Goal: Task Accomplishment & Management: Use online tool/utility

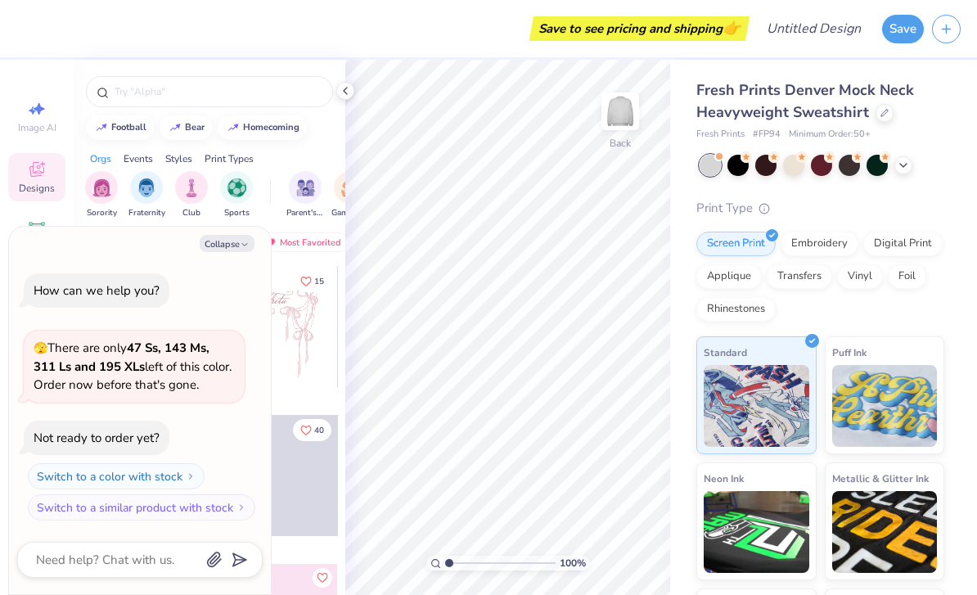
click at [233, 245] on button "Collapse" at bounding box center [227, 243] width 55 height 17
type textarea "x"
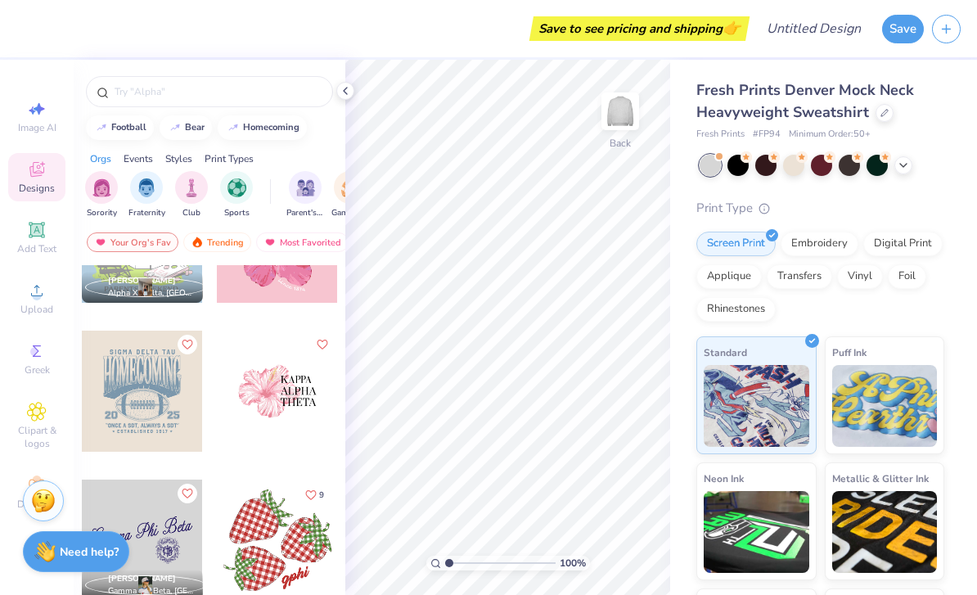
scroll to position [2874, 0]
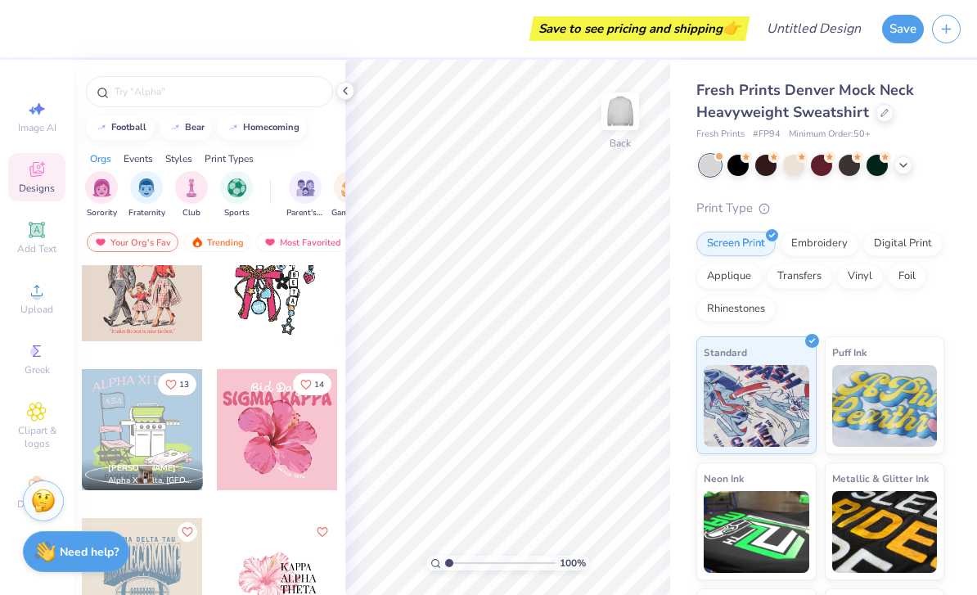
click at [272, 100] on input "text" at bounding box center [217, 91] width 209 height 16
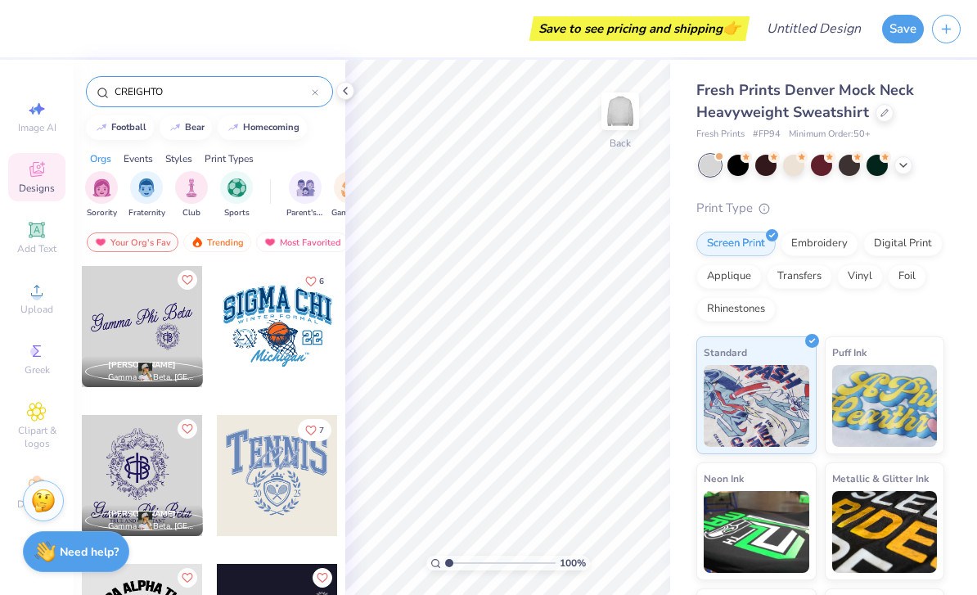
type input "[PERSON_NAME]"
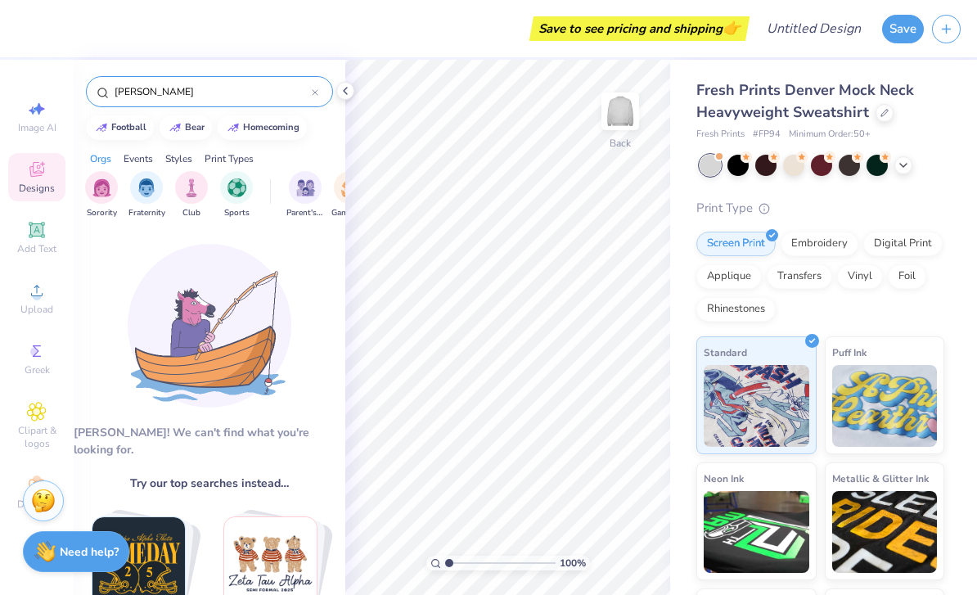
click at [25, 247] on span "Add Text" at bounding box center [36, 248] width 39 height 13
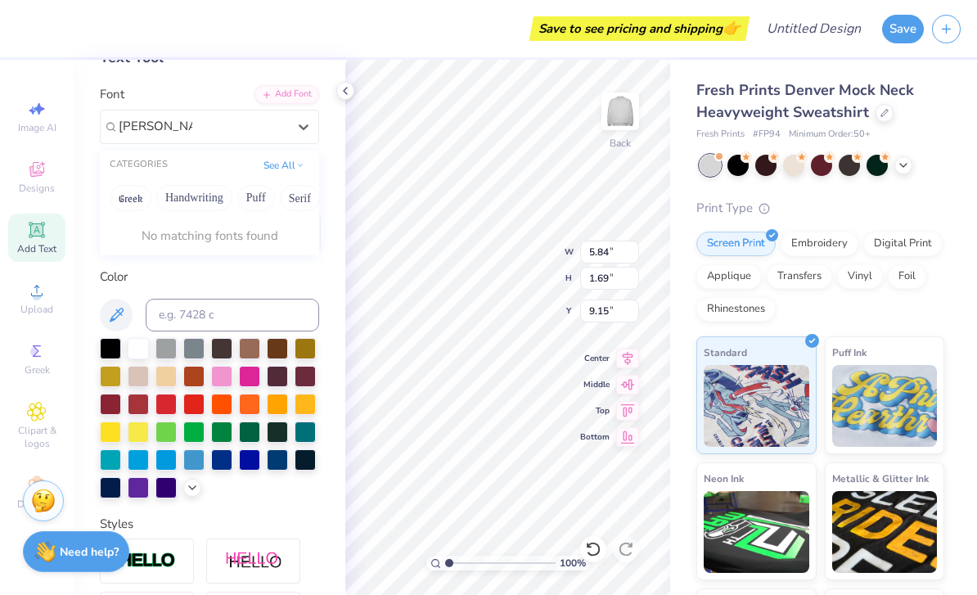
scroll to position [59, 0]
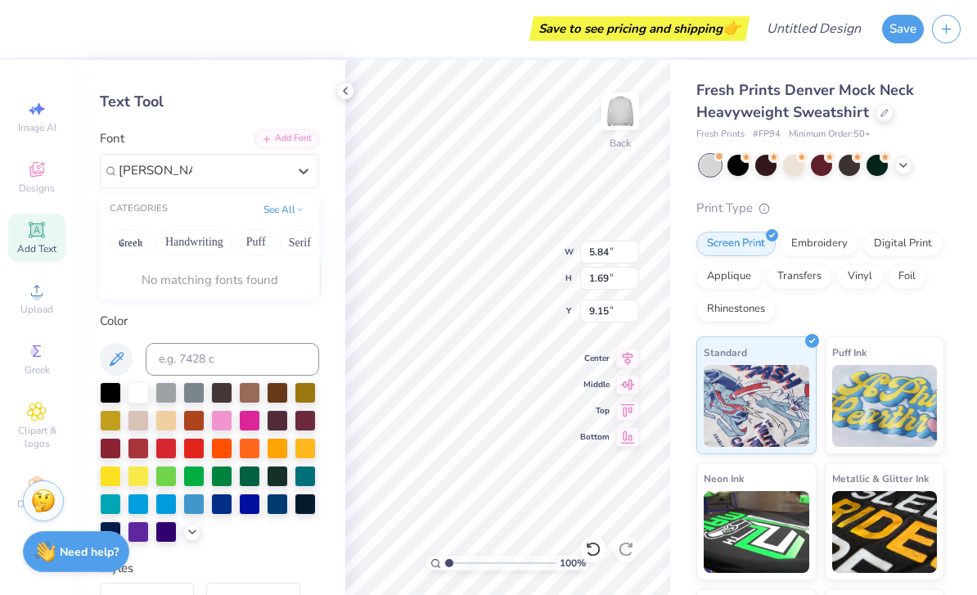
click at [274, 213] on button "See All" at bounding box center [283, 209] width 51 height 16
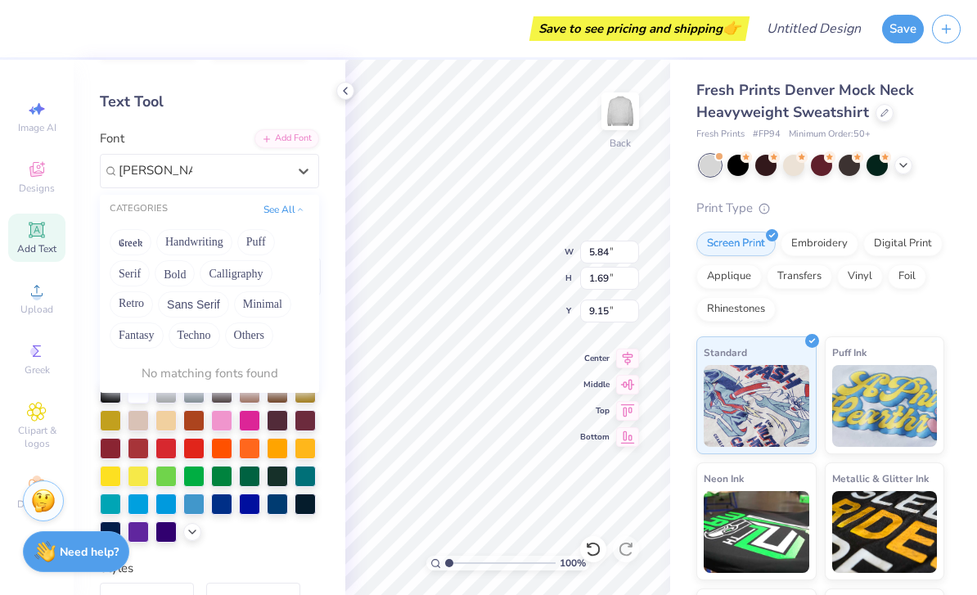
click at [277, 213] on button "See All" at bounding box center [283, 209] width 51 height 16
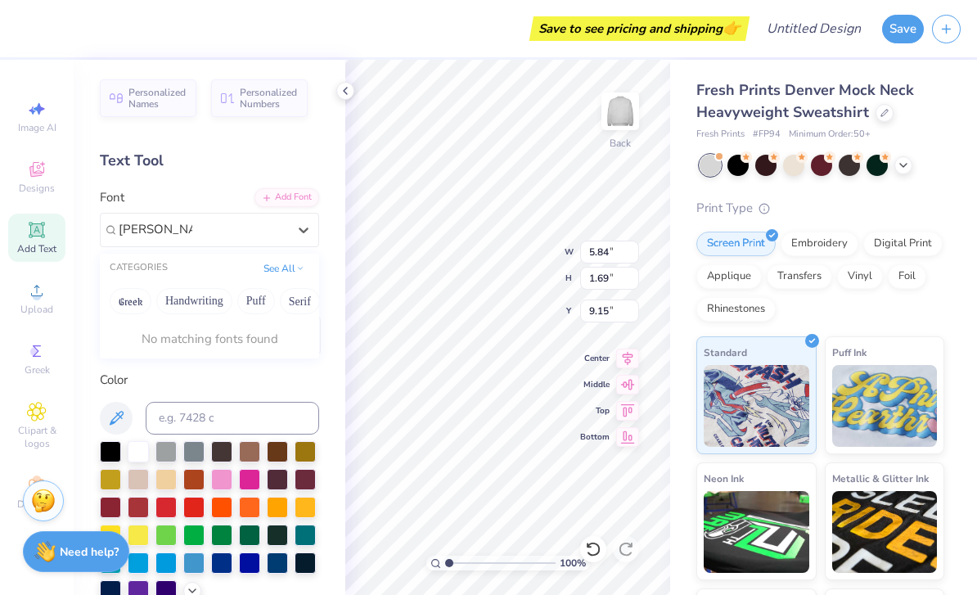
scroll to position [0, 0]
click at [186, 298] on button "Handwriting" at bounding box center [194, 301] width 76 height 26
click at [262, 296] on button "Puff" at bounding box center [256, 301] width 38 height 26
click at [297, 289] on button "Serif" at bounding box center [300, 301] width 40 height 26
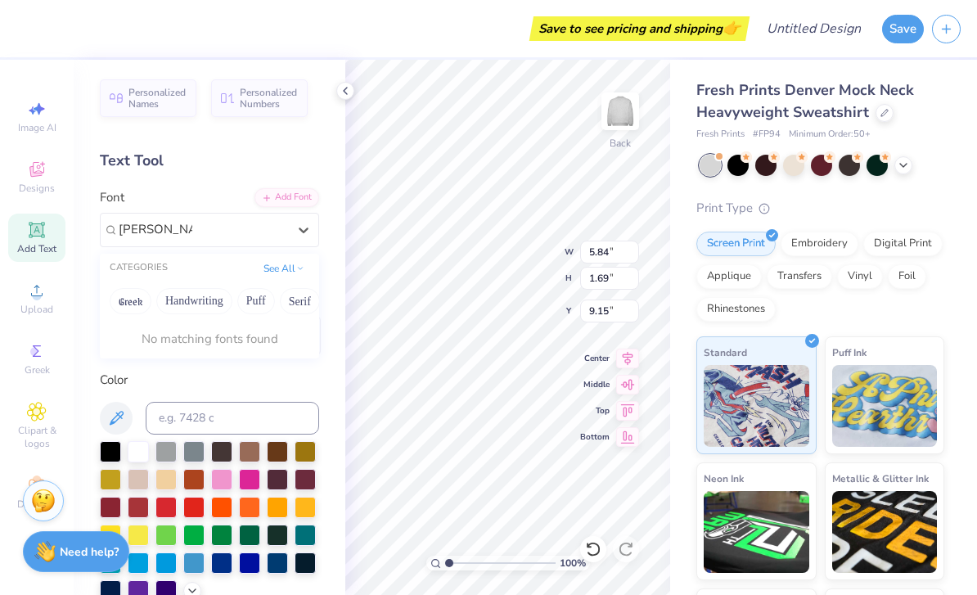
click at [267, 262] on button "See All" at bounding box center [283, 268] width 51 height 16
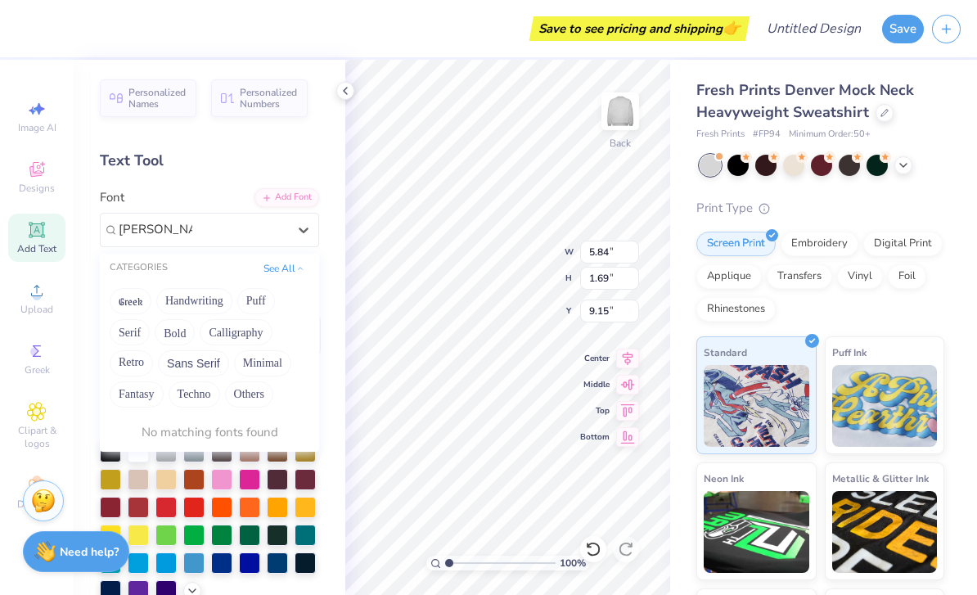
type input "[PERSON_NAME]"
click at [285, 204] on div "Add Font" at bounding box center [286, 197] width 65 height 19
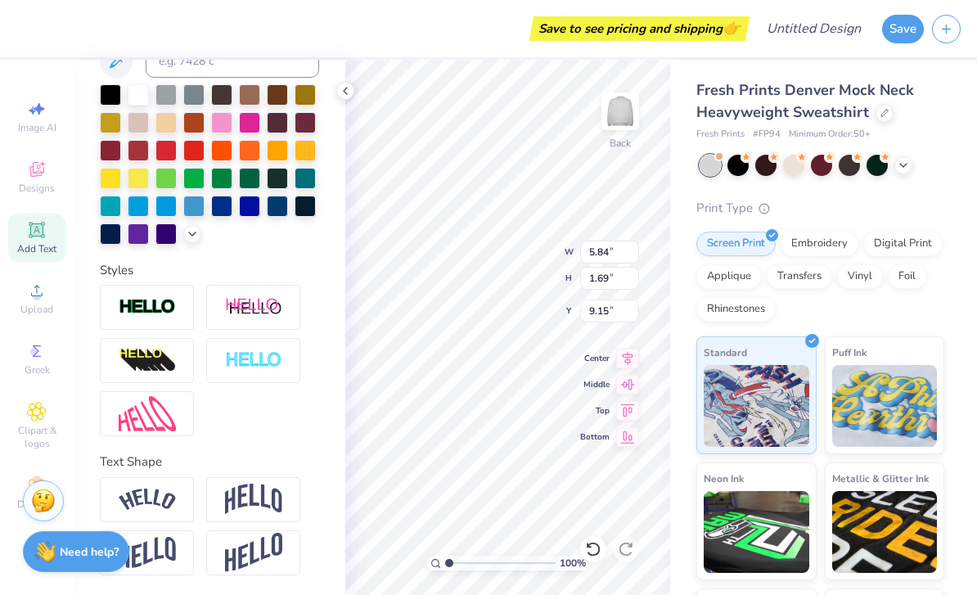
scroll to position [357, 0]
click at [147, 494] on img at bounding box center [147, 499] width 57 height 22
type input "7.93"
type input "2.23"
type input "8.89"
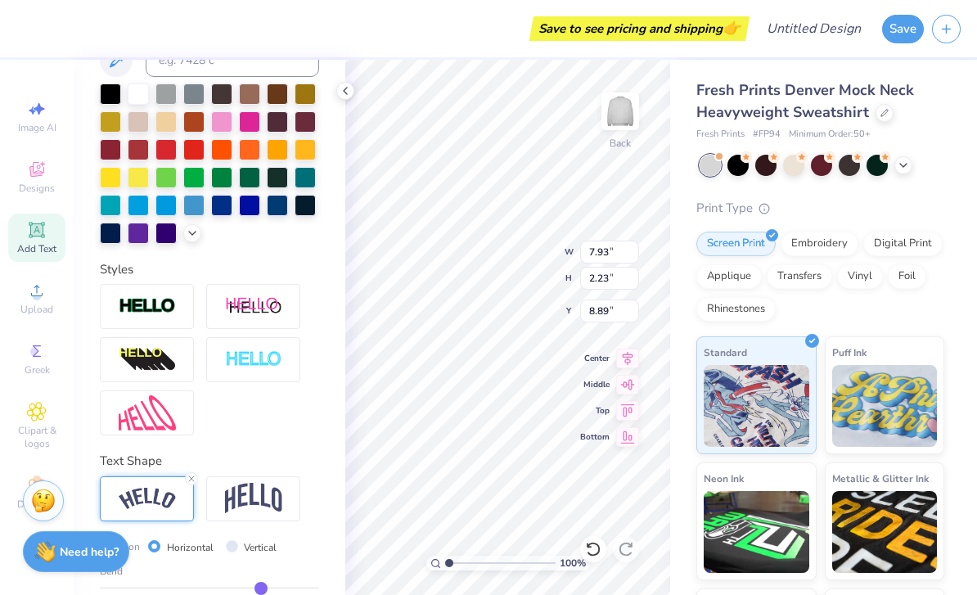
click at [240, 513] on img at bounding box center [253, 498] width 57 height 31
type input "5.84"
type input "2.41"
type input "8.79"
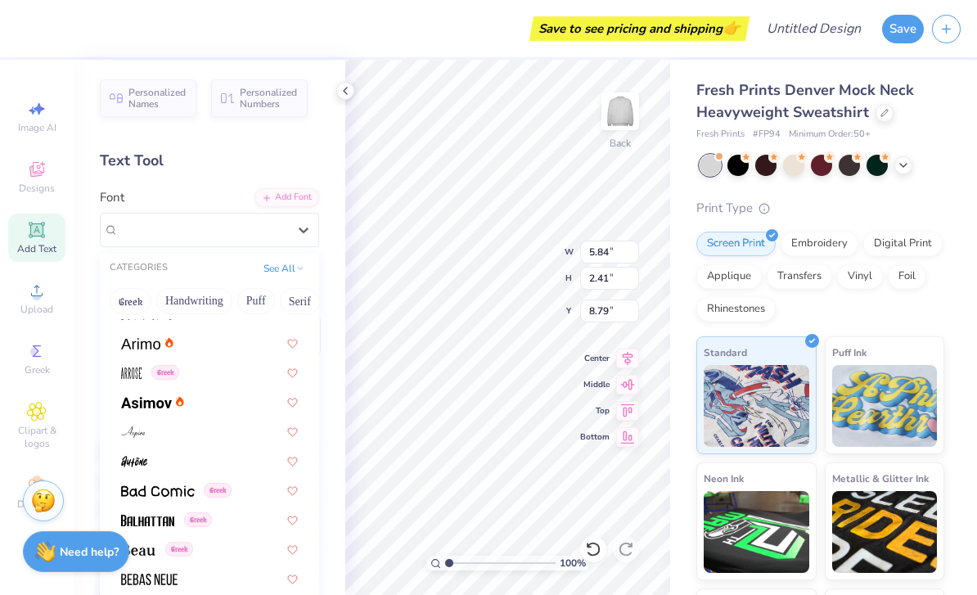
scroll to position [562, 0]
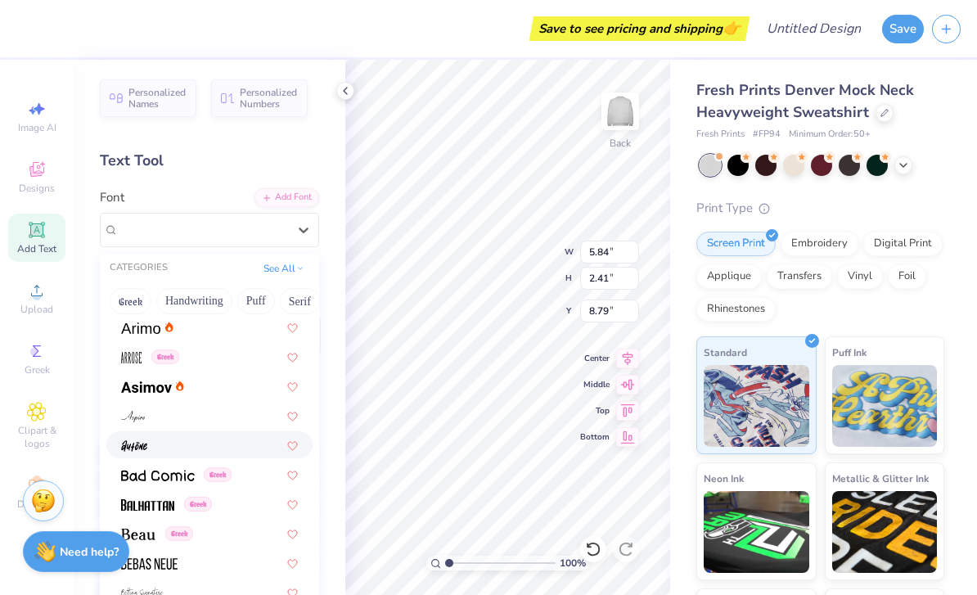
click at [136, 448] on img at bounding box center [134, 445] width 26 height 11
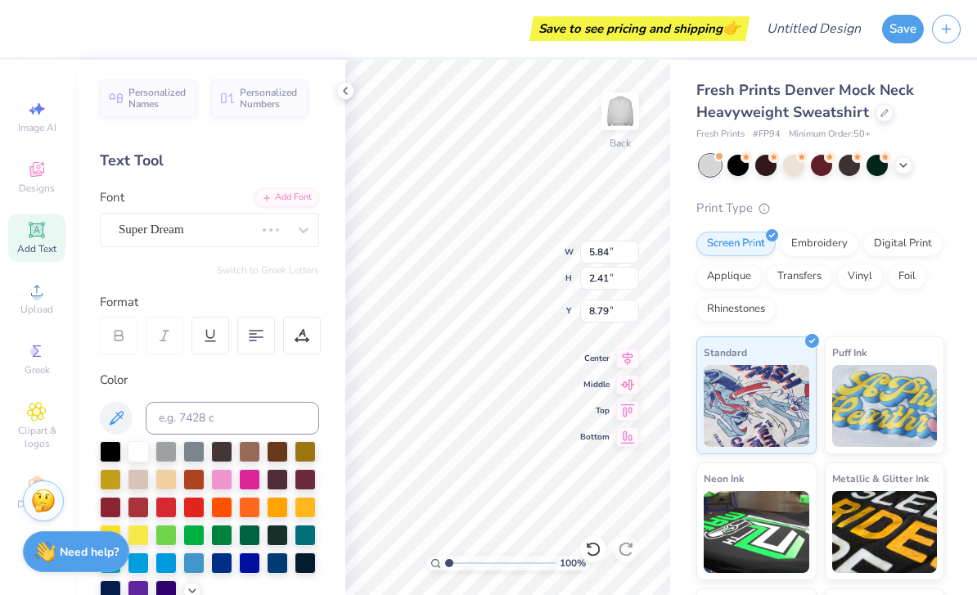
type input "3.87"
type input "2.71"
type input "8.64"
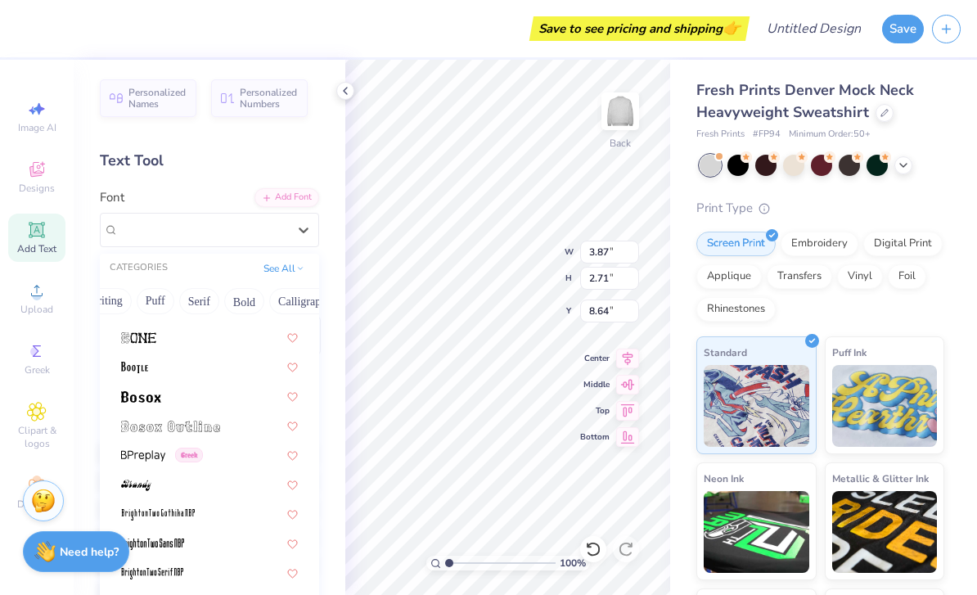
scroll to position [0, 110]
click at [228, 301] on button "Bold" at bounding box center [234, 301] width 40 height 26
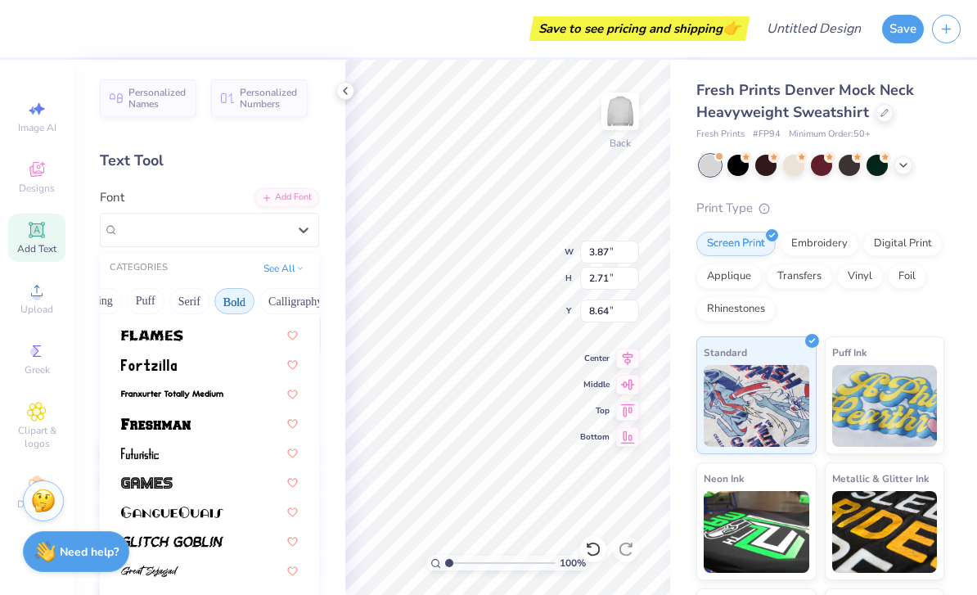
scroll to position [518, 0]
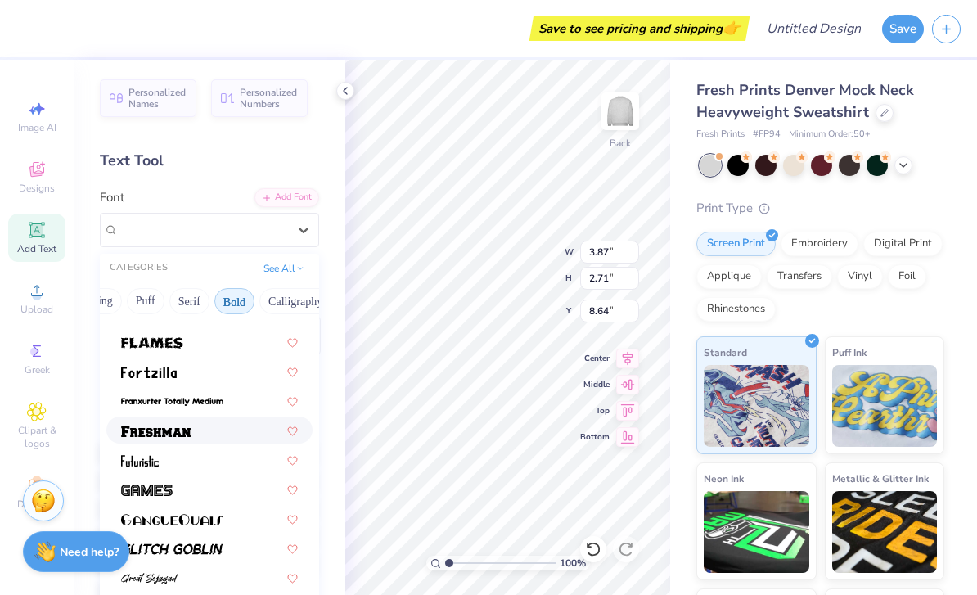
click at [151, 431] on img at bounding box center [156, 430] width 70 height 11
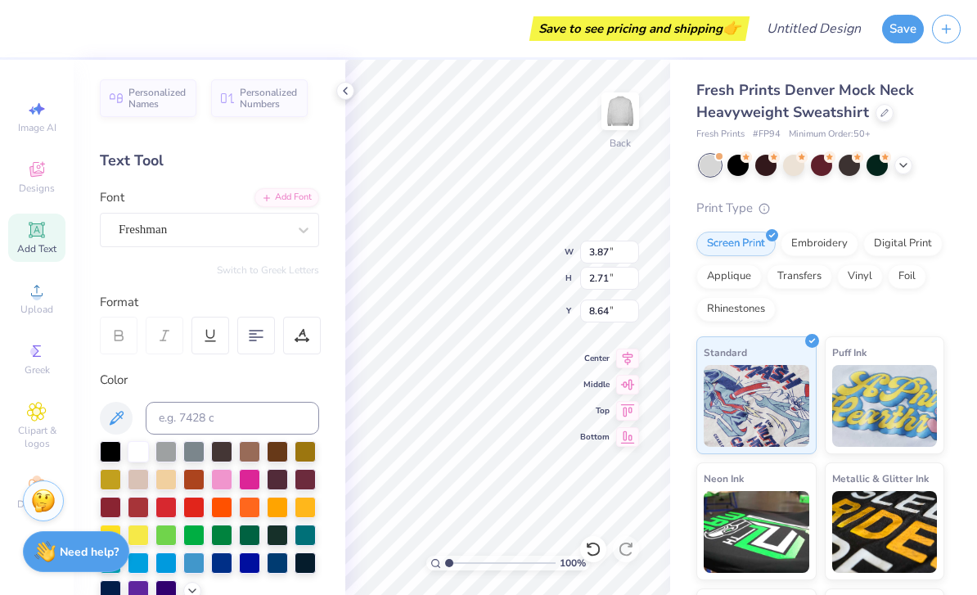
type input "7.44"
type input "3.15"
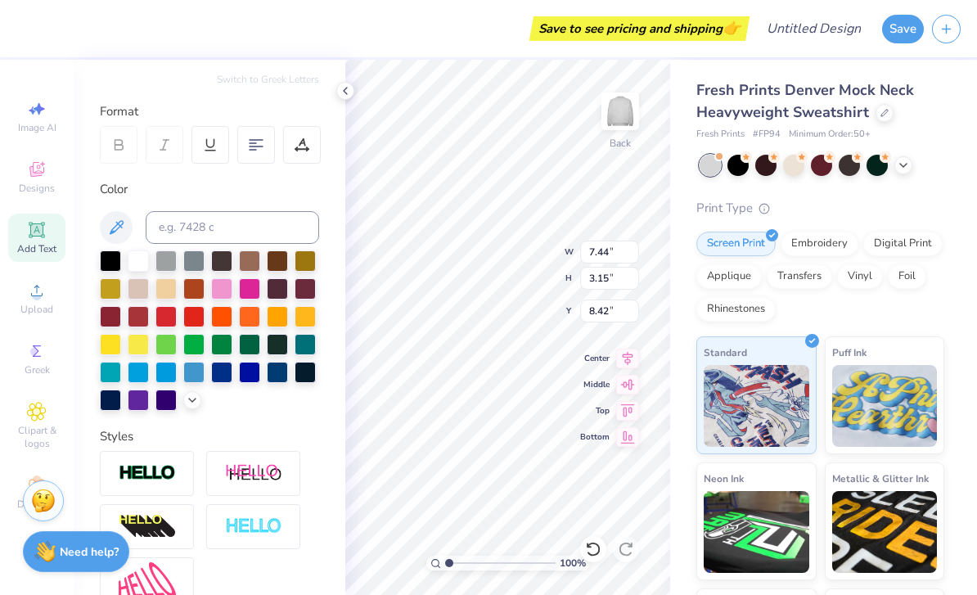
scroll to position [1, 1]
click at [627, 359] on icon at bounding box center [627, 358] width 11 height 14
click at [635, 404] on icon at bounding box center [627, 411] width 23 height 20
click at [629, 379] on icon at bounding box center [628, 384] width 14 height 11
type input "3.42"
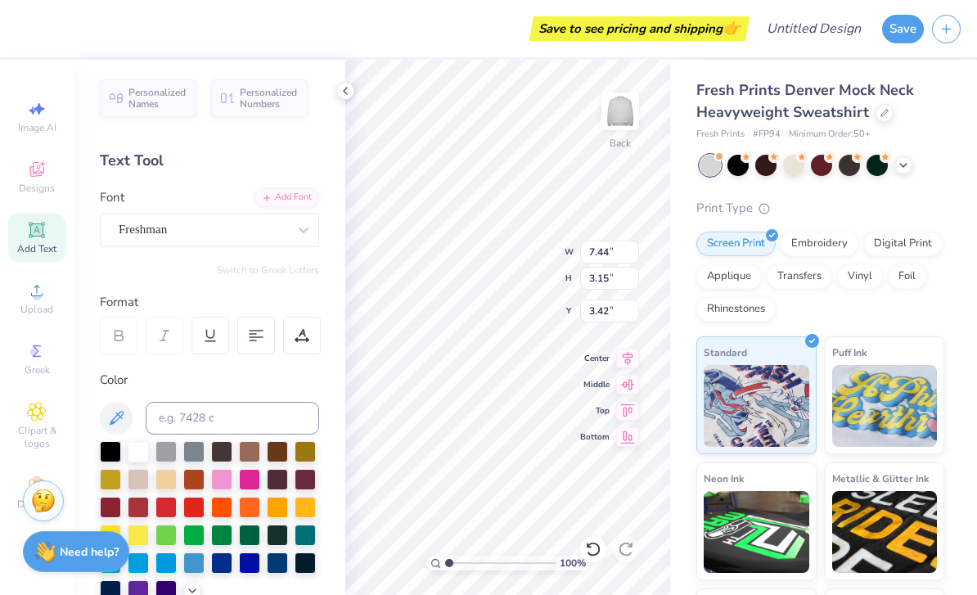
type textarea "c"
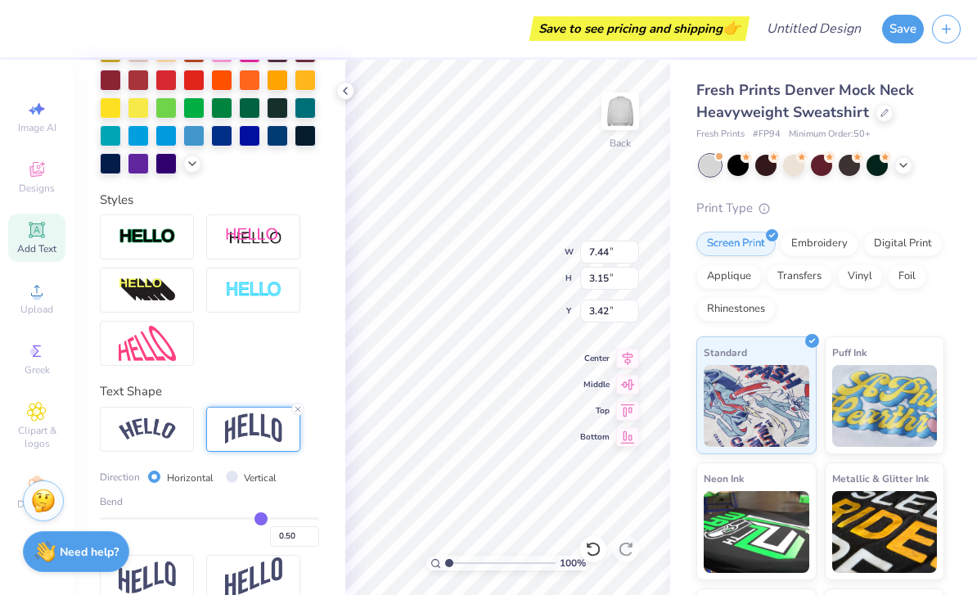
scroll to position [424, 0]
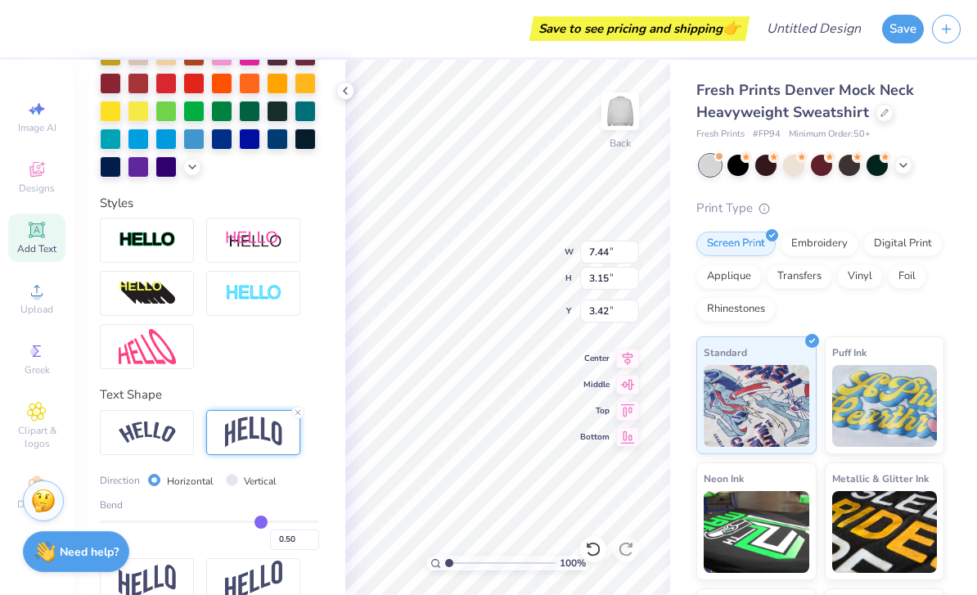
type textarea "[PERSON_NAME]"
click at [252, 431] on img at bounding box center [253, 431] width 57 height 31
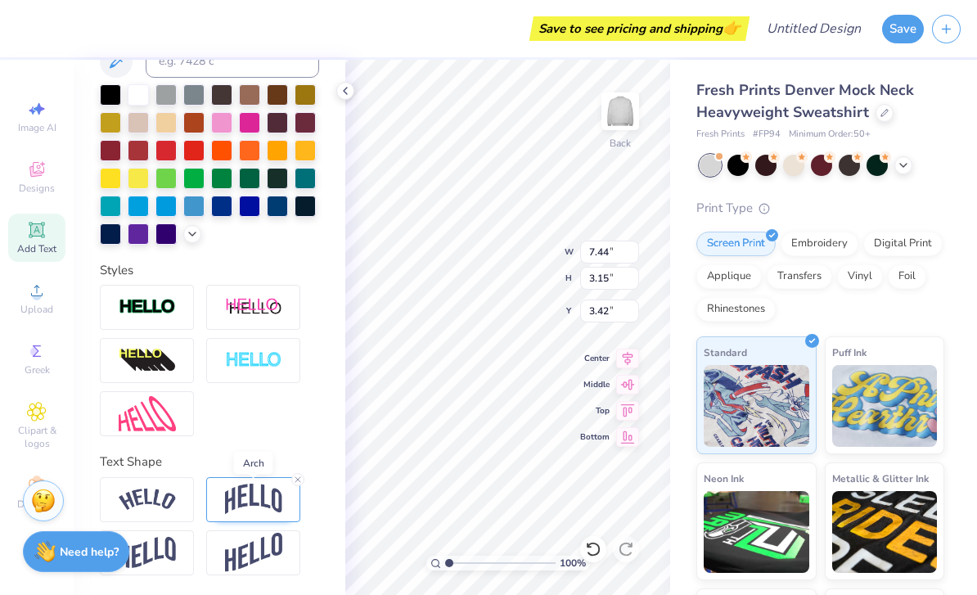
scroll to position [357, 0]
click at [272, 497] on img at bounding box center [253, 498] width 57 height 31
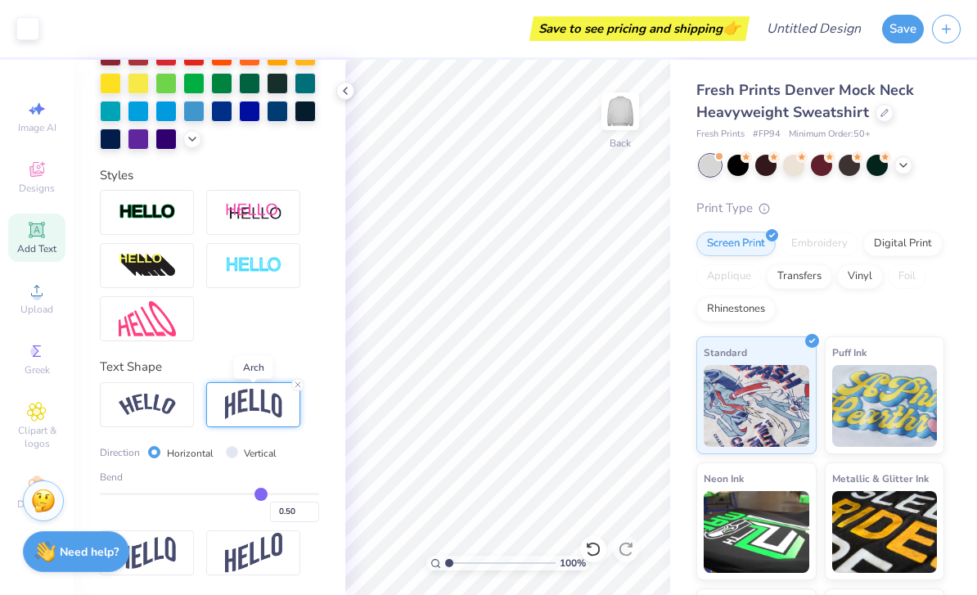
scroll to position [453, 0]
type input "0.57"
click at [268, 493] on input "range" at bounding box center [209, 493] width 219 height 2
type input "0.57"
type input "0.34"
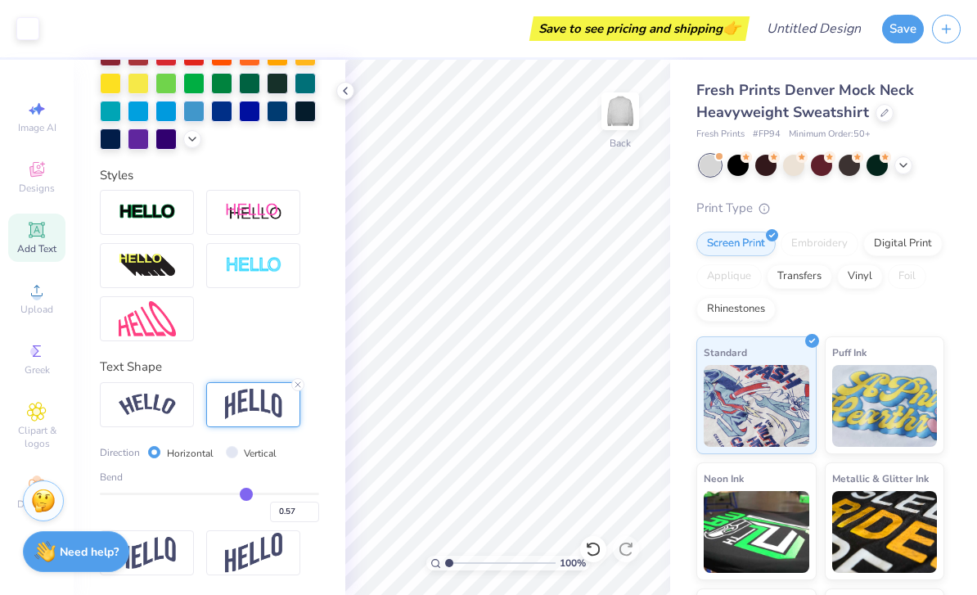
type input "0.36"
type input "0.33"
type input "0.32"
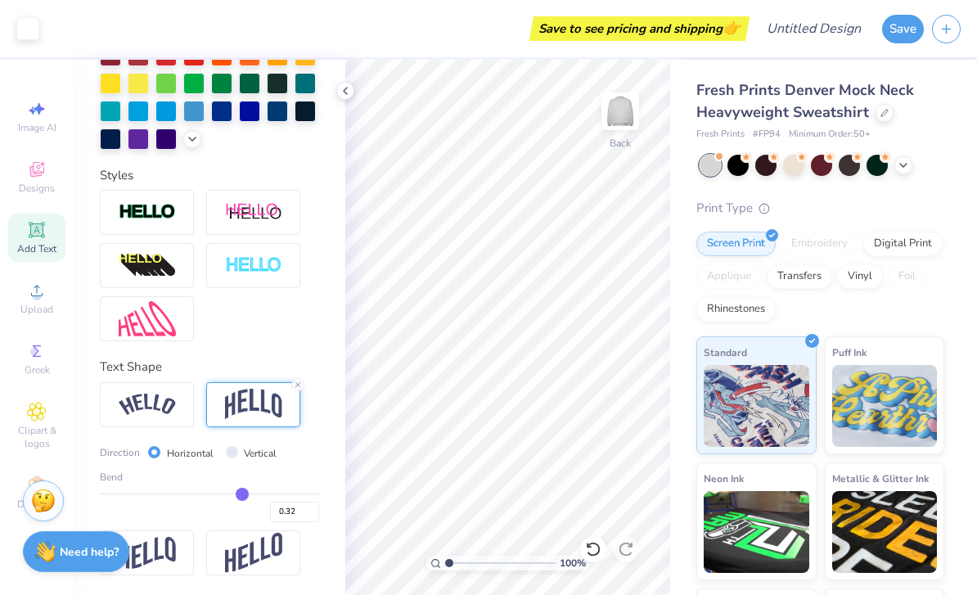
type input "0.3"
type input "0.30"
type input "0.39"
type input "0.41"
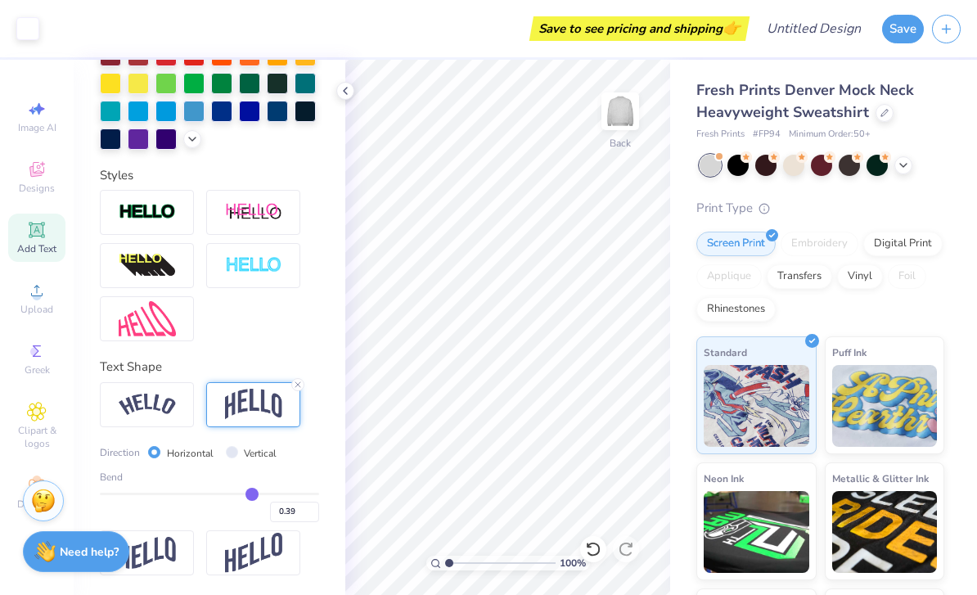
type input "0.41"
type input "0.44"
type input "0.47"
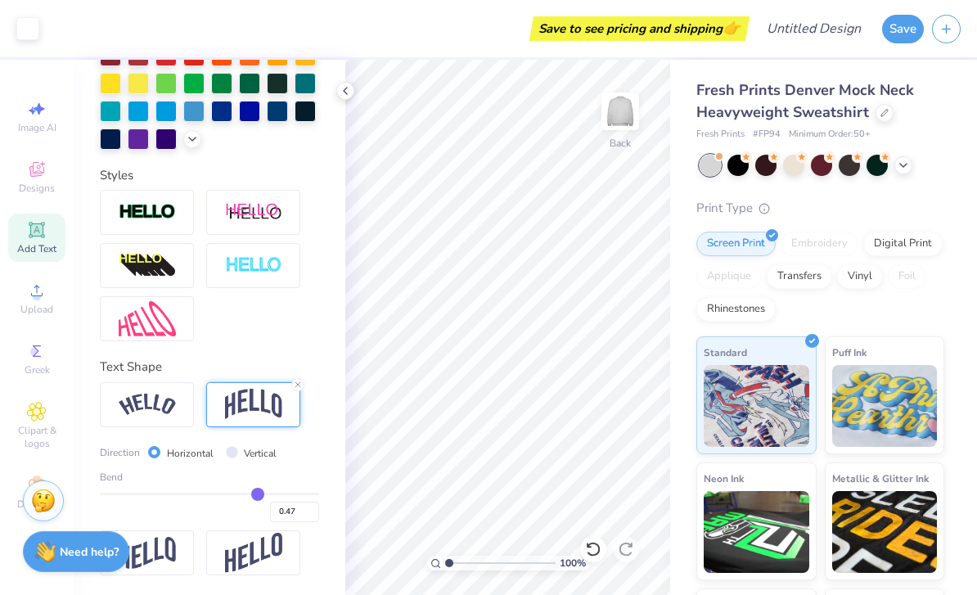
type input "0.49"
type input "0.52"
type input "0.53"
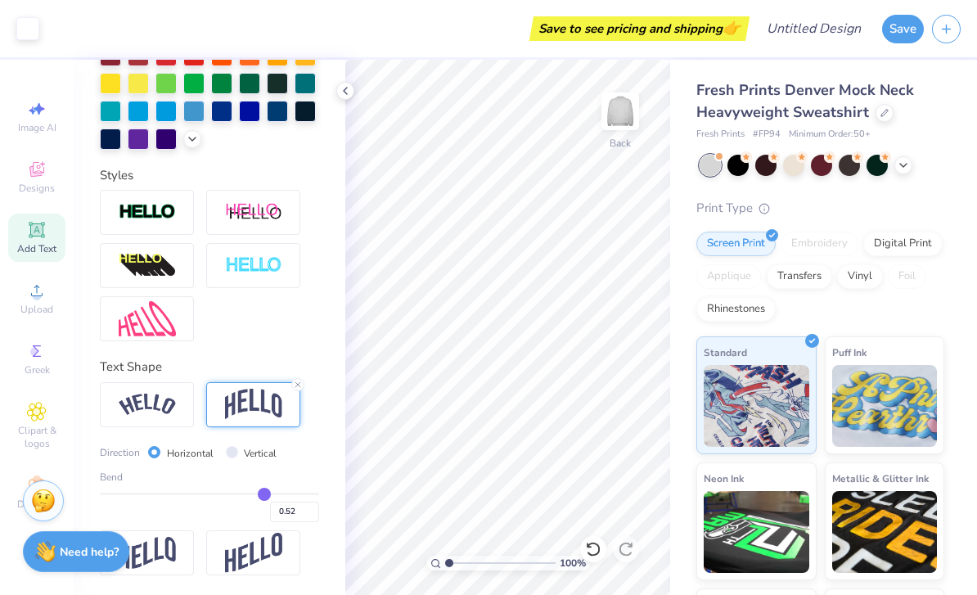
type input "0.53"
type input "0.55"
type input "0.56"
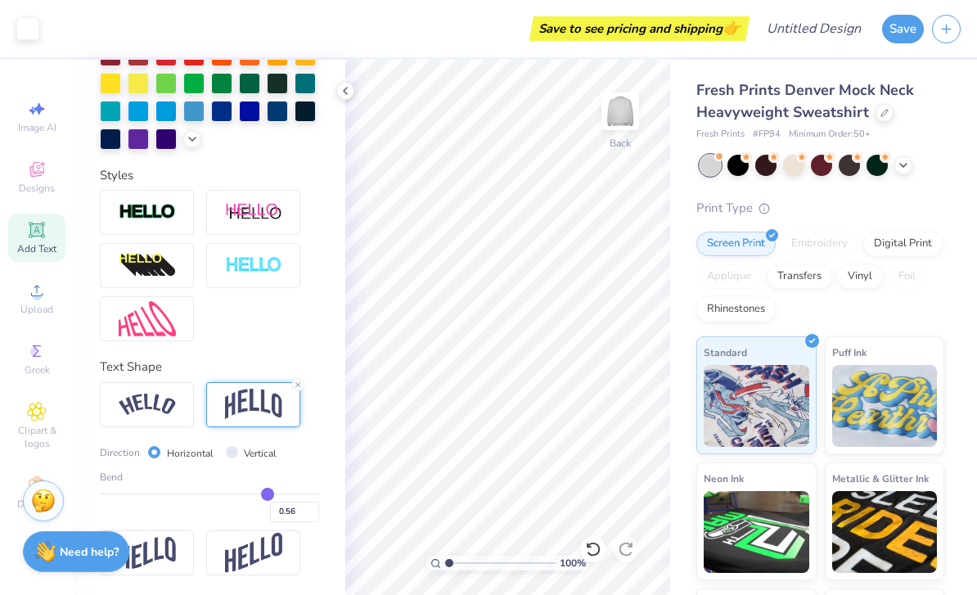
type input "0.58"
type input "0.59"
type input "0.6"
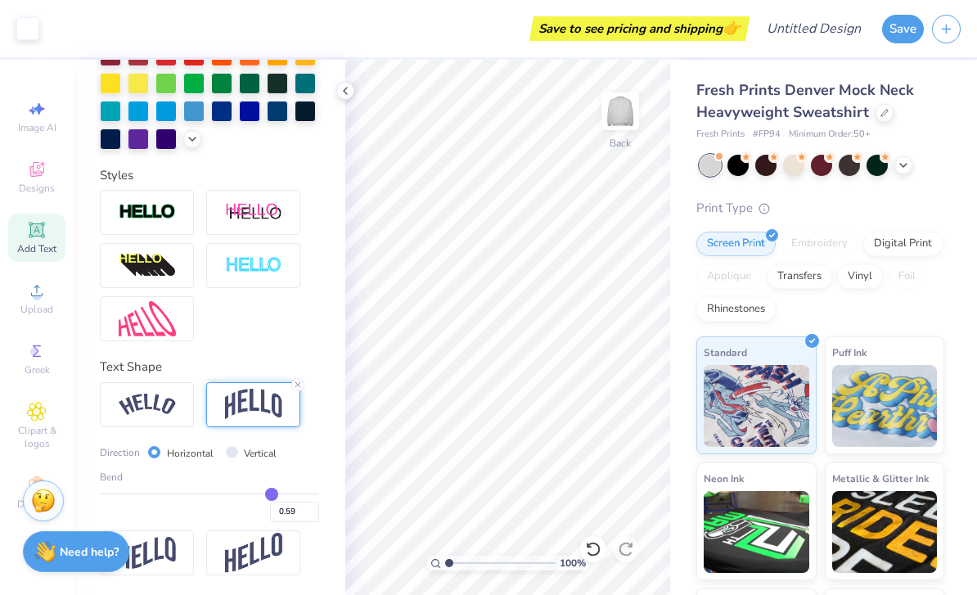
type input "0.60"
type input "0.62"
type input "0.64"
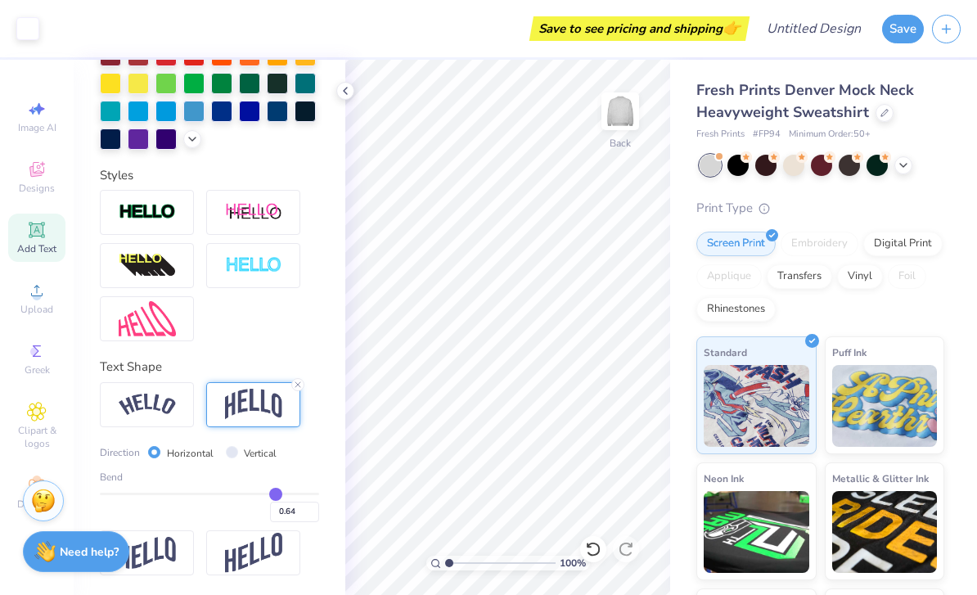
type input "0.67"
type input "0.7"
type input "0.70"
type input "0.73"
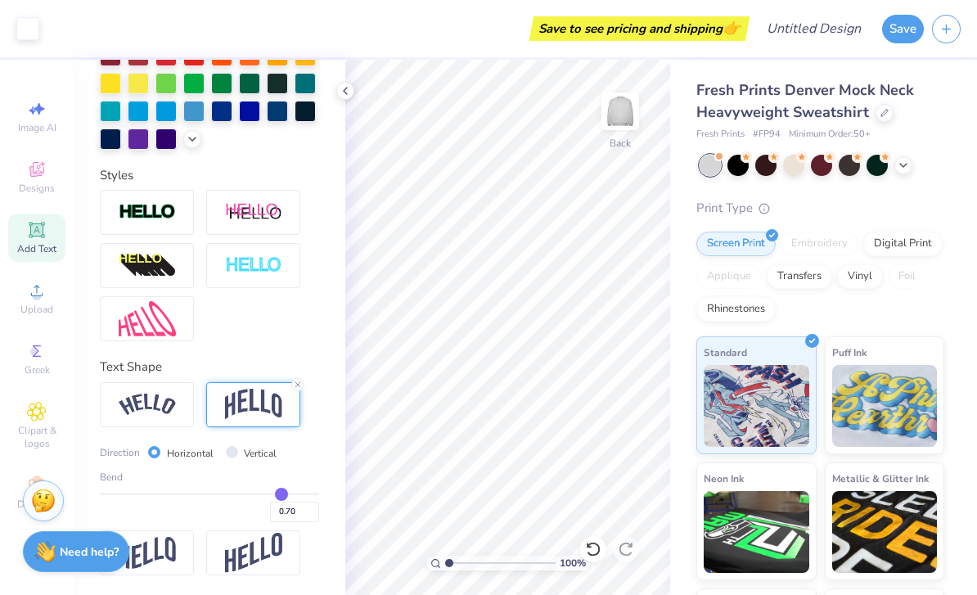
type input "0.73"
type input "0.77"
type input "0.82"
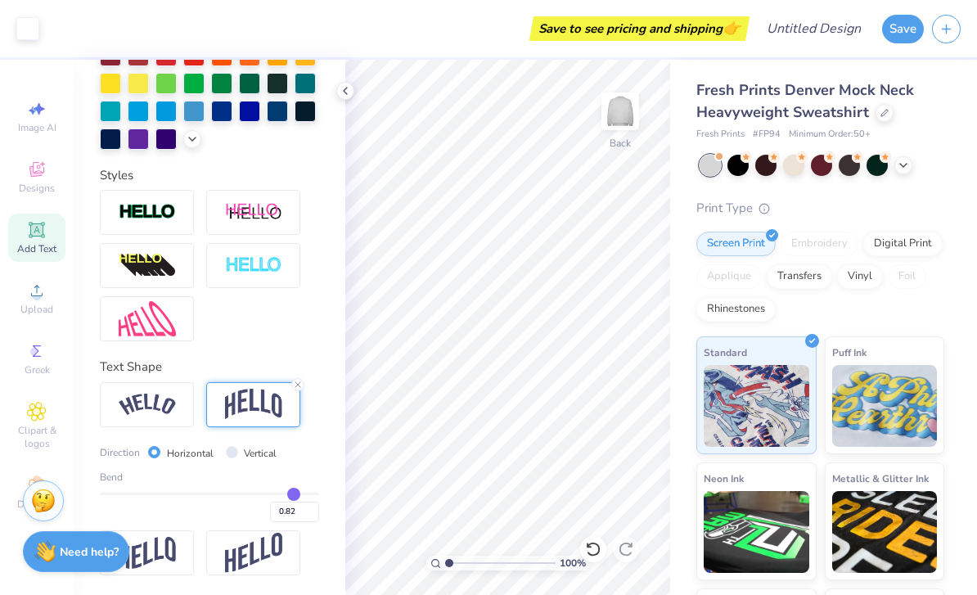
type input "0.85"
type input "0.88"
type input "0.92"
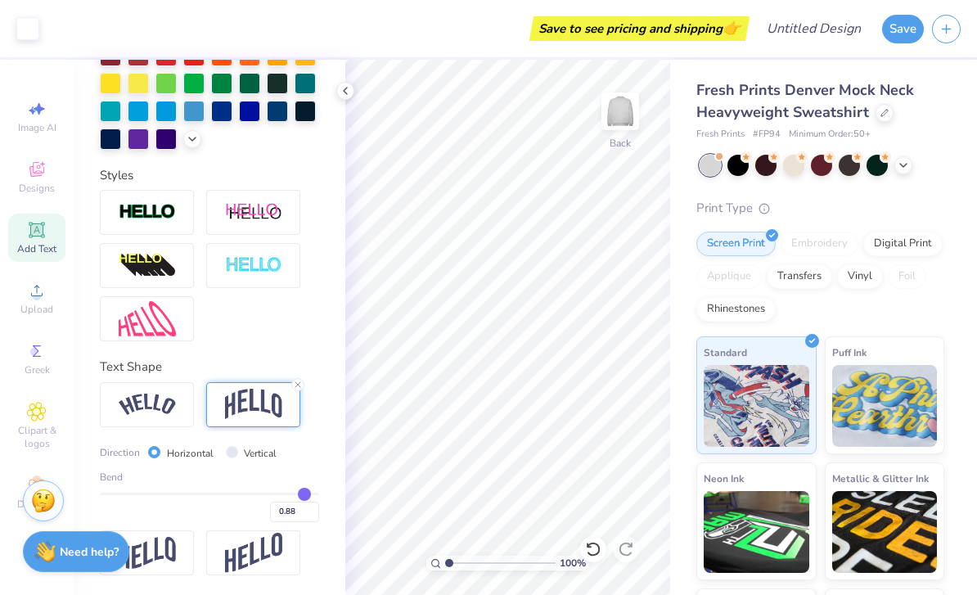
type input "0.92"
type input "0.95"
type input "0.98"
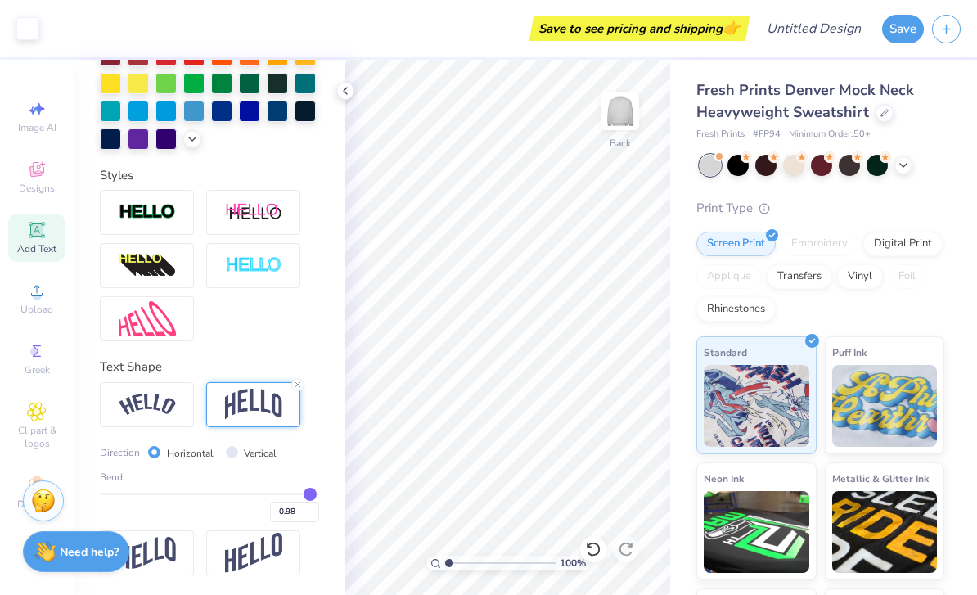
type input "1"
type input "1.00"
type input "0.94"
type input "0.93"
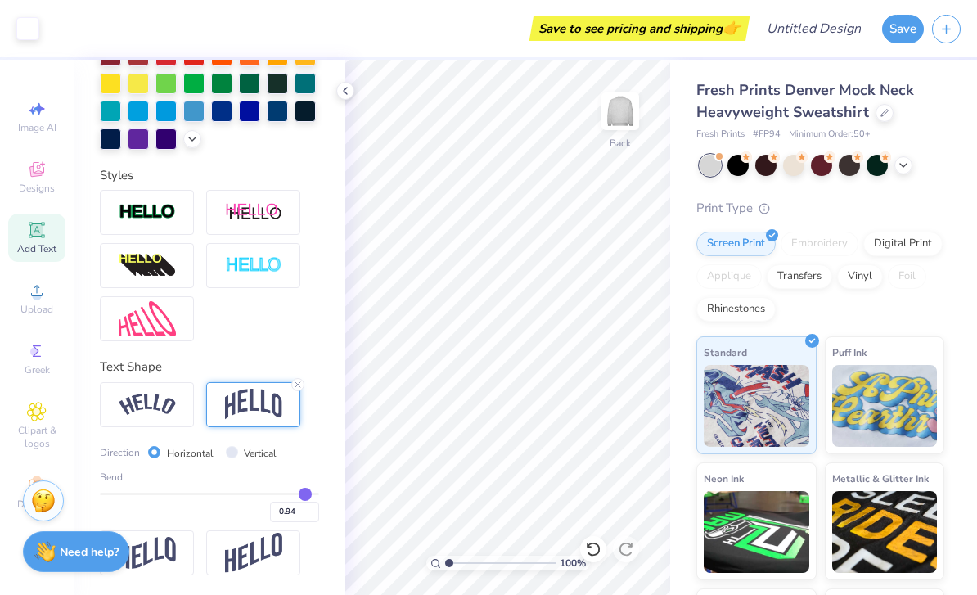
type input "0.93"
type input "0.92"
type input "0.91"
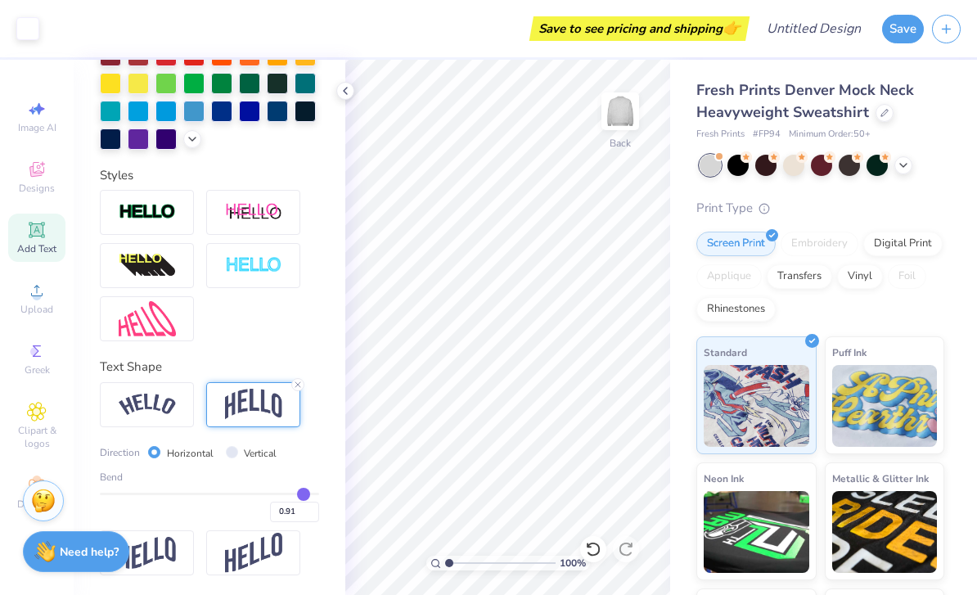
type input "0.89"
type input "0.88"
type input "0.87"
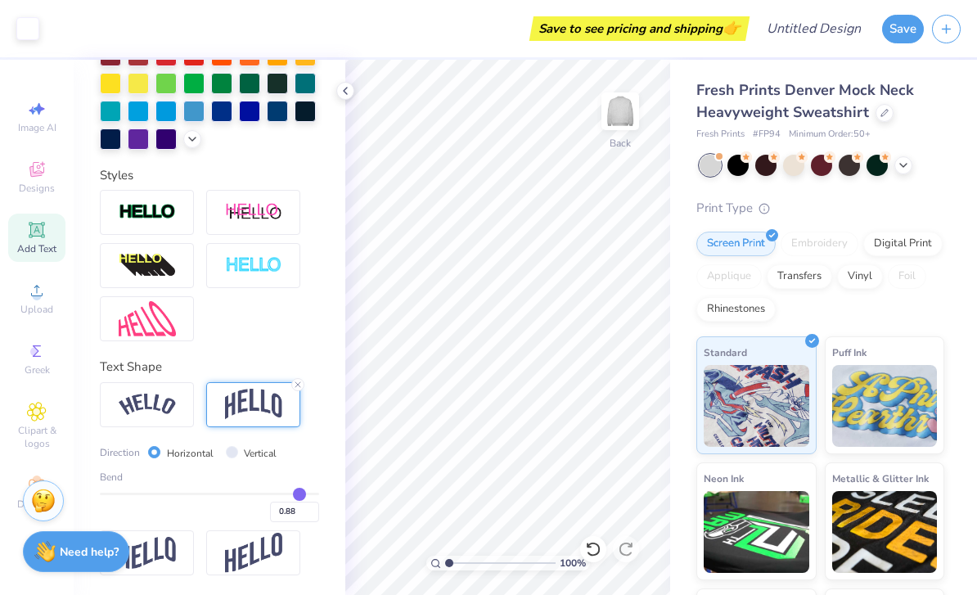
type input "0.87"
type input "0.85"
type input "0.83"
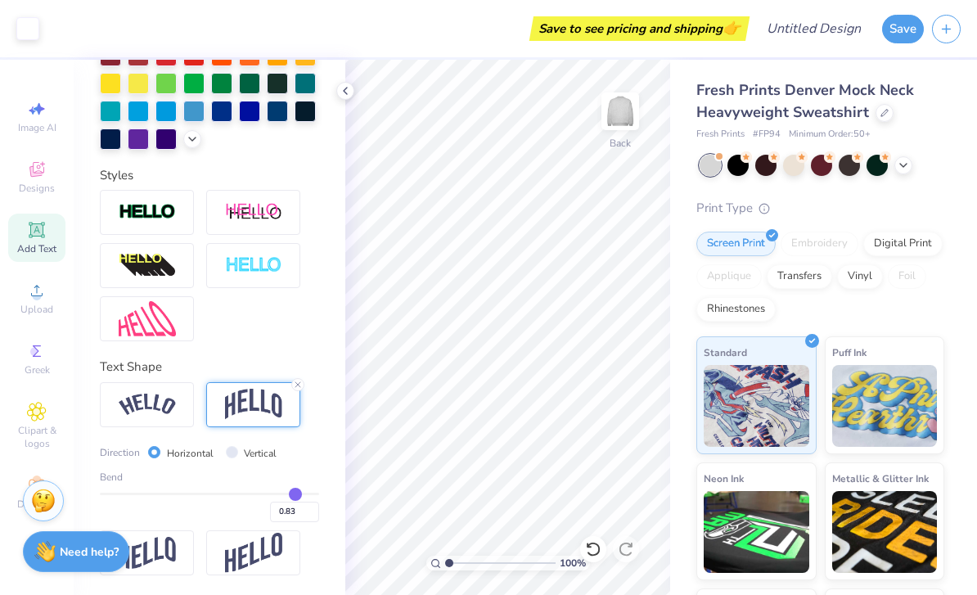
type input "0.82"
type input "0.79"
type input "0.78"
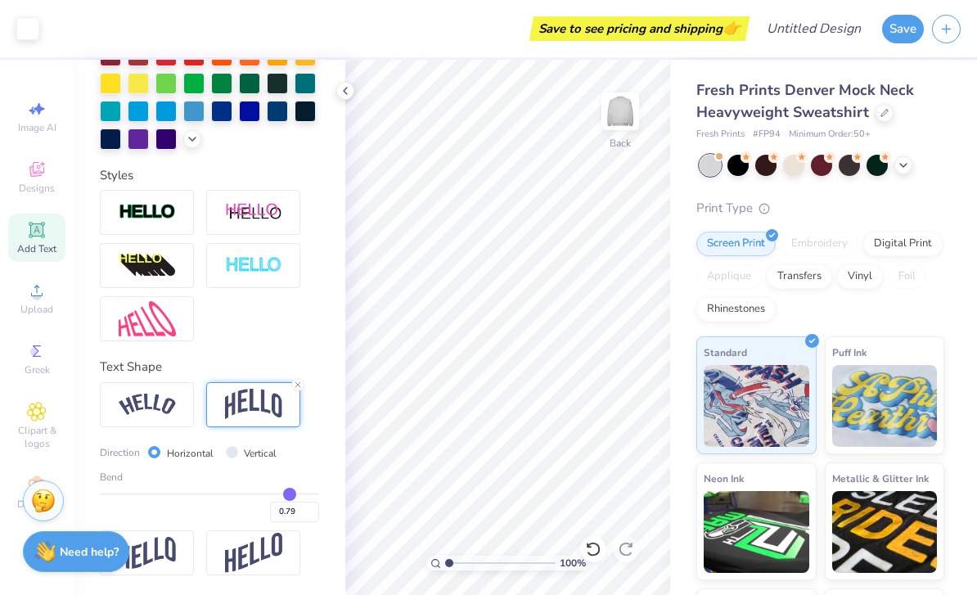
type input "0.78"
type input "0.75"
type input "0.73"
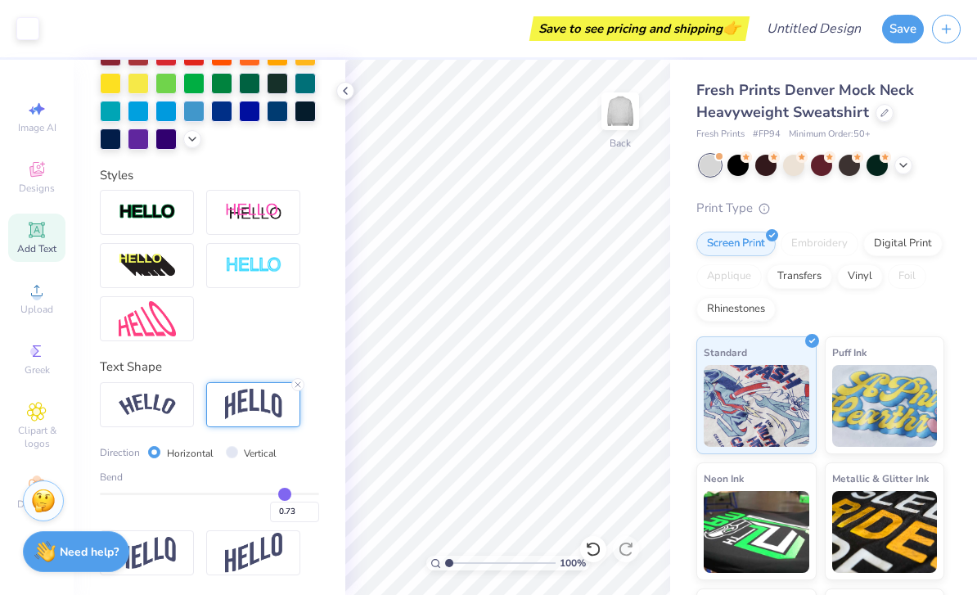
type input "0.71"
type input "0.69"
type input "0.67"
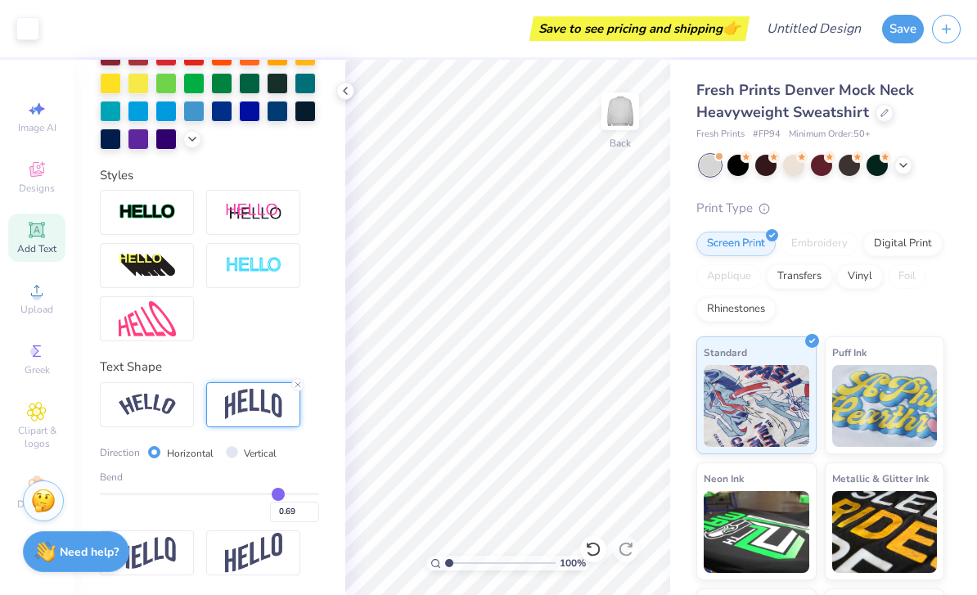
type input "0.67"
type input "0.64"
type input "0.61"
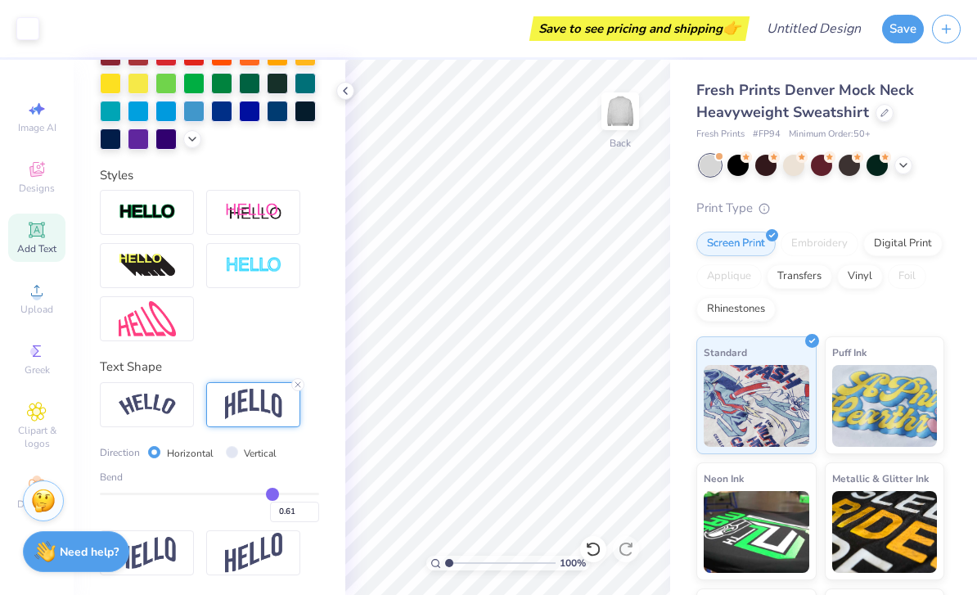
type input "0.59"
type input "0.56"
type input "0.54"
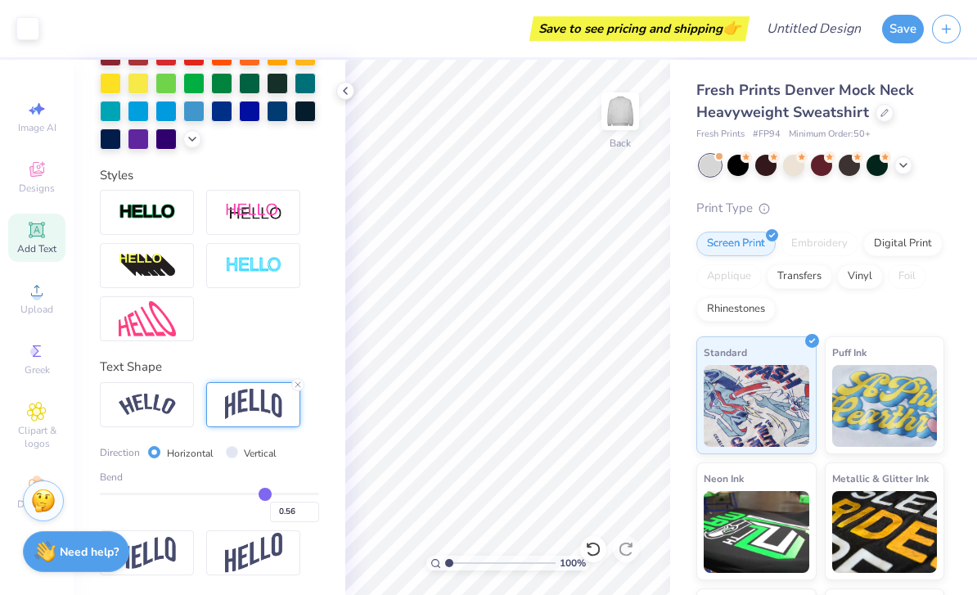
type input "0.54"
type input "0.52"
type input "0.49"
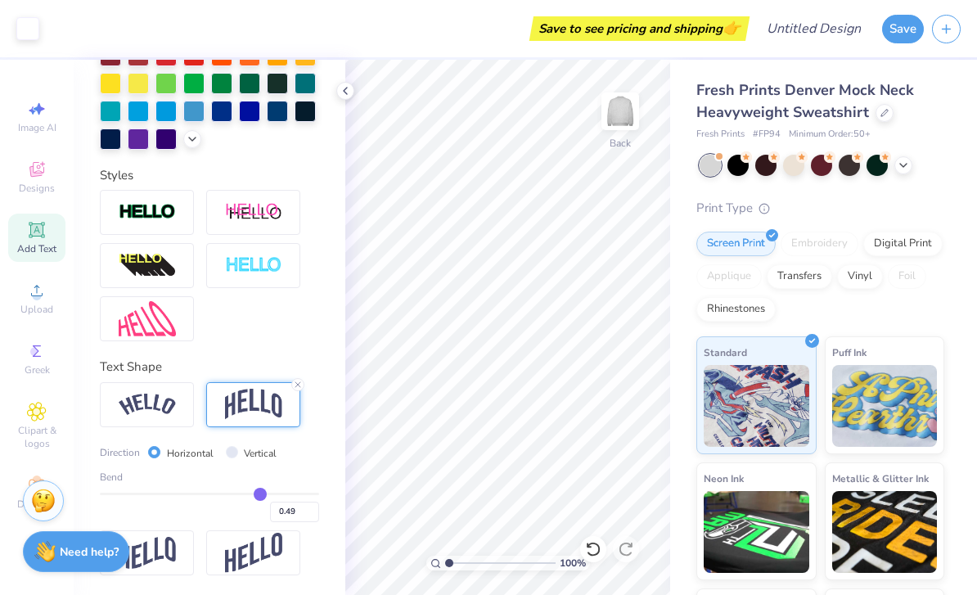
type input "0.47"
type input "0.44"
type input "0.41"
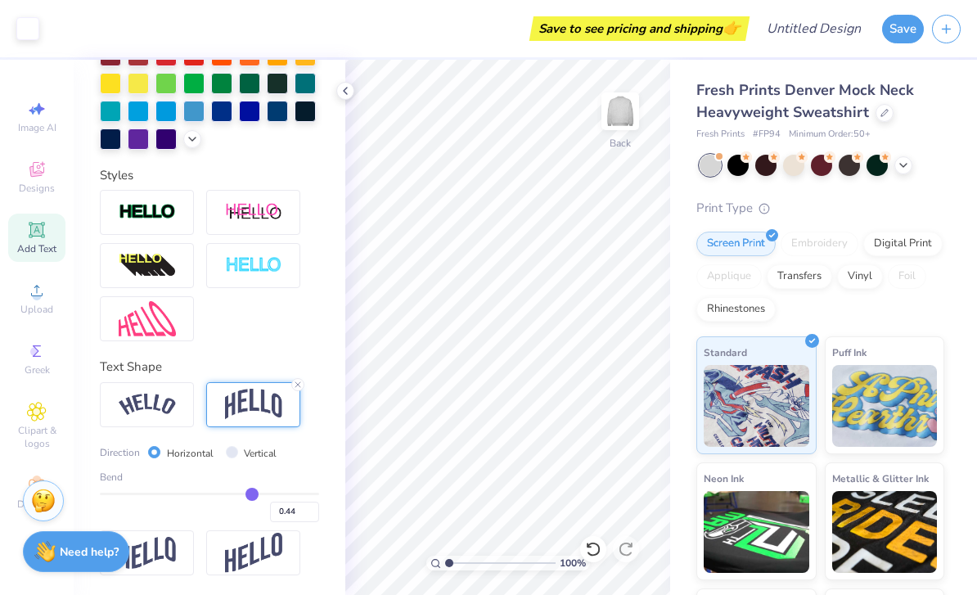
type input "0.41"
type input "0.4"
type input "0.40"
type input "0.37"
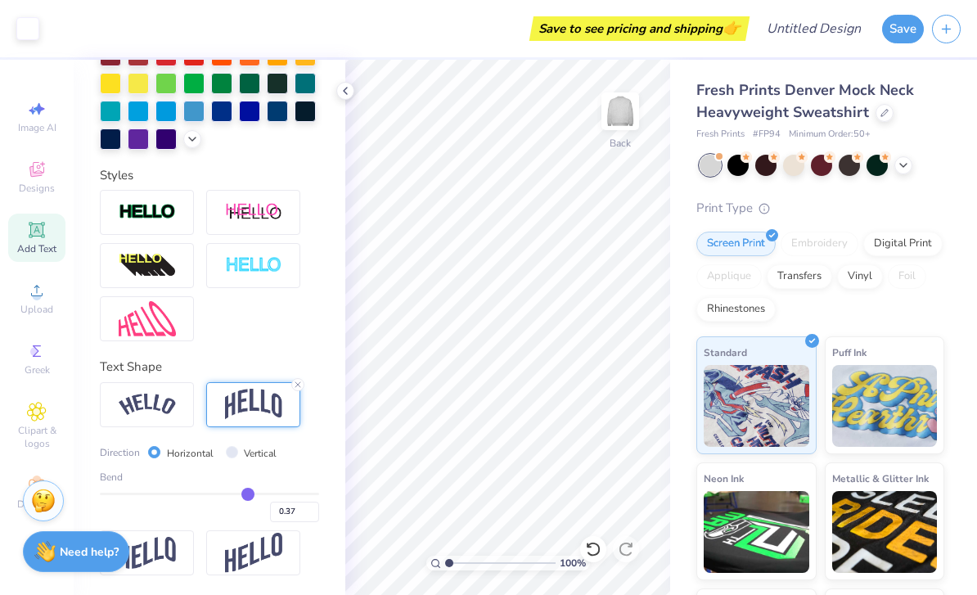
type input "0.36"
type input "0.34"
type input "0.32"
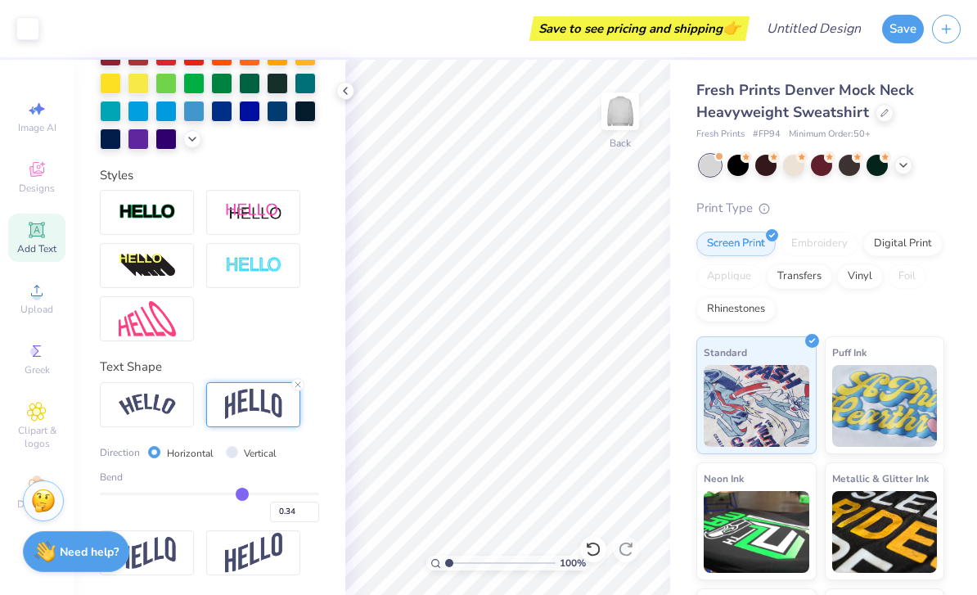
type input "0.32"
type input "0.3"
type input "0.30"
type input "0.29"
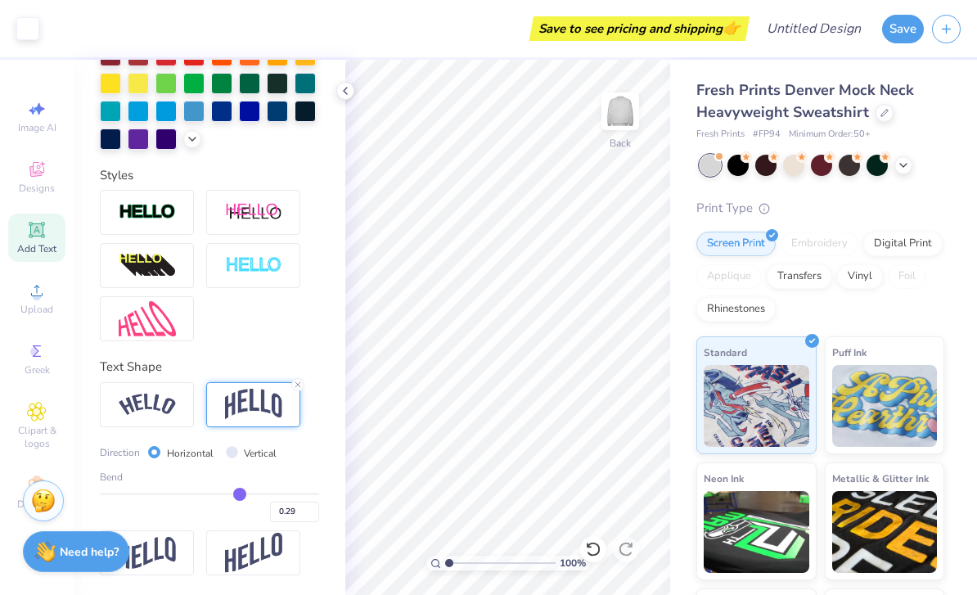
type input "0.26"
type input "0.25"
type input "0.24"
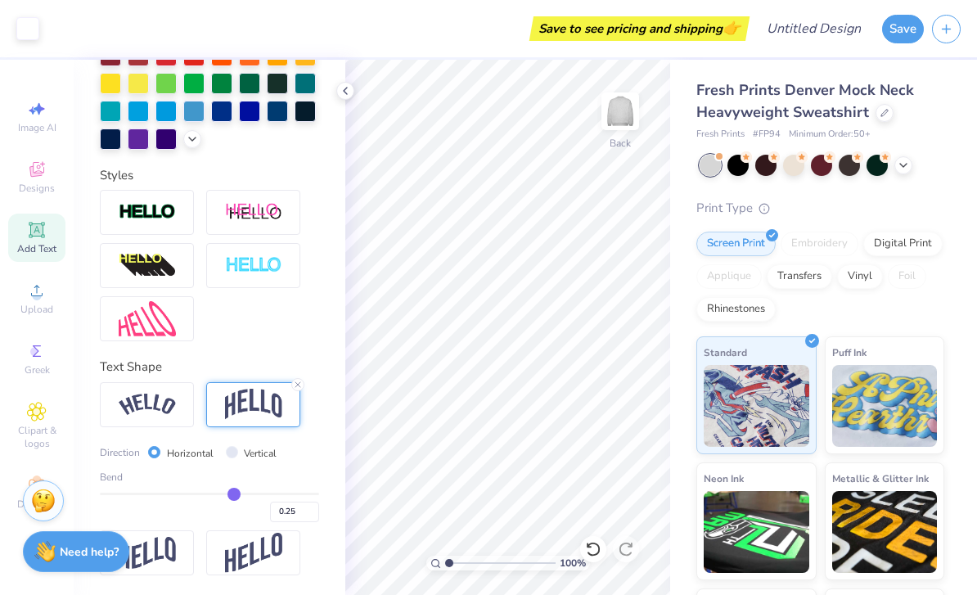
type input "0.24"
type input "0.22"
type input "0.21"
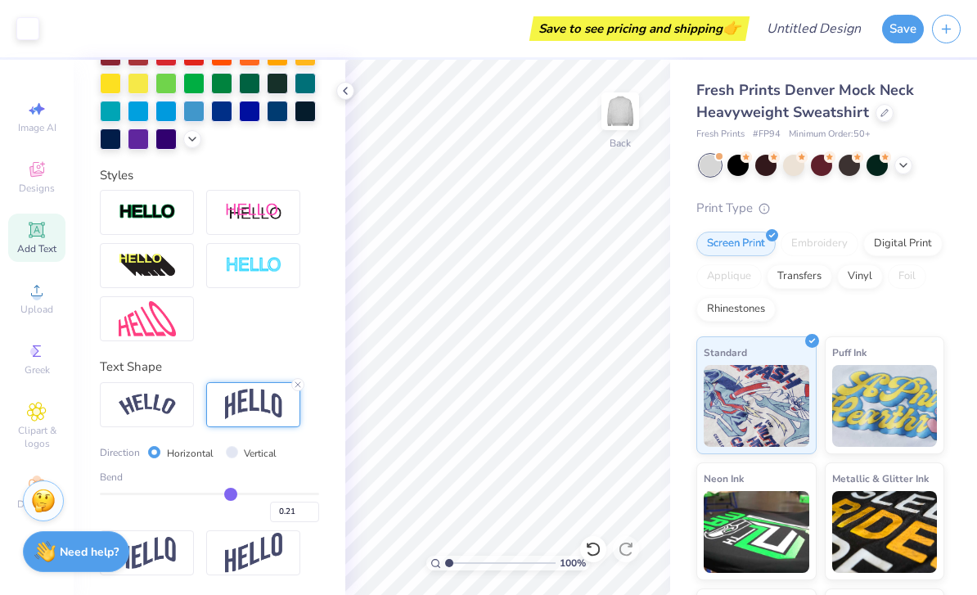
type input "0.2"
type input "0.20"
type input "0.19"
type input "0.17"
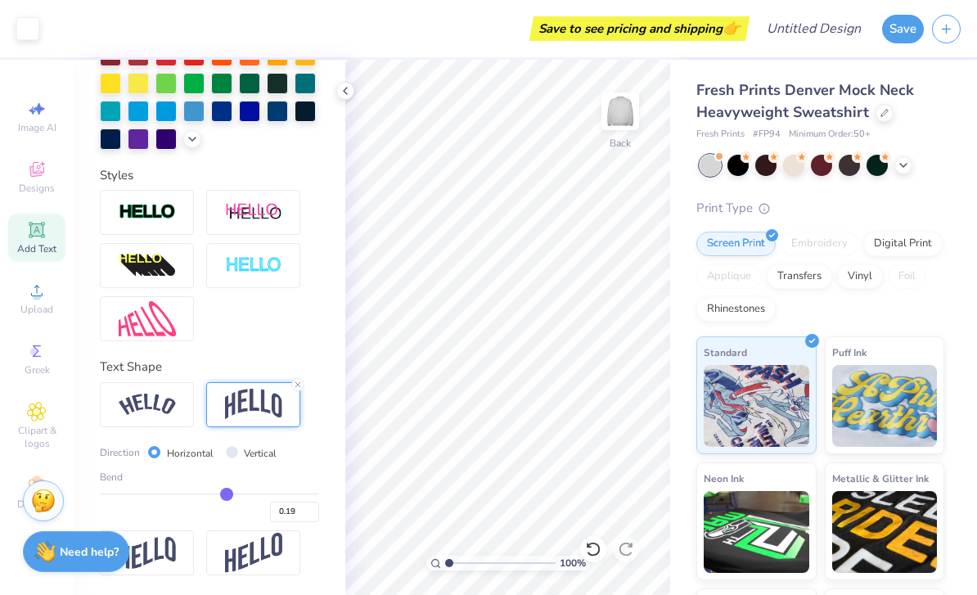
type input "0.17"
type input "0.15"
type input "0.14"
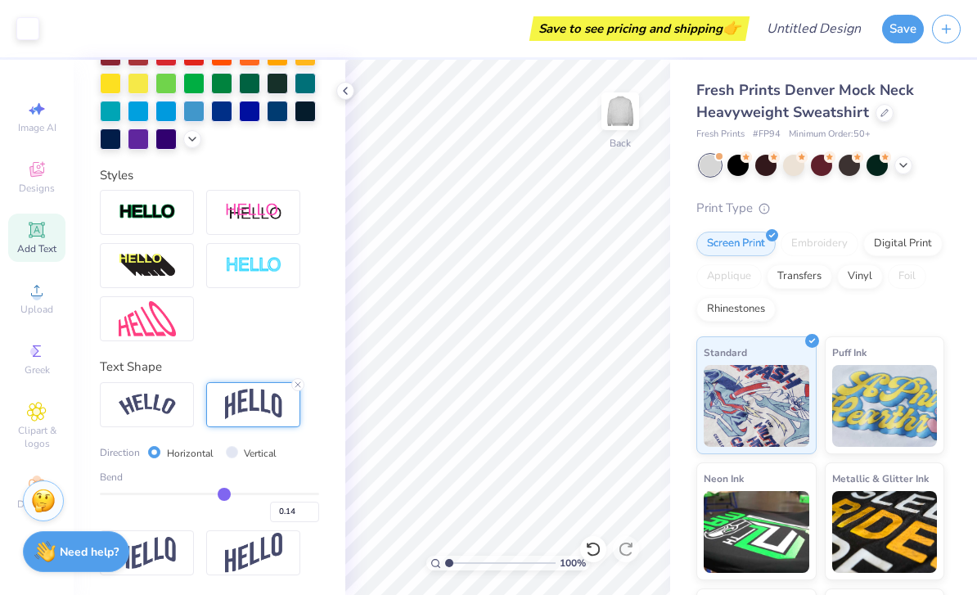
type input "0.13"
type input "0.12"
type input "0.11"
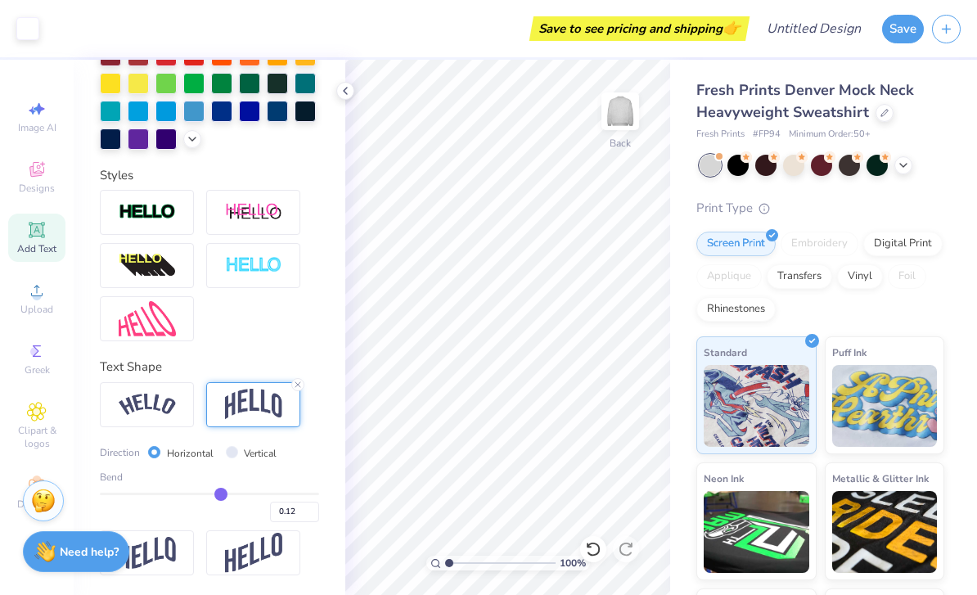
type input "0.11"
type input "0.18"
type input "0.2"
type input "0.20"
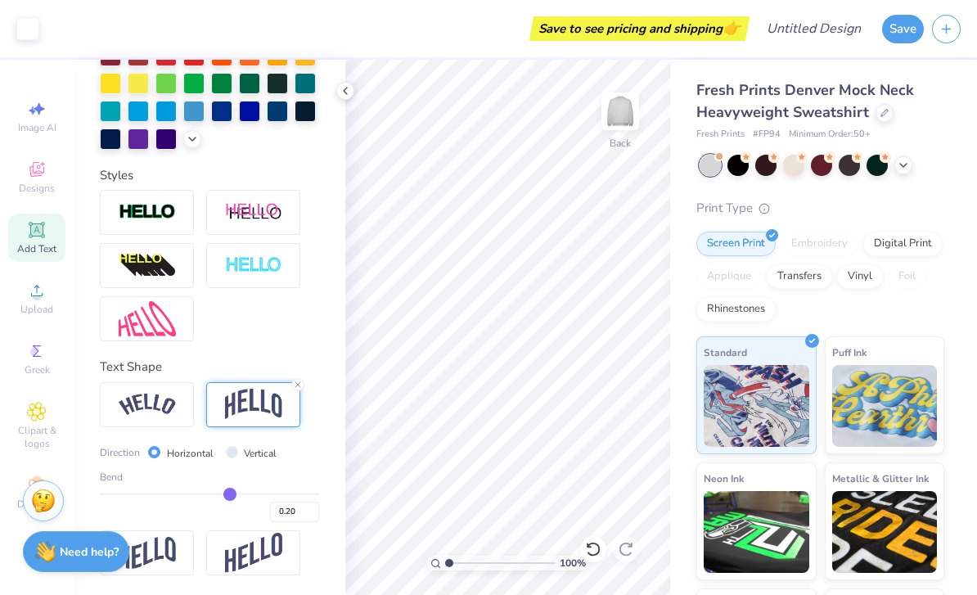
type input "0.21"
type input "0.22"
type input "0.24"
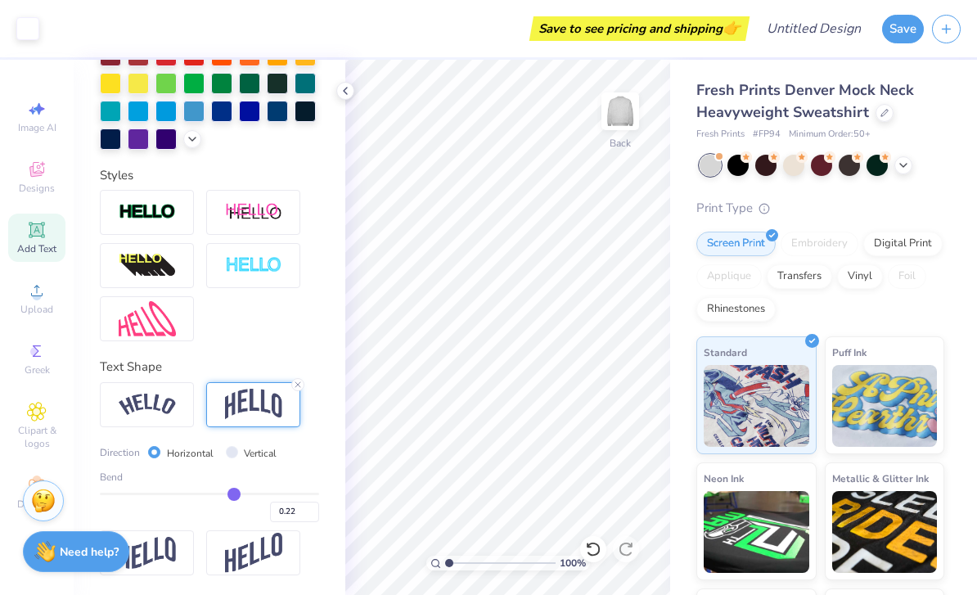
type input "0.24"
type input "0.25"
type input "0.26"
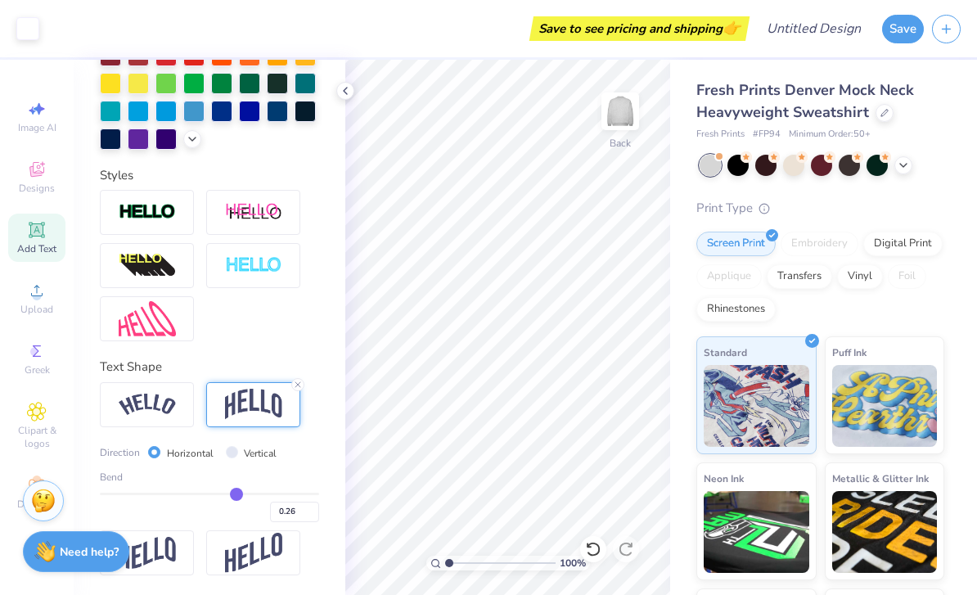
type input "0.29"
type input "0.3"
type input "0.30"
type input "0.32"
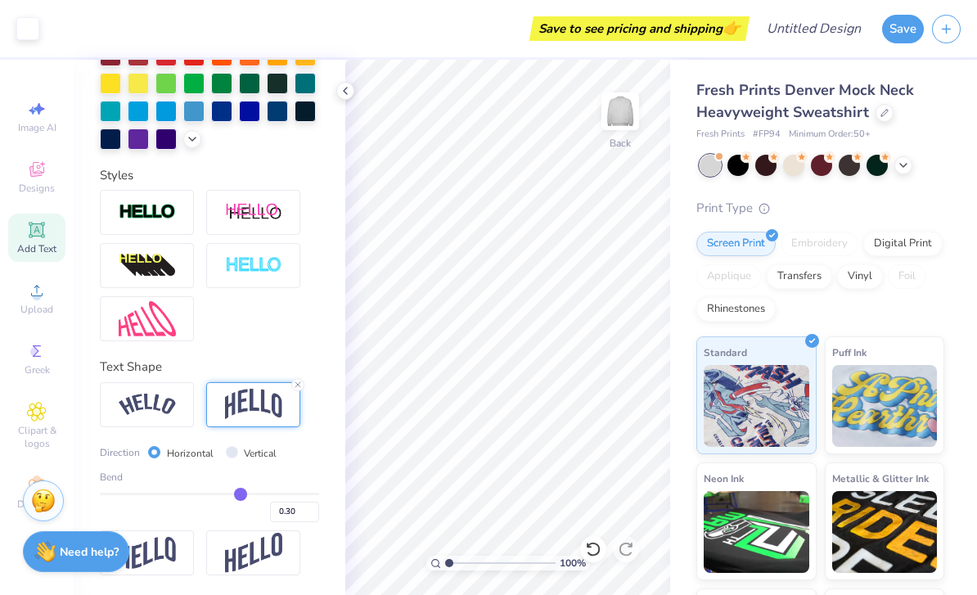
type input "0.32"
type input "0.33"
type input "0.35"
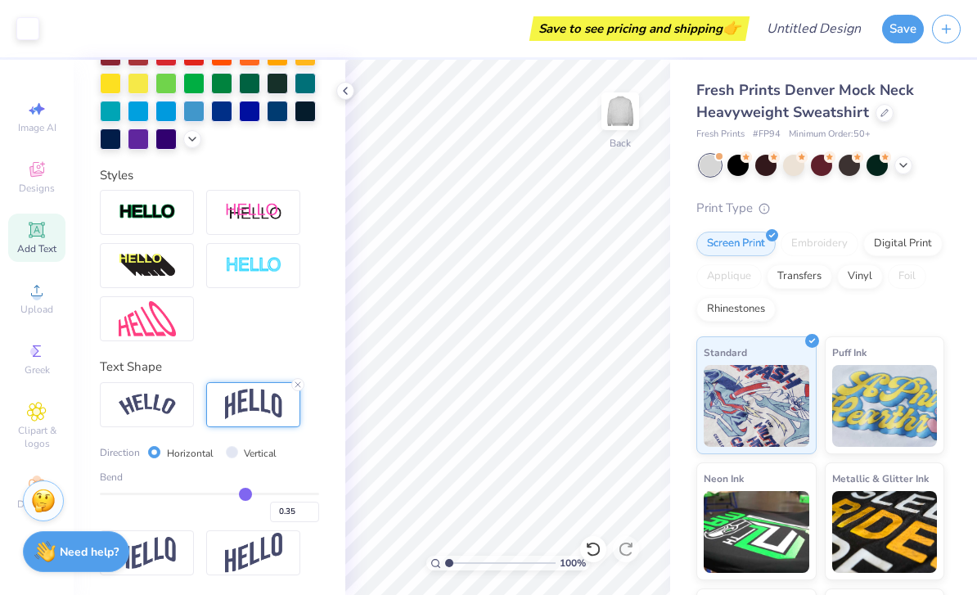
type input "0.37"
type input "0.38"
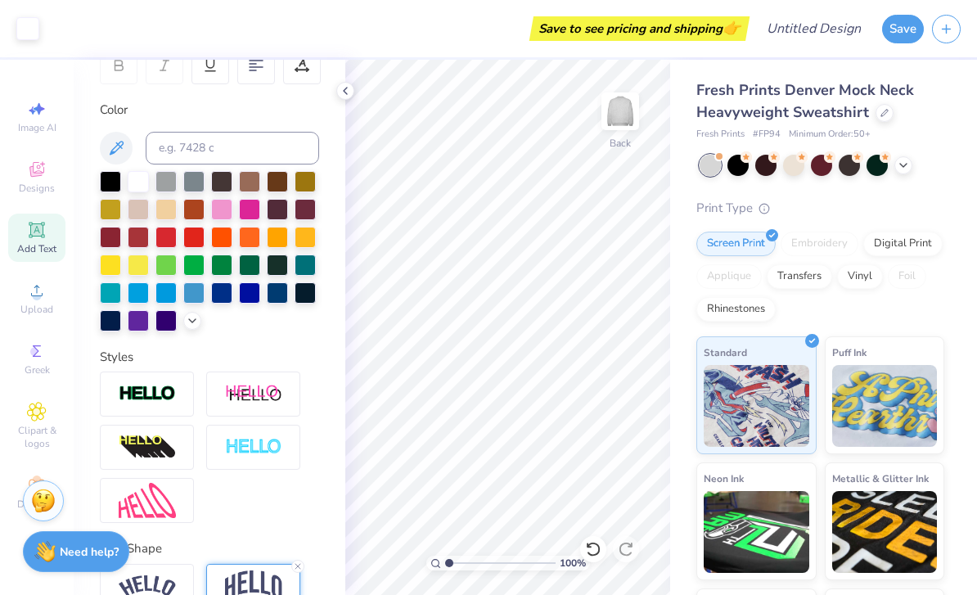
scroll to position [268, 0]
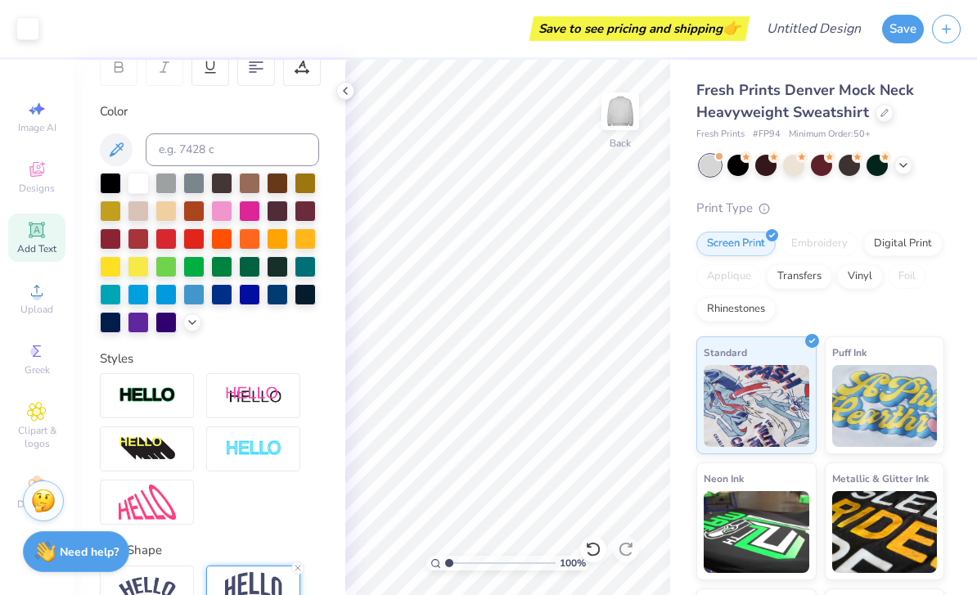
click at [200, 324] on div at bounding box center [192, 322] width 18 height 18
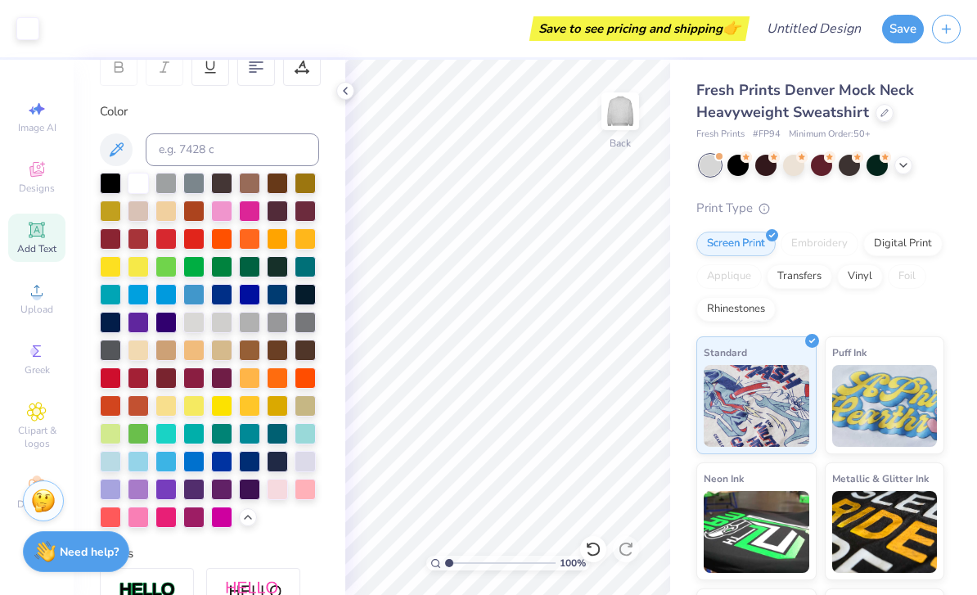
click at [115, 485] on div at bounding box center [110, 489] width 21 height 21
click at [308, 465] on div at bounding box center [304, 461] width 21 height 21
click at [119, 472] on div at bounding box center [110, 461] width 21 height 21
click at [114, 488] on div at bounding box center [110, 489] width 21 height 21
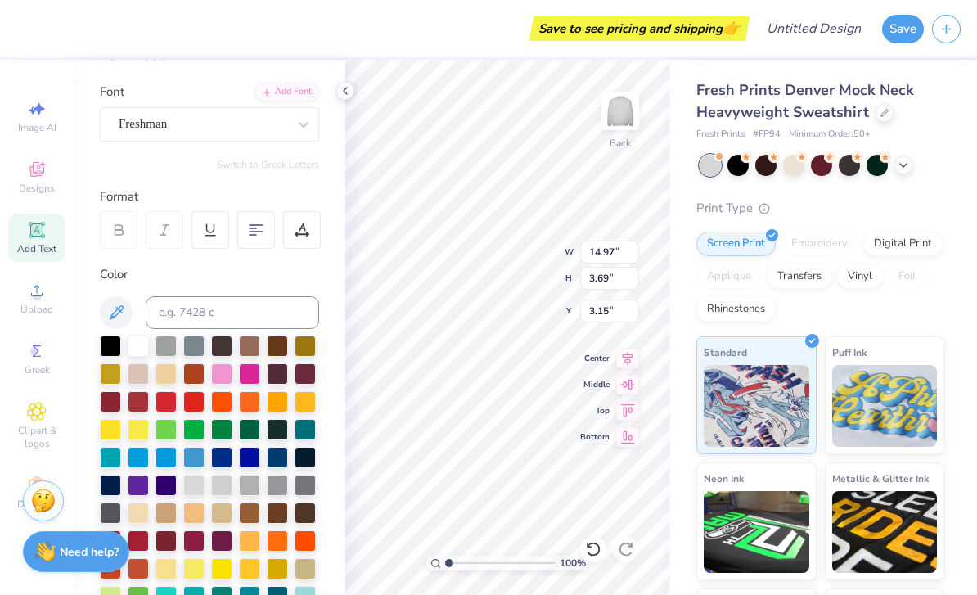
scroll to position [1, 2]
click at [312, 223] on div at bounding box center [302, 230] width 38 height 38
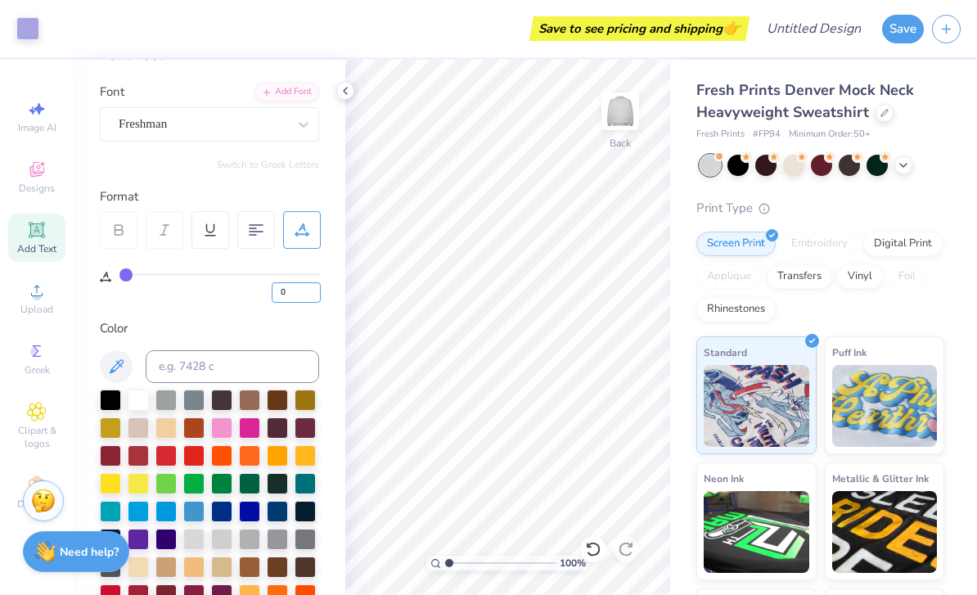
click at [294, 283] on input "0" at bounding box center [296, 292] width 49 height 20
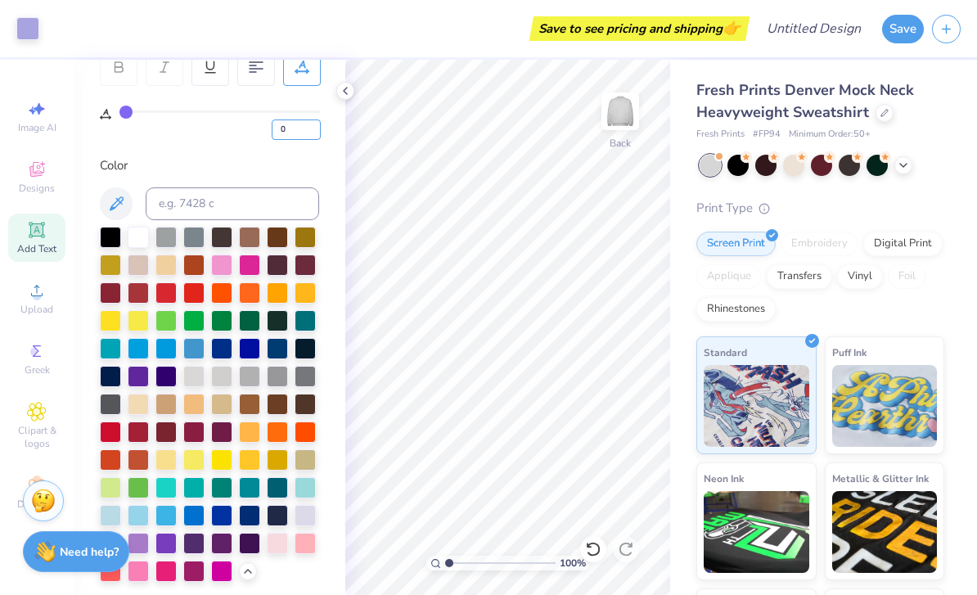
scroll to position [237, 0]
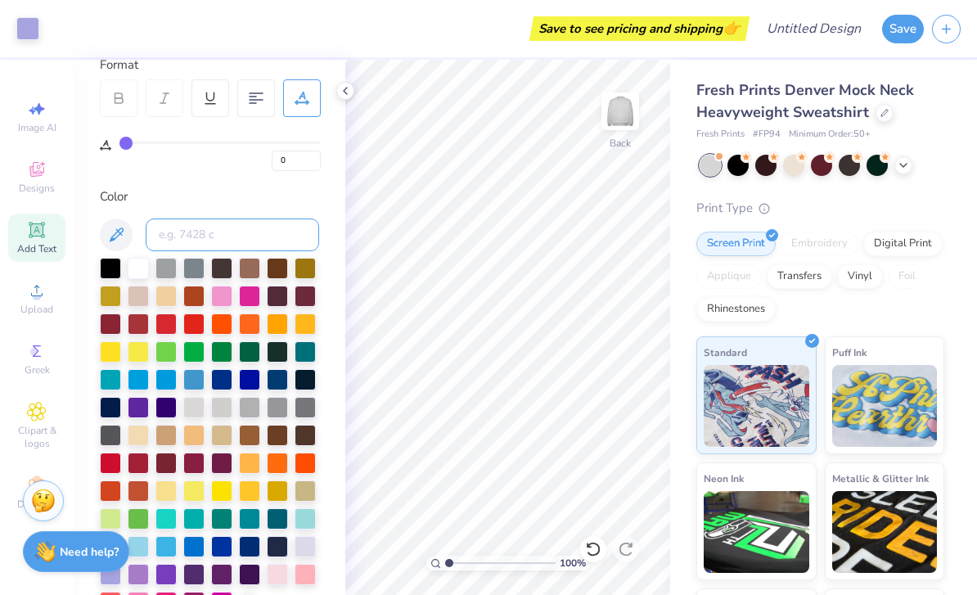
click at [264, 236] on input at bounding box center [232, 234] width 173 height 33
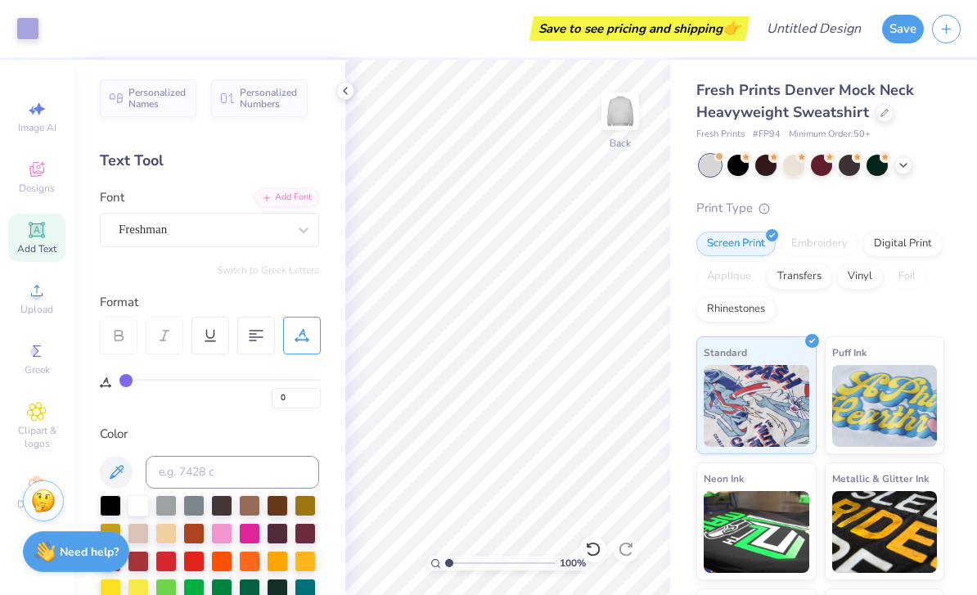
scroll to position [0, 0]
click at [308, 196] on div "Add Font" at bounding box center [286, 197] width 65 height 19
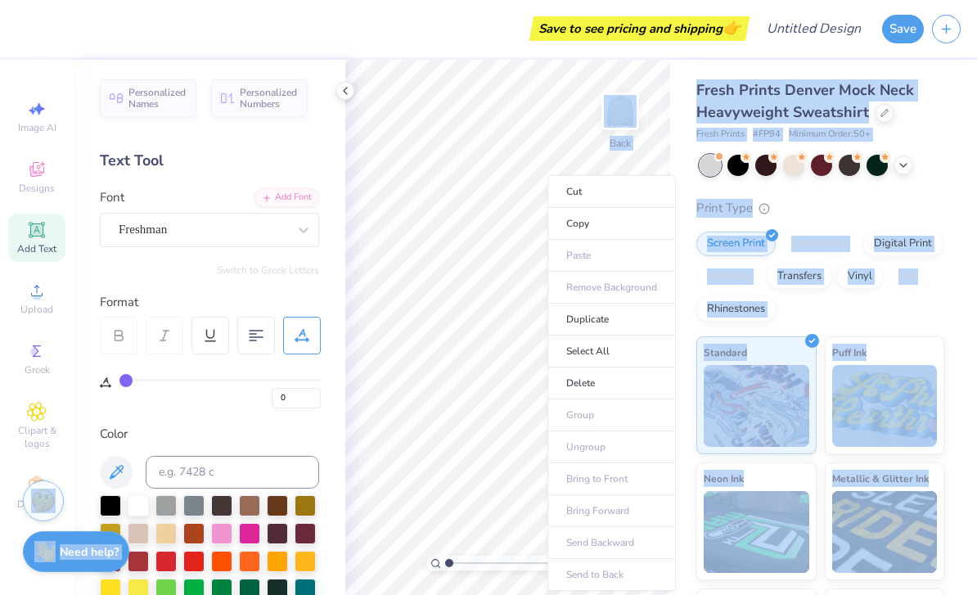
click at [640, 317] on li "Duplicate" at bounding box center [611, 319] width 128 height 32
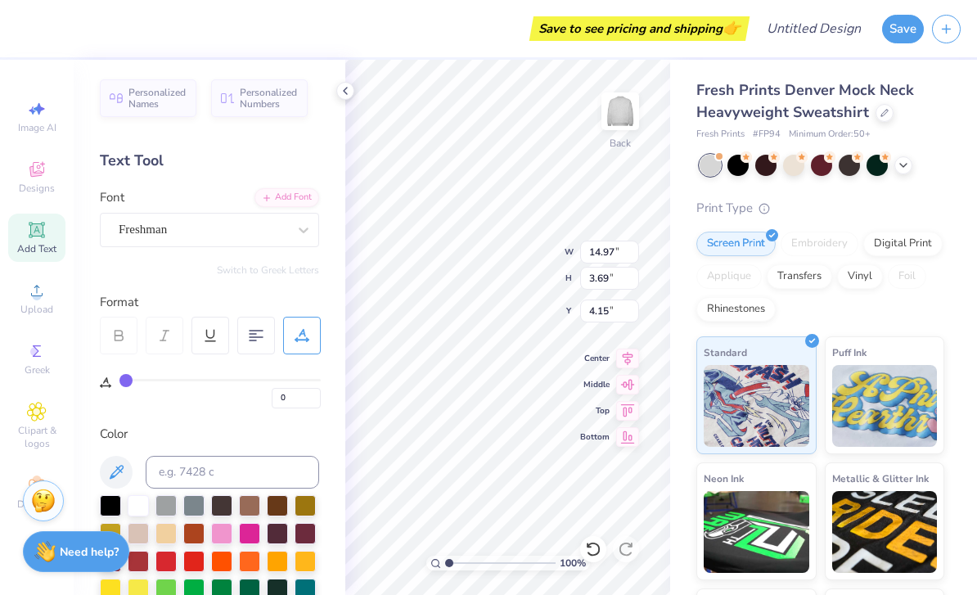
click at [146, 509] on div at bounding box center [138, 505] width 21 height 21
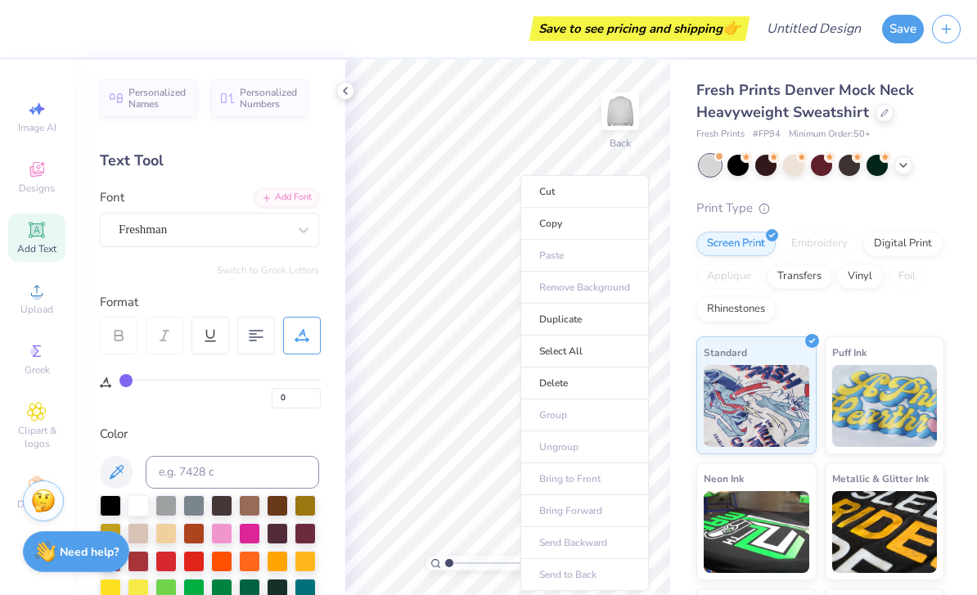
click at [608, 546] on ul "Cut Copy Paste Remove Background Duplicate Select All Delete Group Ungroup Brin…" at bounding box center [584, 383] width 128 height 416
click at [586, 524] on li "Bring Forward" at bounding box center [584, 511] width 128 height 32
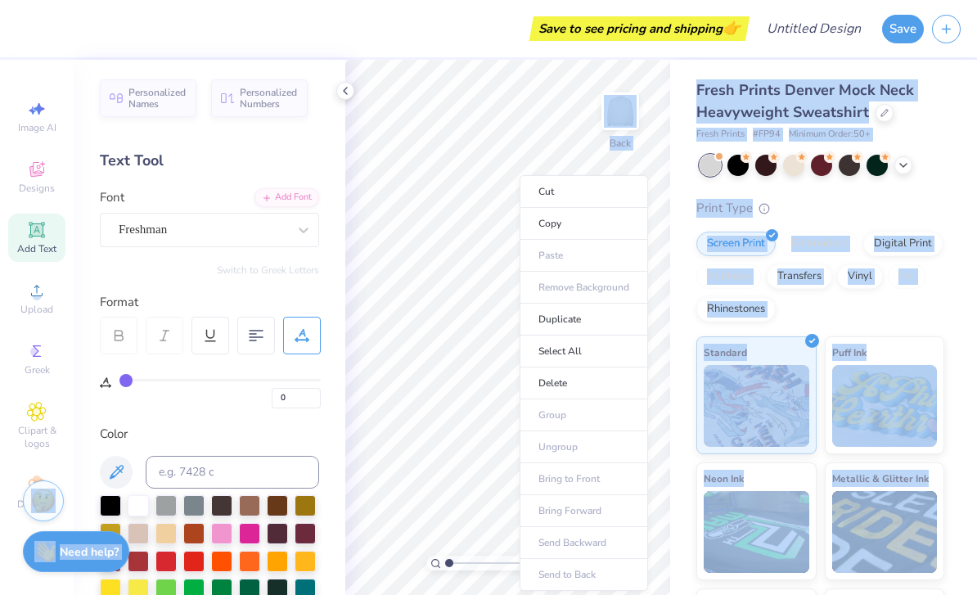
click at [601, 546] on ul "Cut Copy Paste Remove Background Duplicate Select All Delete Group Ungroup Brin…" at bounding box center [583, 383] width 128 height 416
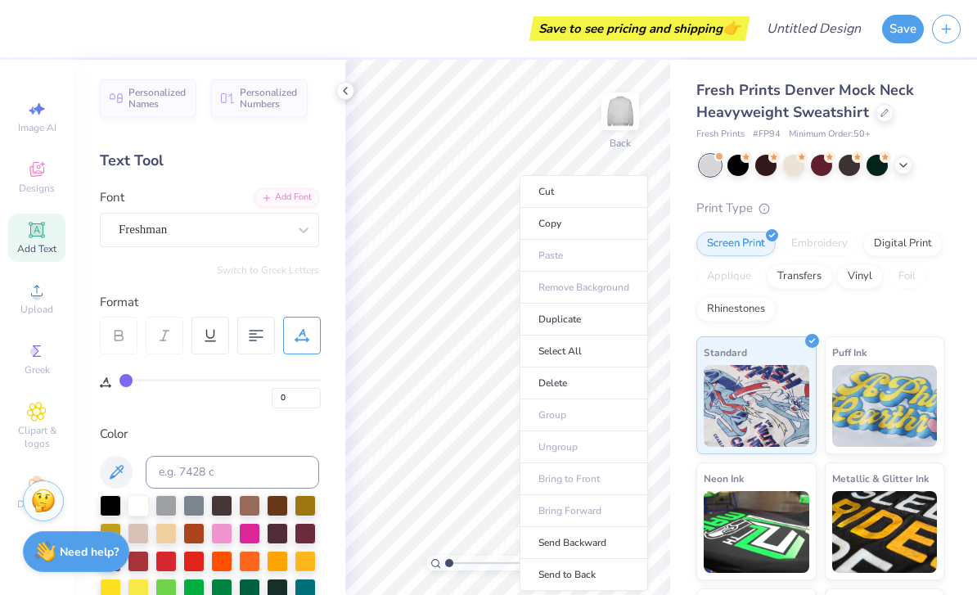
click at [584, 543] on li "Send Backward" at bounding box center [583, 543] width 128 height 32
click at [584, 542] on div at bounding box center [593, 549] width 26 height 26
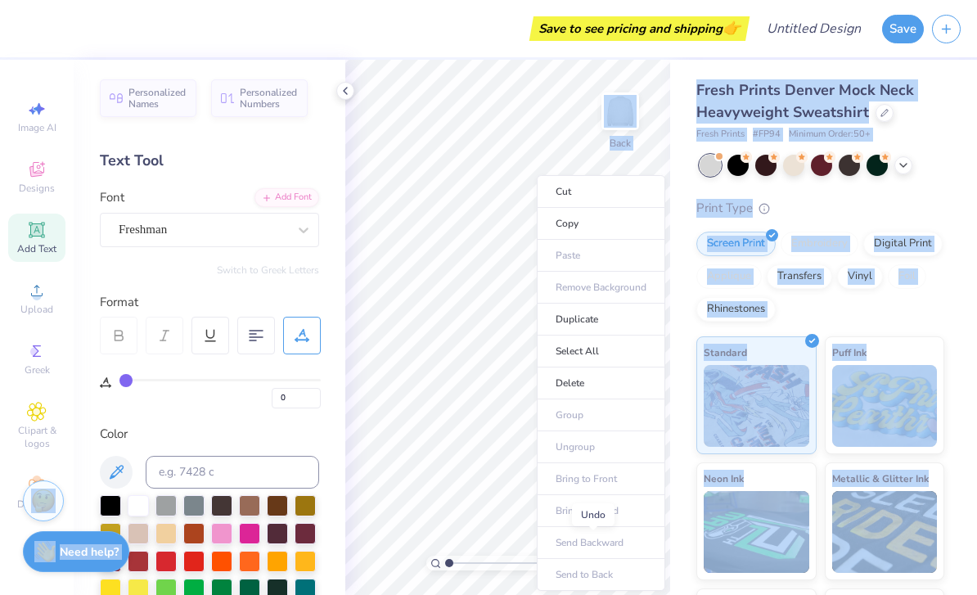
click at [632, 467] on ul "Cut Copy Paste Remove Background Duplicate Select All Delete Group Ungroup Brin…" at bounding box center [601, 383] width 128 height 416
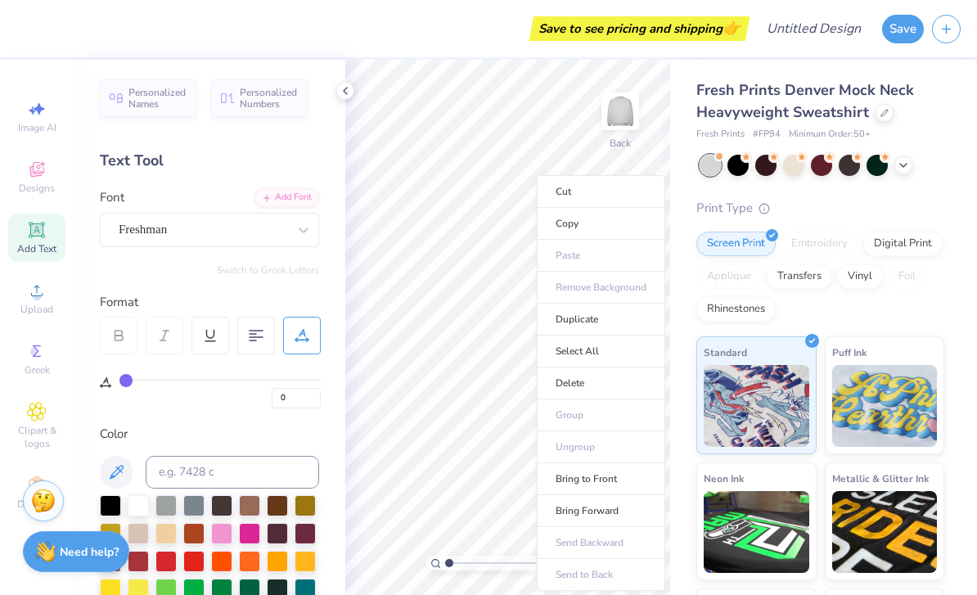
click at [611, 479] on li "Bring to Front" at bounding box center [601, 479] width 128 height 32
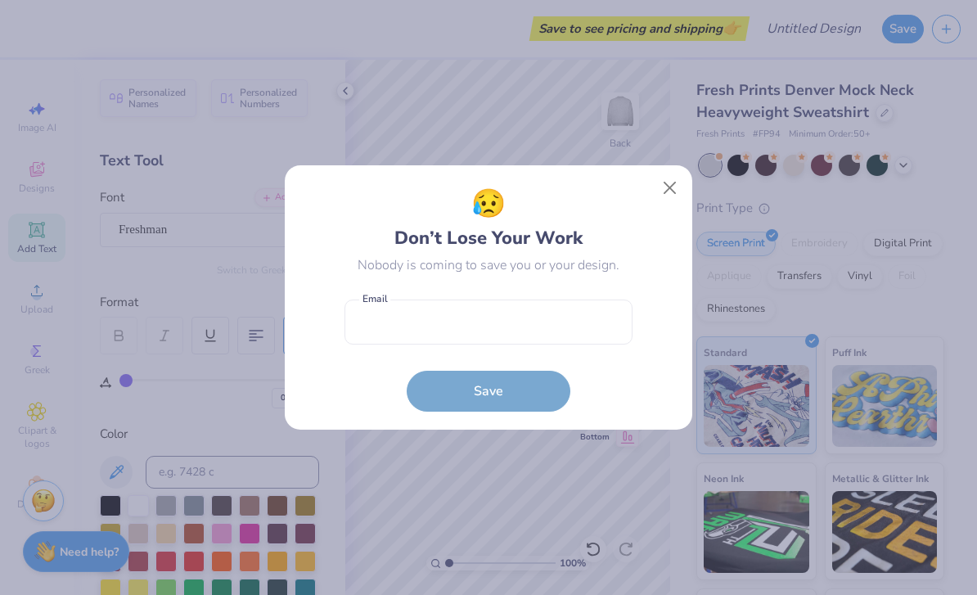
click at [673, 200] on button "Close" at bounding box center [669, 188] width 31 height 31
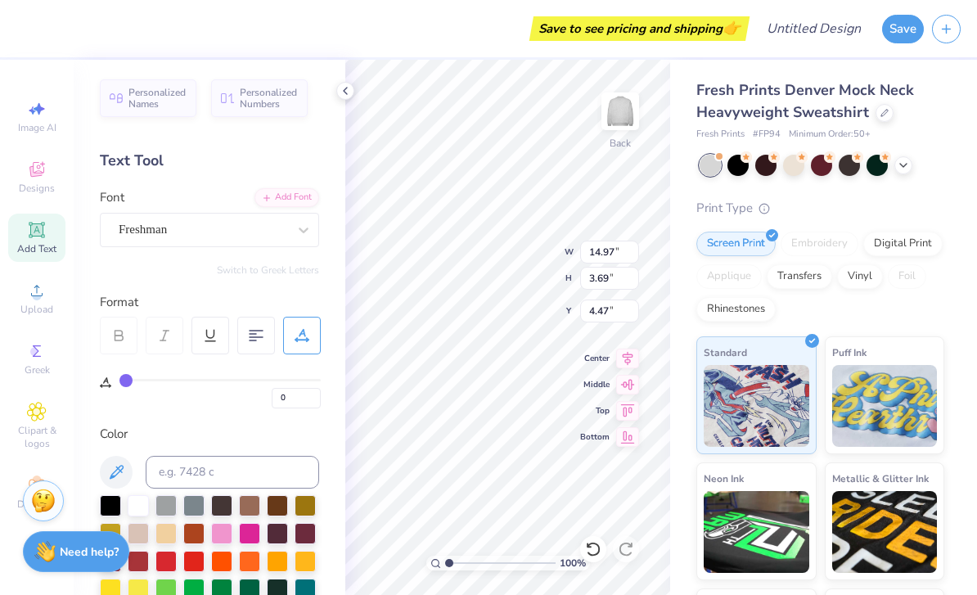
scroll to position [1, 3]
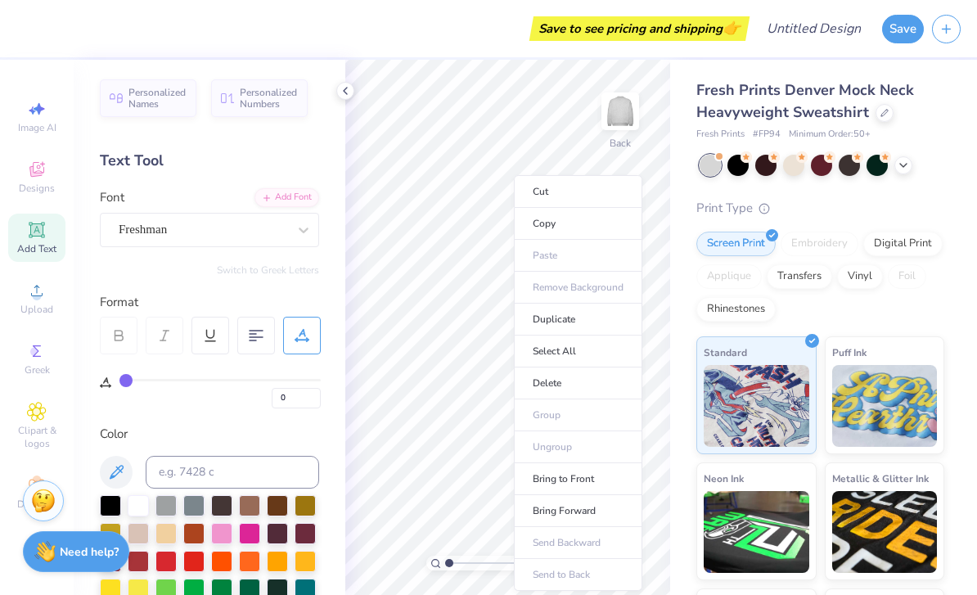
click at [604, 476] on li "Bring to Front" at bounding box center [578, 479] width 128 height 32
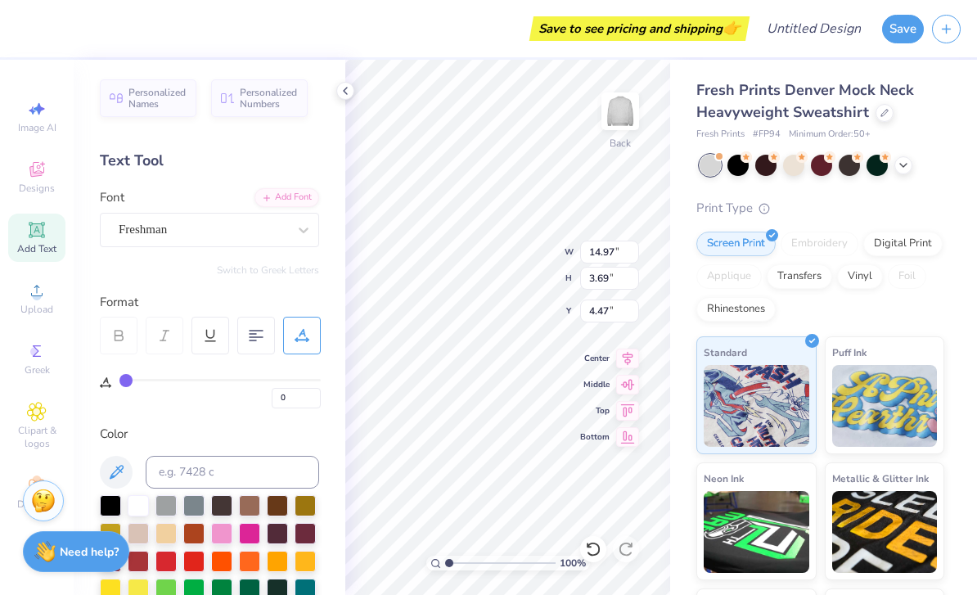
click at [144, 501] on div at bounding box center [138, 505] width 21 height 21
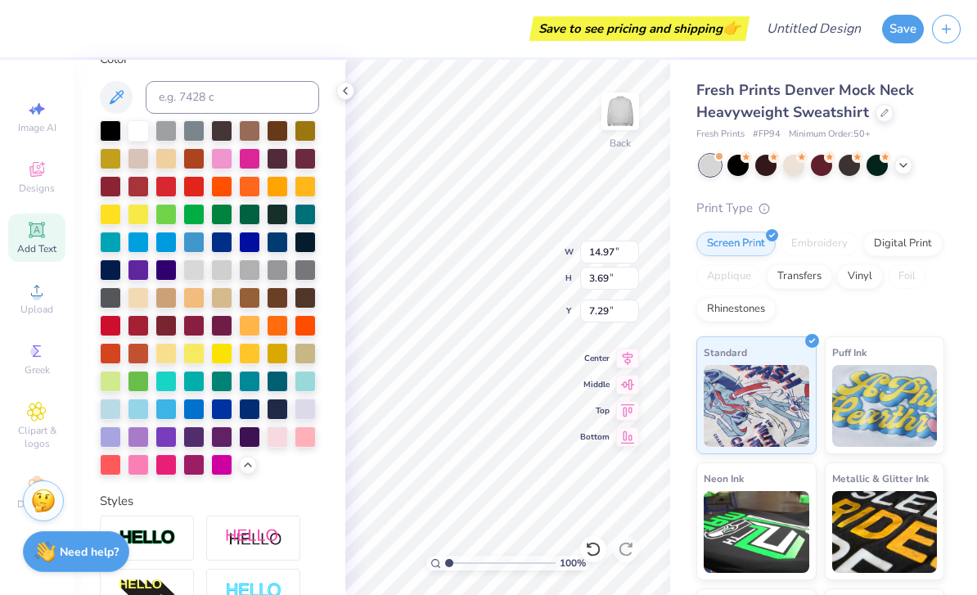
scroll to position [371, 0]
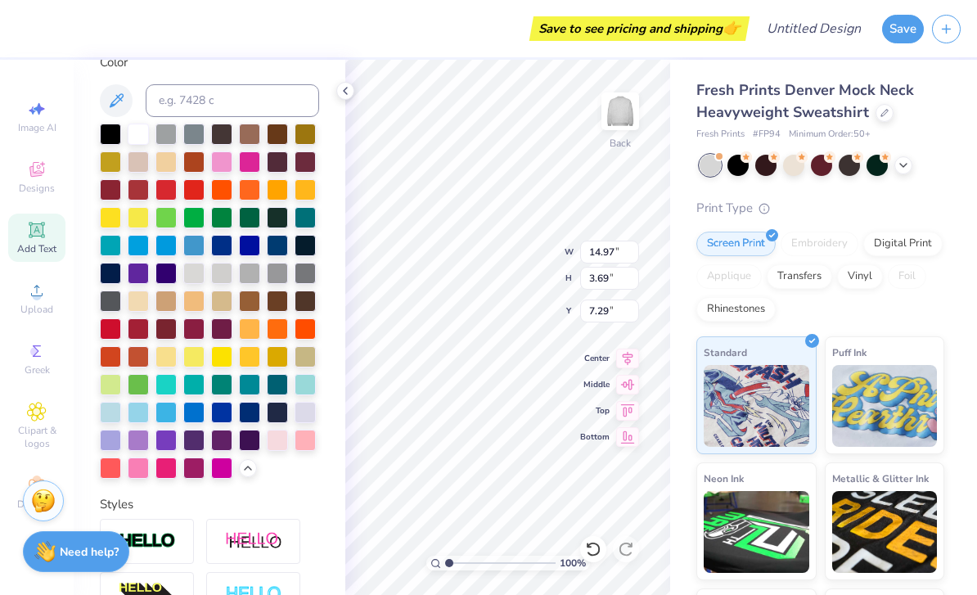
click at [141, 443] on div at bounding box center [138, 439] width 21 height 21
click at [117, 451] on div at bounding box center [110, 439] width 21 height 21
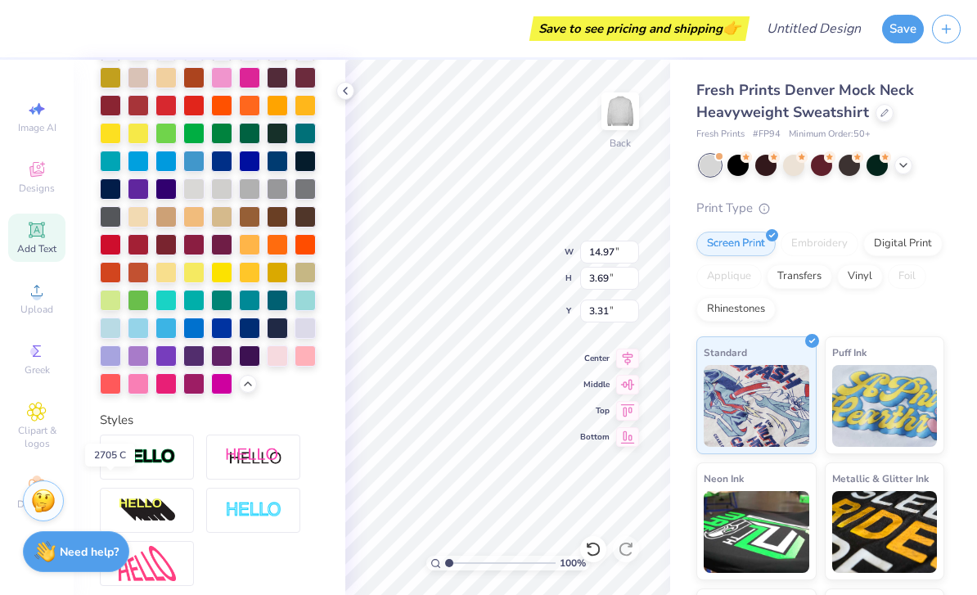
scroll to position [313, 0]
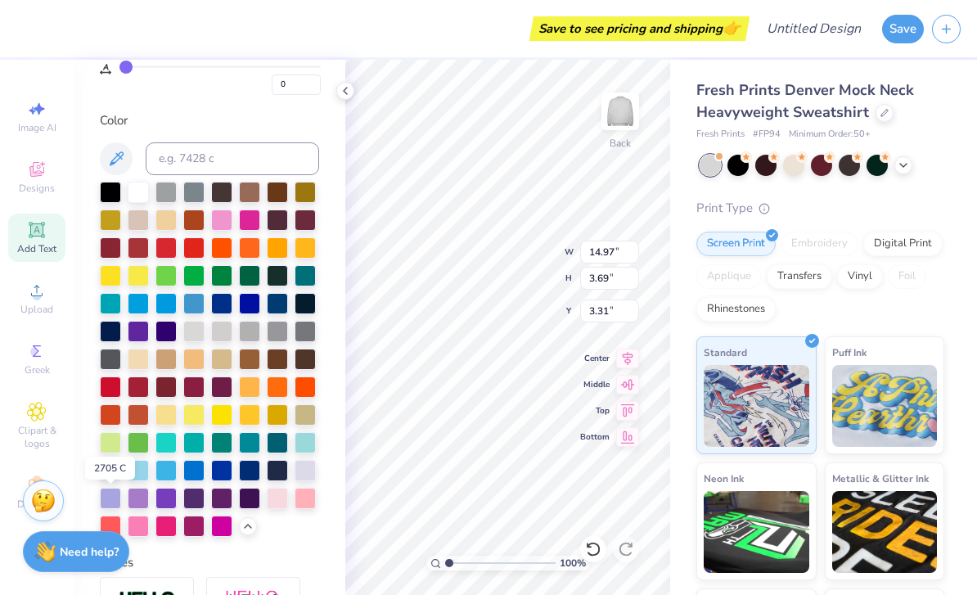
click at [117, 167] on icon at bounding box center [116, 159] width 20 height 20
click at [118, 167] on icon at bounding box center [116, 159] width 20 height 20
click at [119, 161] on icon at bounding box center [116, 159] width 20 height 20
click at [268, 161] on input at bounding box center [232, 158] width 173 height 33
click at [127, 166] on button at bounding box center [116, 158] width 33 height 33
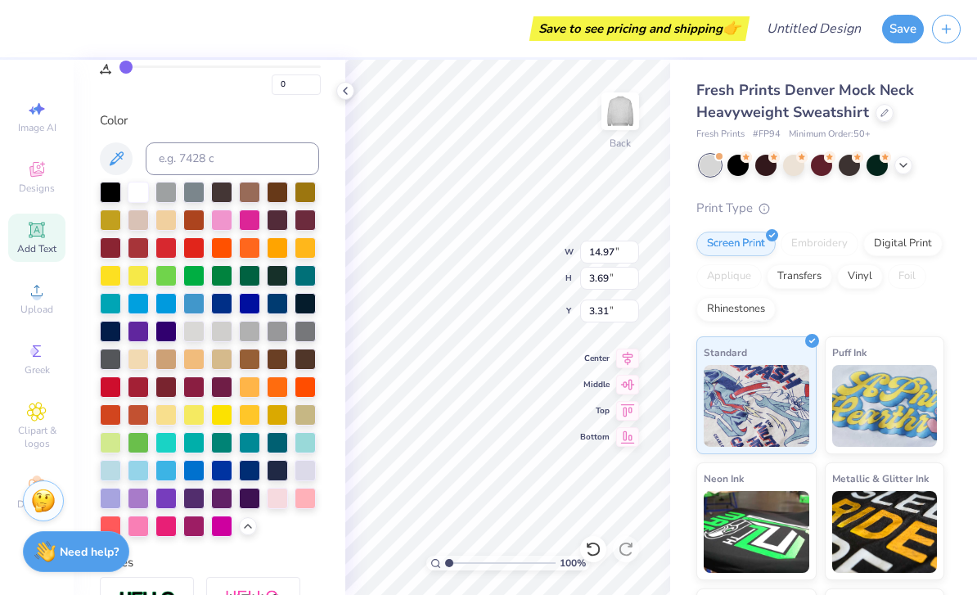
click at [127, 166] on button at bounding box center [116, 158] width 33 height 33
click at [315, 474] on div at bounding box center [304, 470] width 21 height 21
click at [113, 483] on div at bounding box center [209, 359] width 219 height 355
click at [137, 510] on div at bounding box center [209, 359] width 219 height 355
click at [166, 499] on div at bounding box center [165, 497] width 21 height 21
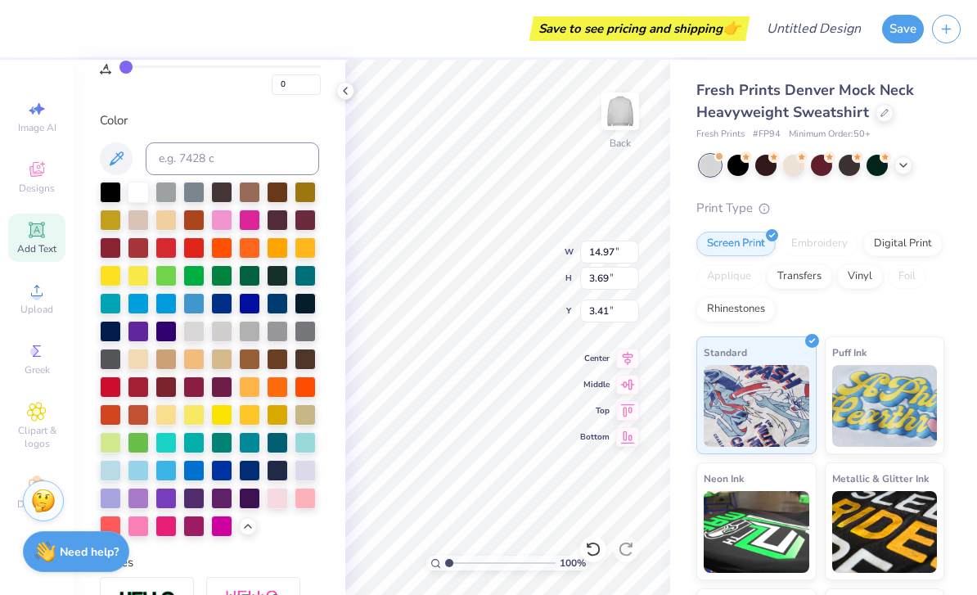
click at [140, 500] on div at bounding box center [138, 497] width 21 height 21
click at [121, 498] on div at bounding box center [110, 497] width 21 height 21
click at [111, 503] on div at bounding box center [110, 497] width 21 height 21
click at [146, 192] on div at bounding box center [138, 192] width 21 height 21
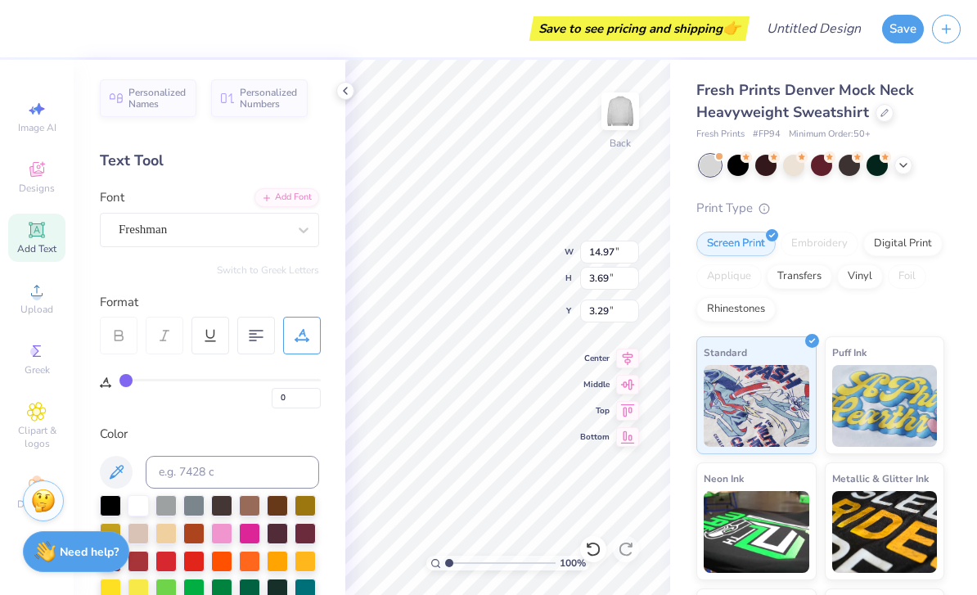
scroll to position [0, 0]
click at [137, 380] on input "range" at bounding box center [219, 380] width 201 height 2
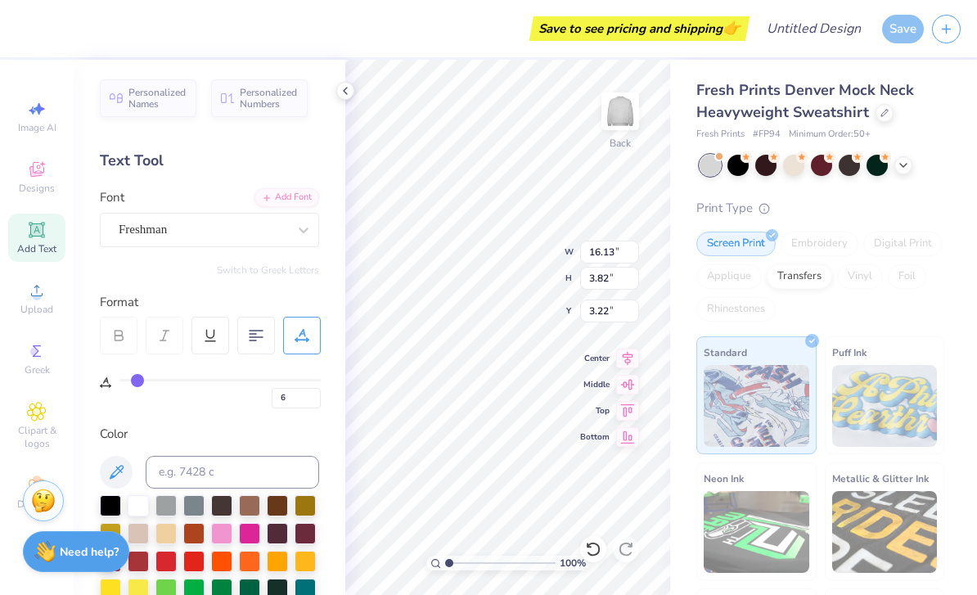
click at [146, 394] on div "6" at bounding box center [219, 393] width 201 height 29
click at [146, 379] on input "range" at bounding box center [219, 380] width 201 height 2
click at [155, 379] on input "range" at bounding box center [219, 380] width 201 height 2
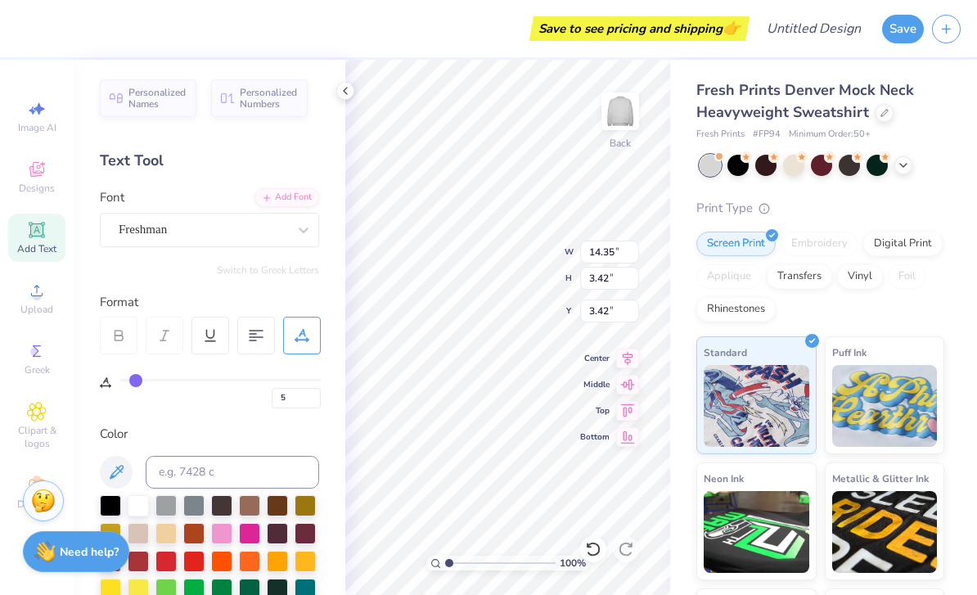
click at [139, 381] on input "range" at bounding box center [219, 380] width 201 height 2
click at [303, 393] on input "5" at bounding box center [296, 398] width 49 height 20
click at [309, 276] on div "Personalized Names Personalized Numbers Text Tool Add Font Font Freshman Switch…" at bounding box center [210, 327] width 272 height 535
click at [307, 192] on div "Add Font" at bounding box center [286, 197] width 65 height 19
click at [700, 550] on div "Neon Ink" at bounding box center [756, 521] width 120 height 118
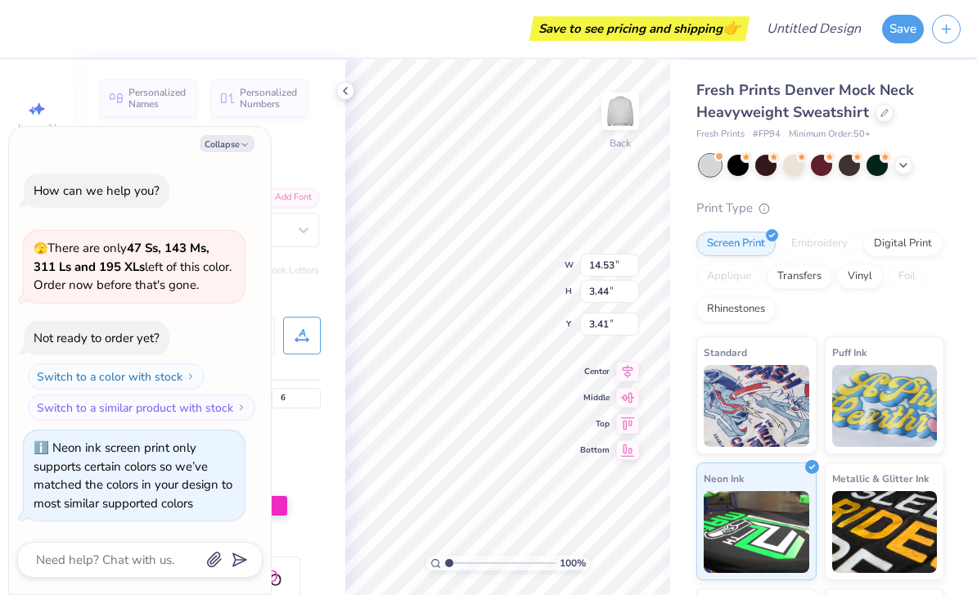
click at [910, 244] on div "Digital Print" at bounding box center [902, 243] width 79 height 25
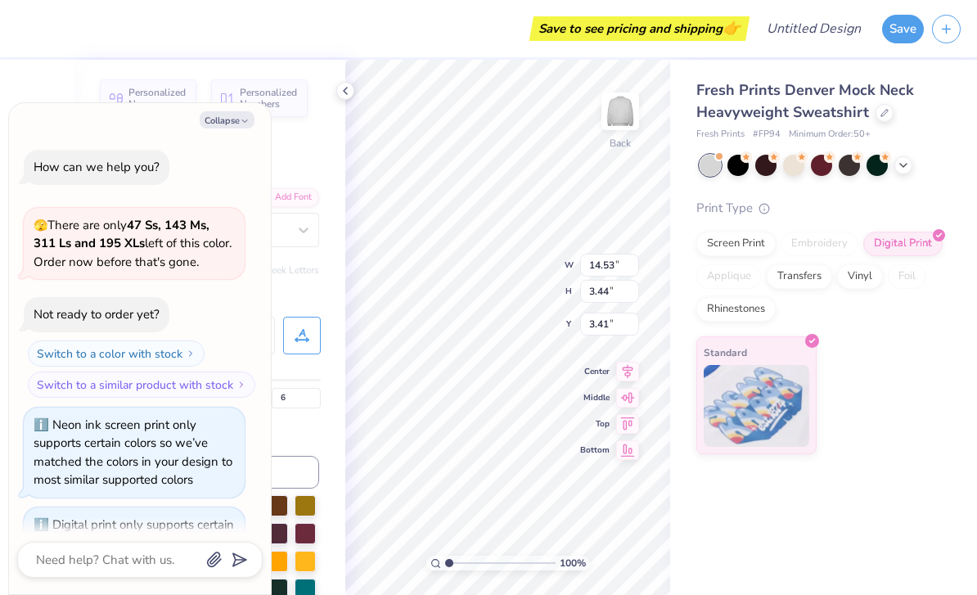
scroll to position [71, 0]
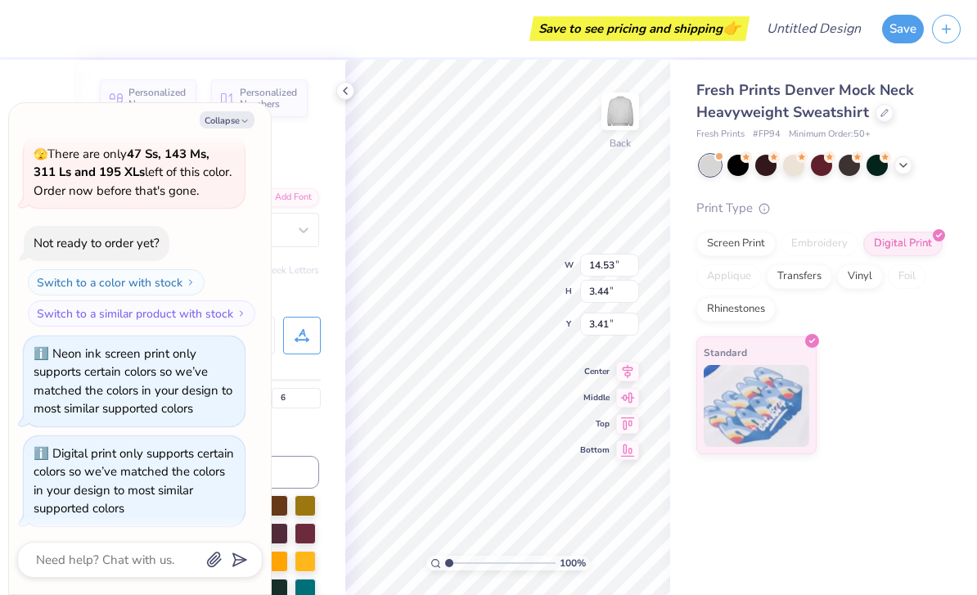
click at [765, 399] on img at bounding box center [756, 406] width 106 height 82
click at [791, 280] on div "Transfers" at bounding box center [798, 276] width 65 height 25
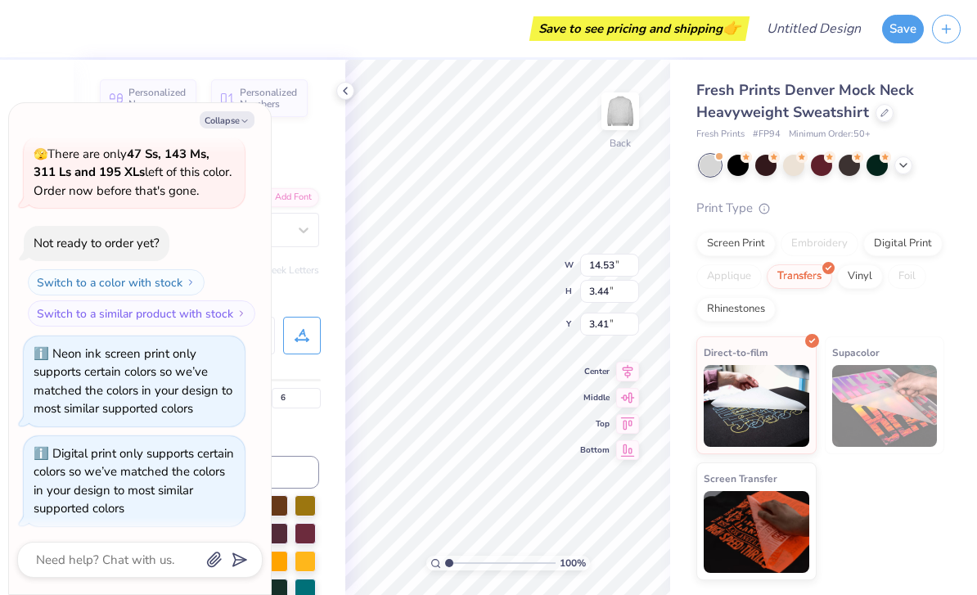
click at [865, 281] on div "Vinyl" at bounding box center [860, 276] width 46 height 25
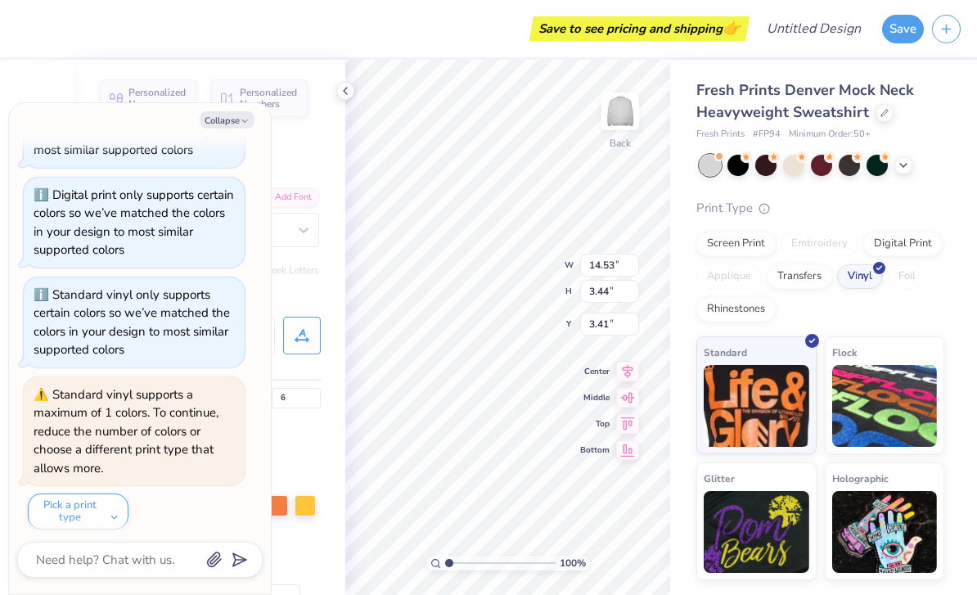
click at [757, 303] on div "Rhinestones" at bounding box center [735, 309] width 79 height 25
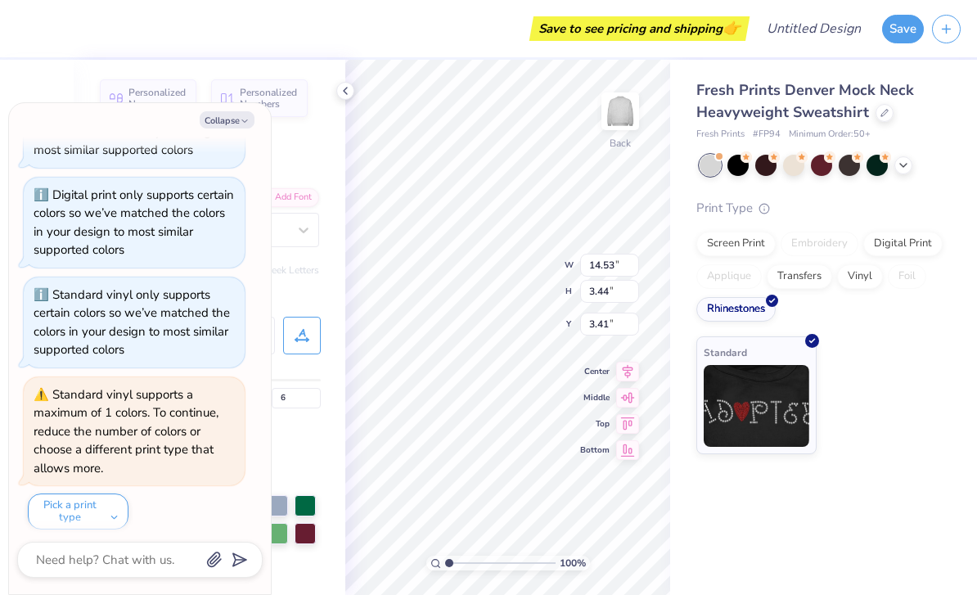
scroll to position [428, 0]
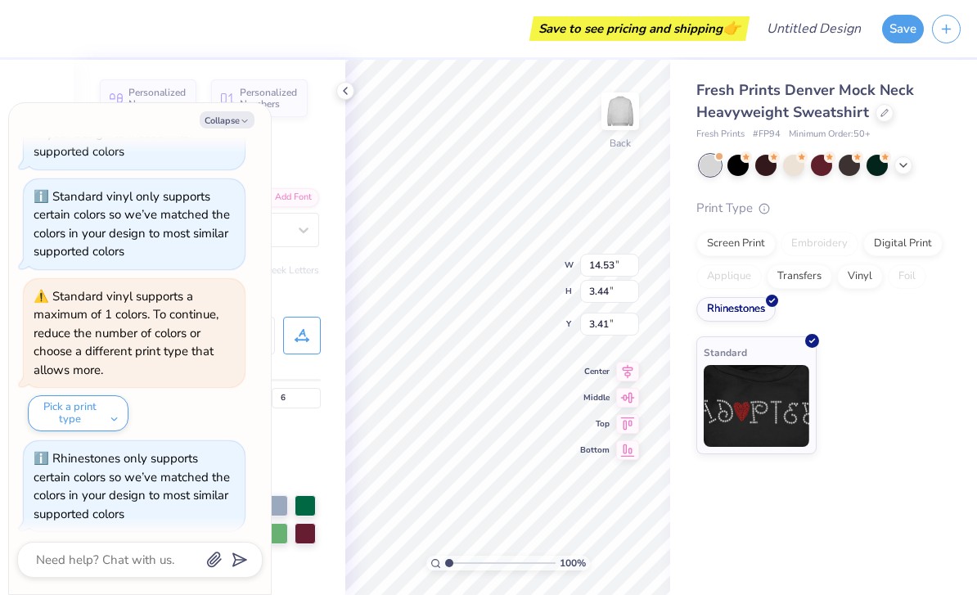
click at [744, 240] on div "Screen Print" at bounding box center [735, 243] width 79 height 25
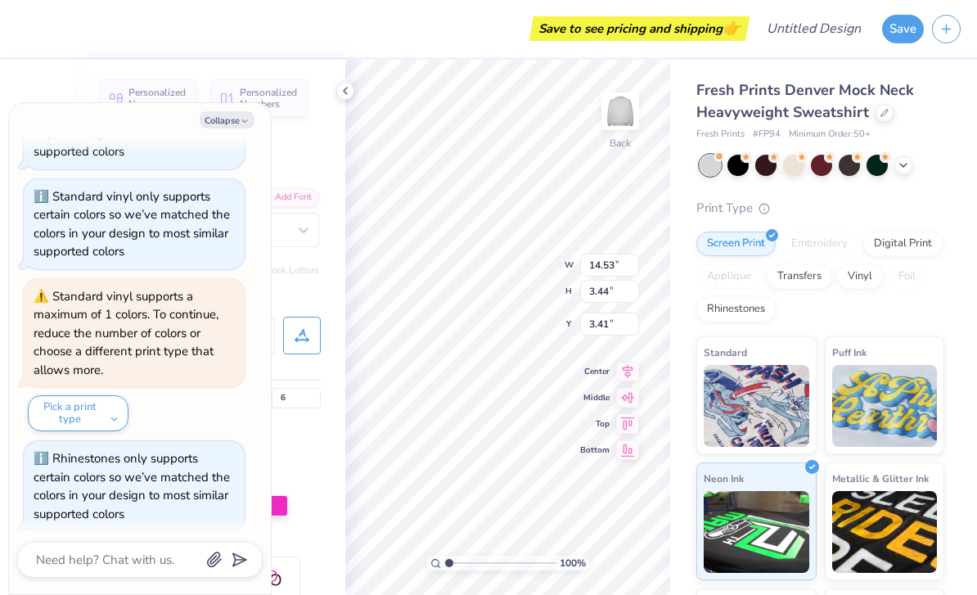
scroll to position [526, 0]
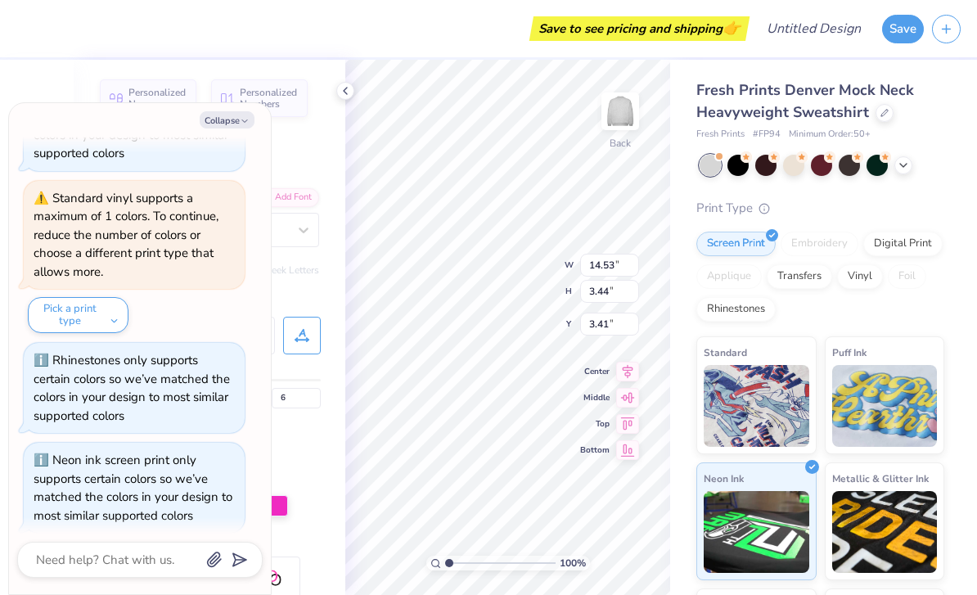
click at [349, 96] on icon at bounding box center [345, 90] width 13 height 13
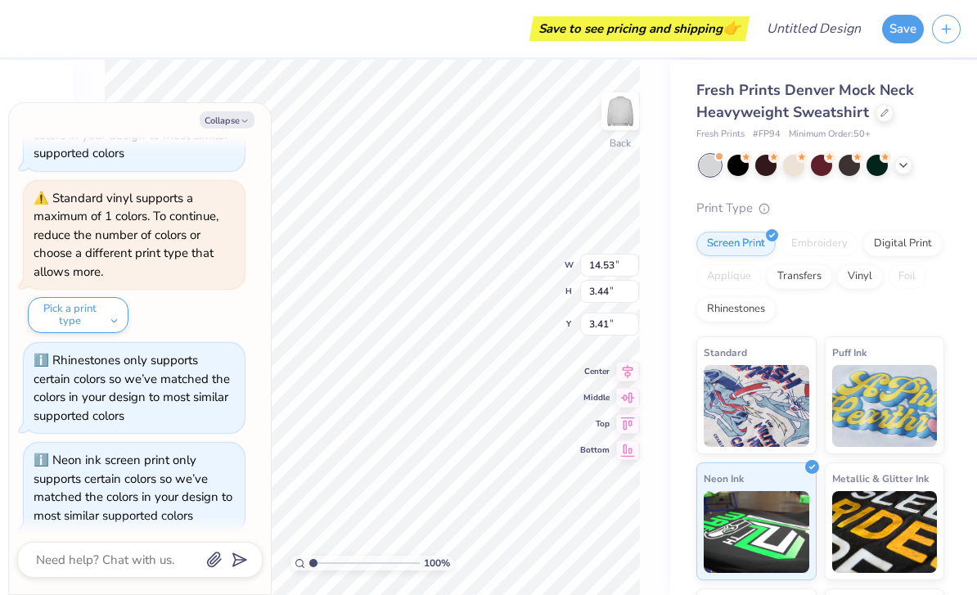
click at [245, 124] on icon "button" at bounding box center [245, 121] width 10 height 10
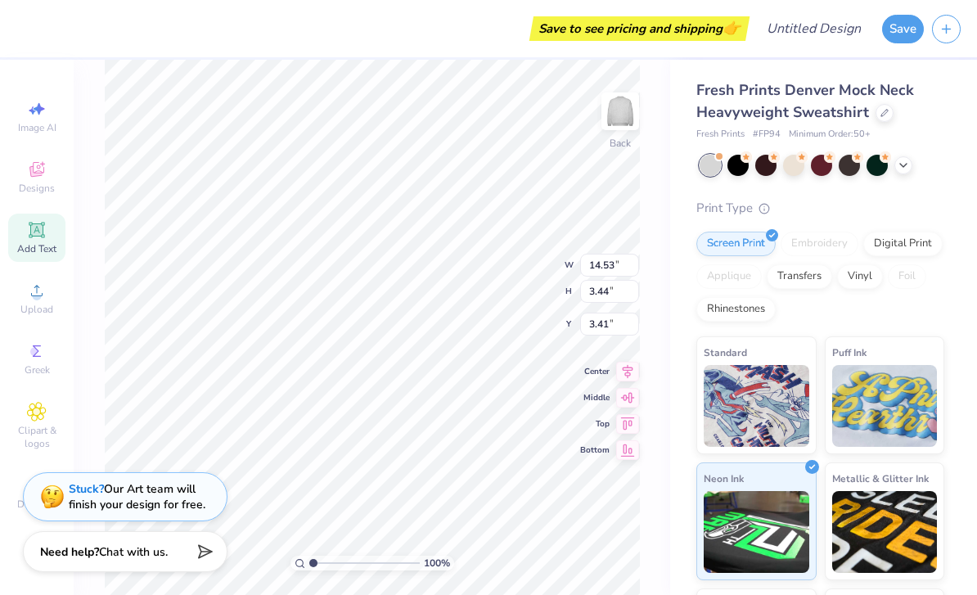
click at [40, 262] on div "Add Text" at bounding box center [36, 237] width 57 height 48
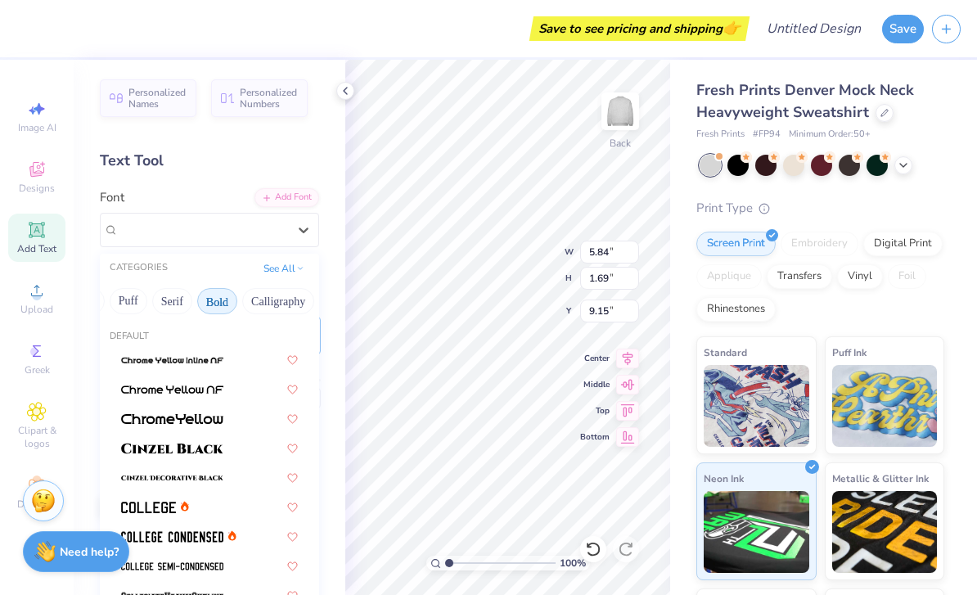
scroll to position [0, 128]
click at [224, 295] on button "Bold" at bounding box center [216, 301] width 40 height 26
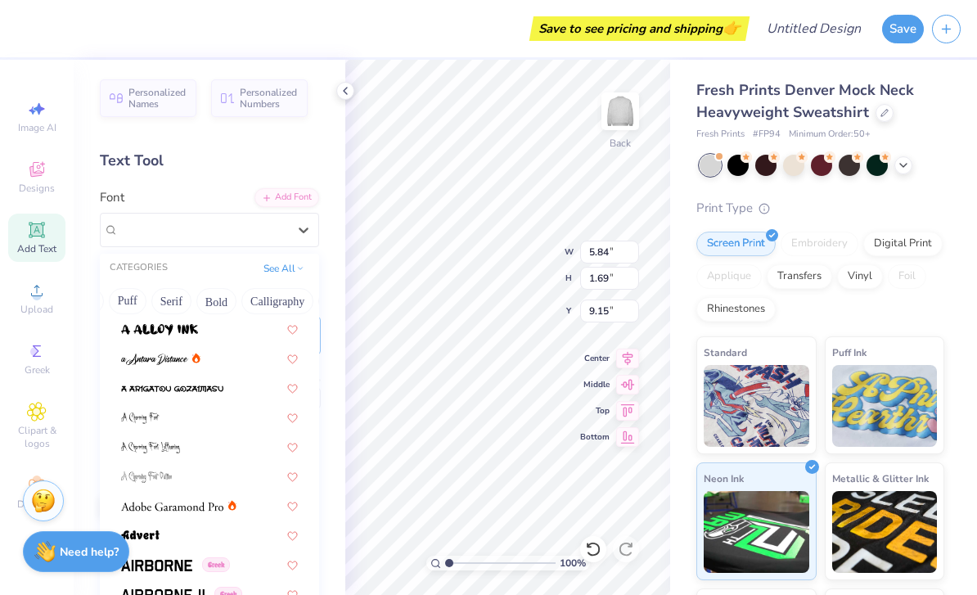
scroll to position [88, 0]
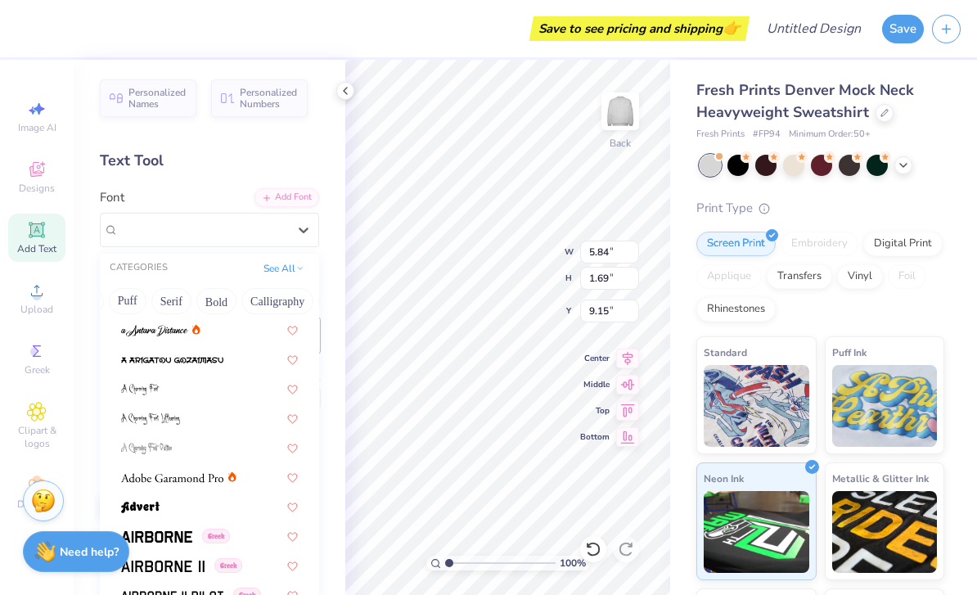
click at [223, 292] on button "Bold" at bounding box center [216, 301] width 40 height 26
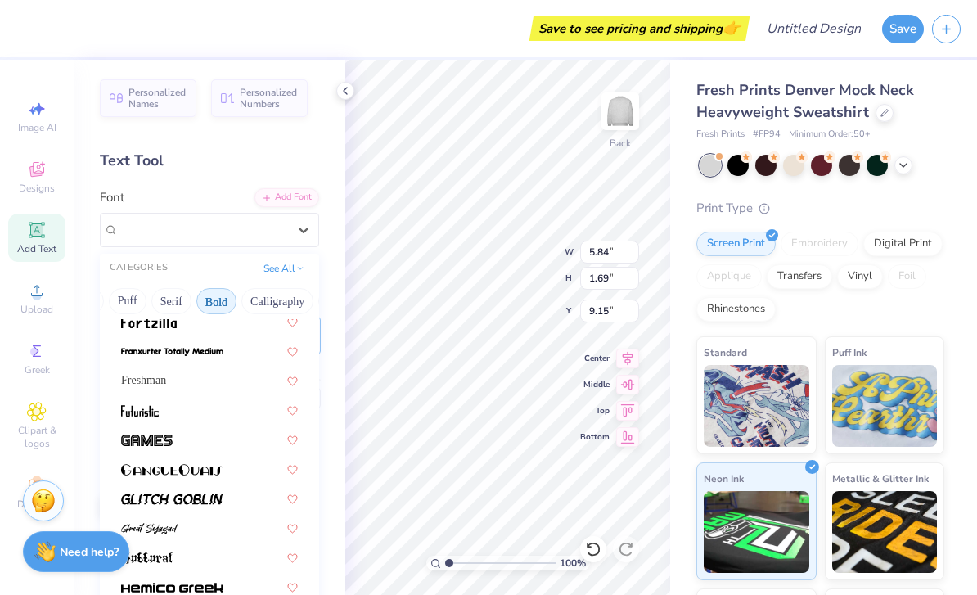
scroll to position [568, 0]
click at [236, 381] on div "Freshman" at bounding box center [209, 379] width 177 height 17
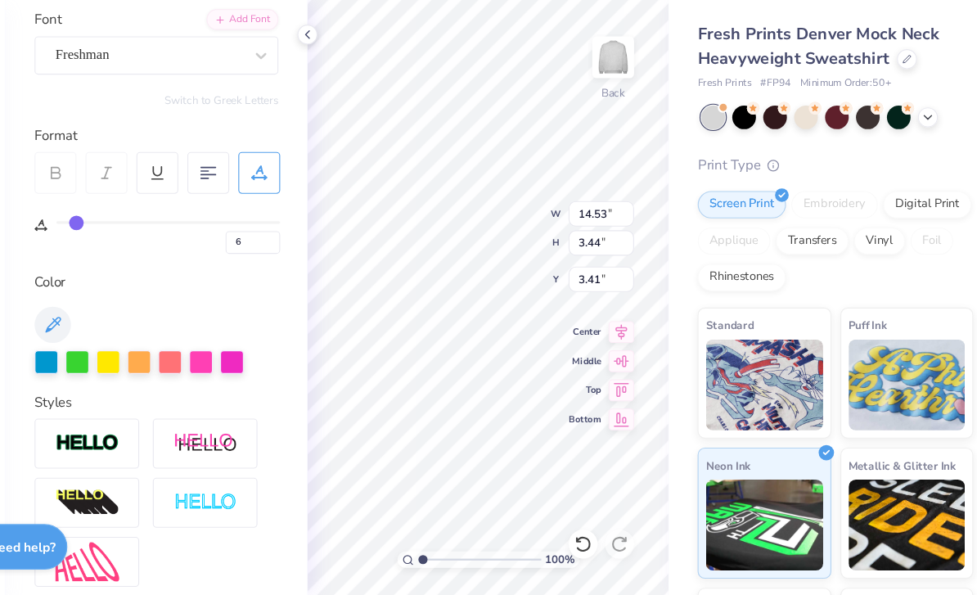
scroll to position [119, 0]
click at [106, 343] on icon at bounding box center [116, 353] width 20 height 20
click at [721, 365] on img at bounding box center [756, 406] width 106 height 82
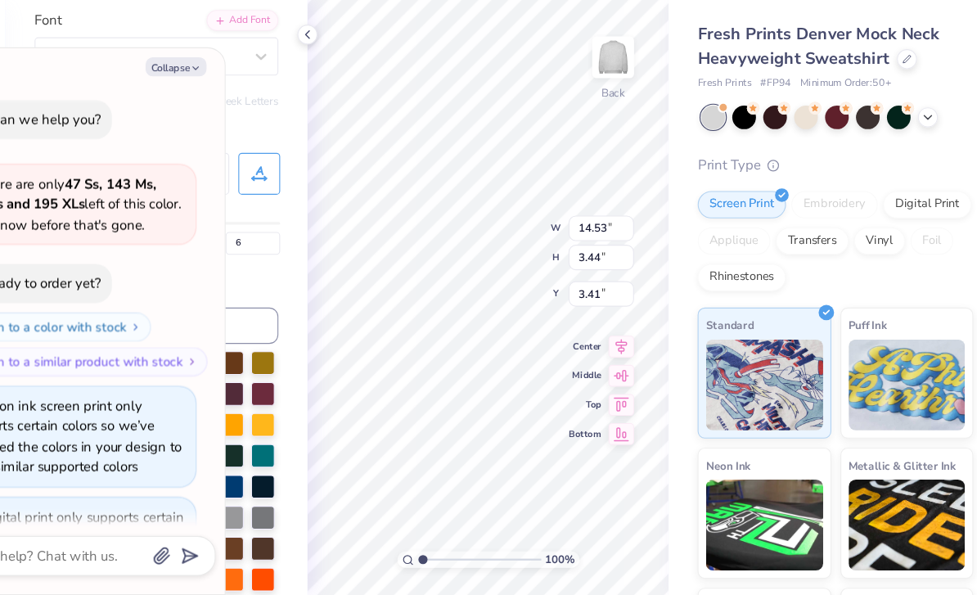
scroll to position [624, 0]
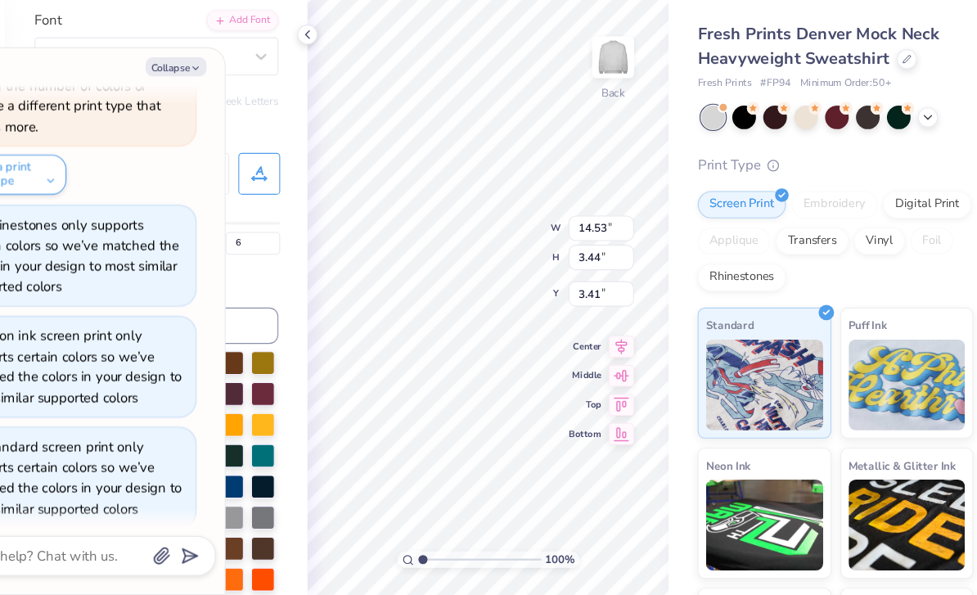
click at [200, 111] on button "Collapse" at bounding box center [227, 119] width 55 height 17
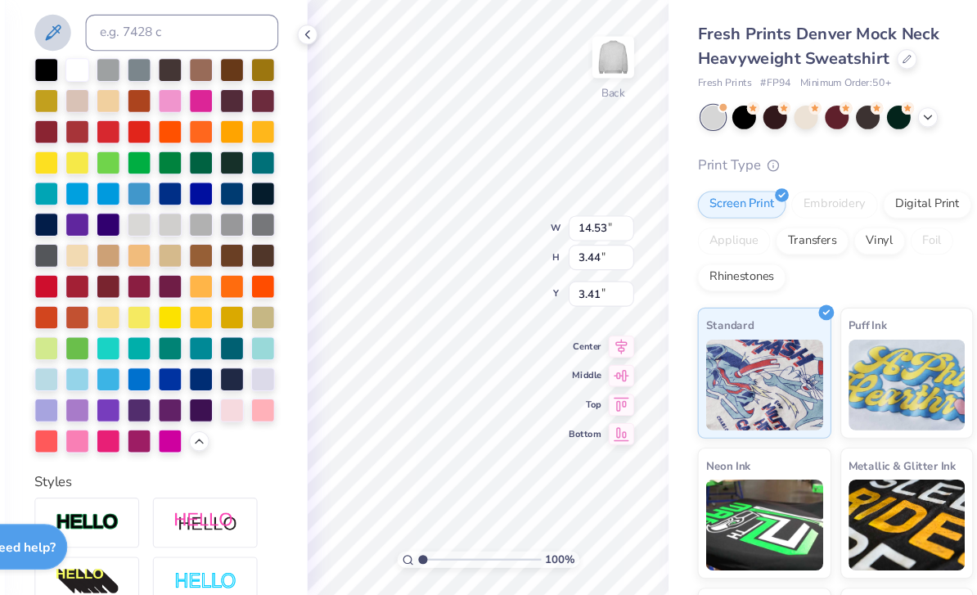
scroll to position [384, 0]
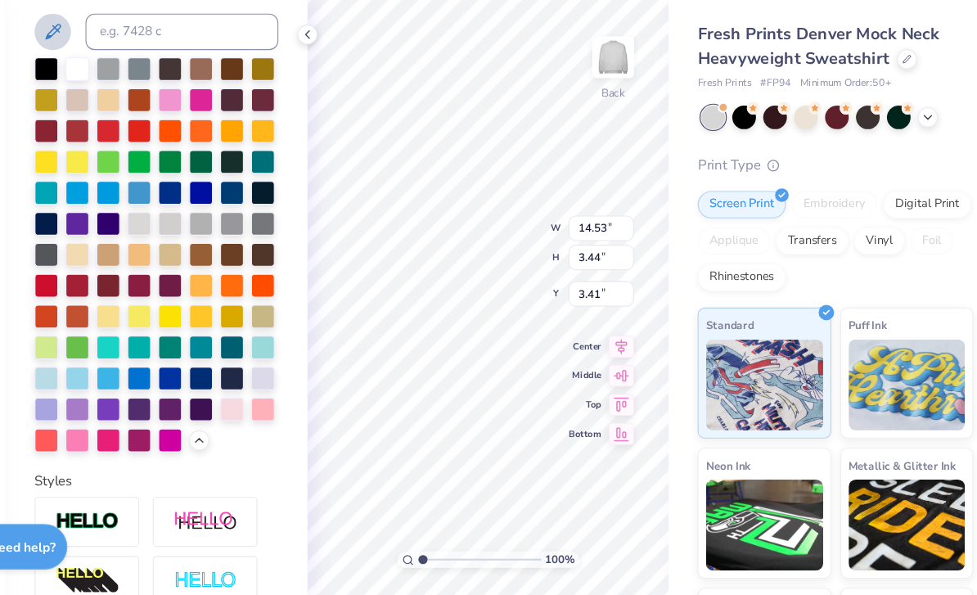
click at [100, 417] on div at bounding box center [110, 427] width 21 height 21
click at [128, 111] on div at bounding box center [138, 121] width 21 height 21
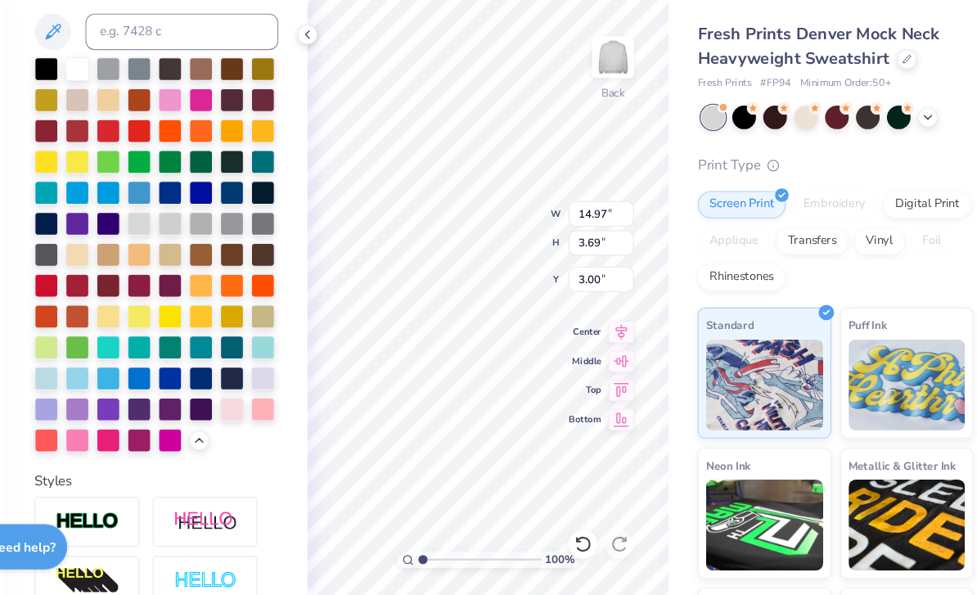
click at [100, 417] on div at bounding box center [110, 427] width 21 height 21
click at [128, 417] on div at bounding box center [138, 427] width 21 height 21
click at [670, 186] on div "Fresh Prints Denver Mock Neck Heavyweight Sweatshirt Fresh Prints # FP94 Minimu…" at bounding box center [823, 383] width 307 height 646
click at [696, 124] on div "Fresh Prints Denver Mock Neck Heavyweight Sweatshirt Fresh Prints # FP94 Minimu…" at bounding box center [820, 392] width 248 height 627
click at [100, 417] on div at bounding box center [110, 427] width 21 height 21
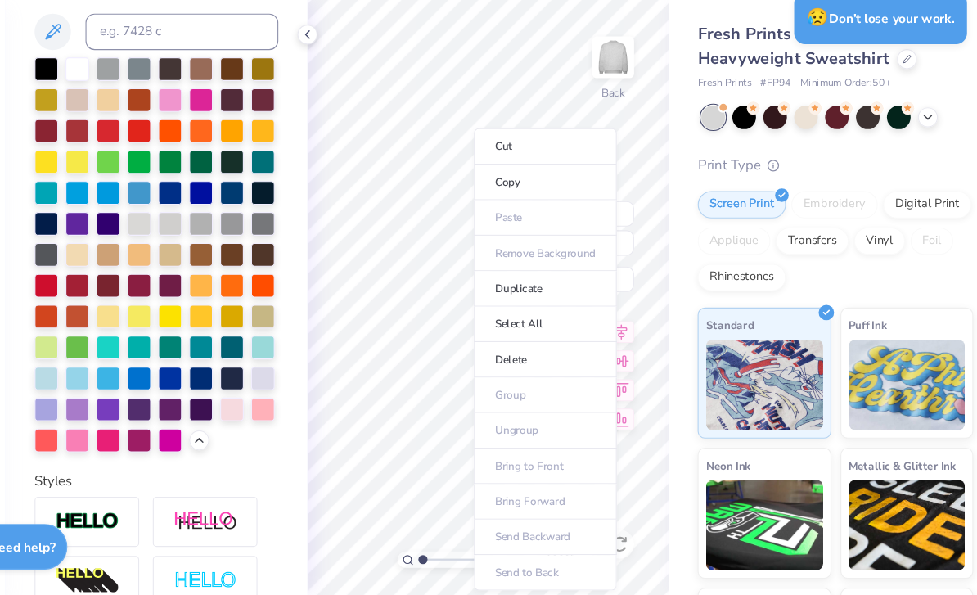
click at [529, 335] on li "Select All" at bounding box center [559, 351] width 128 height 32
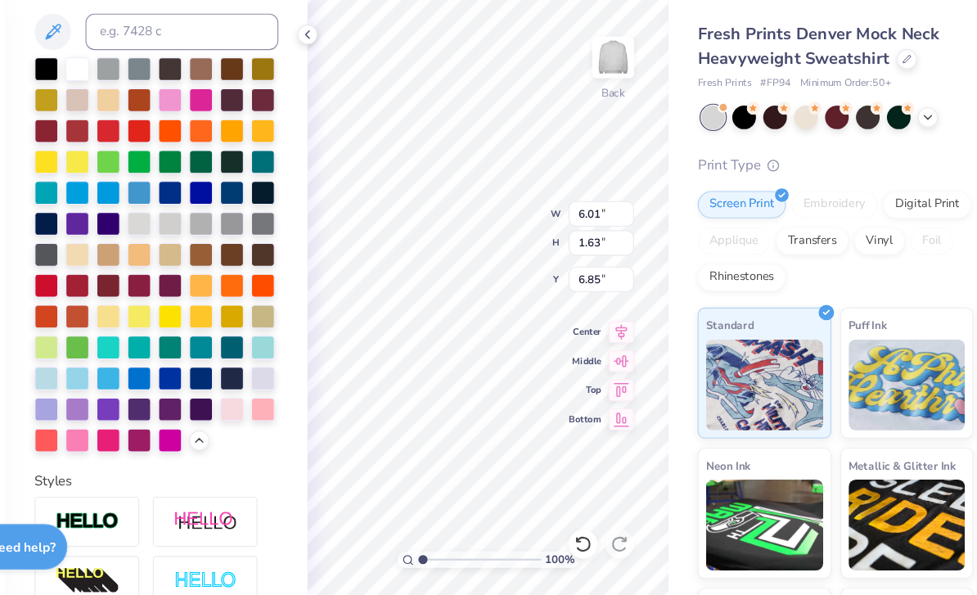
scroll to position [0, 1]
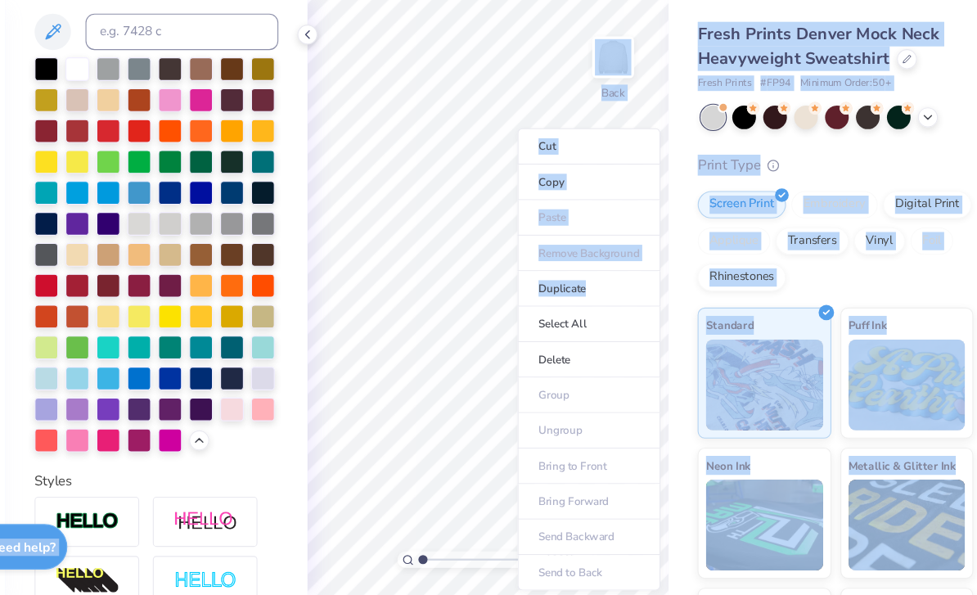
click at [248, 514] on div at bounding box center [209, 581] width 219 height 151
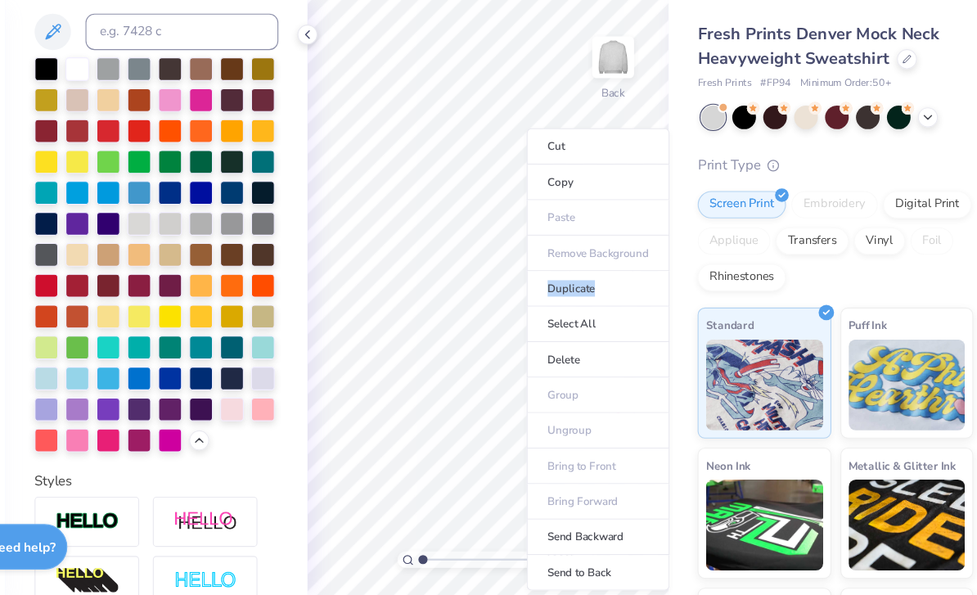
click at [542, 367] on li "Delete" at bounding box center [606, 383] width 128 height 32
